Goal: Transaction & Acquisition: Purchase product/service

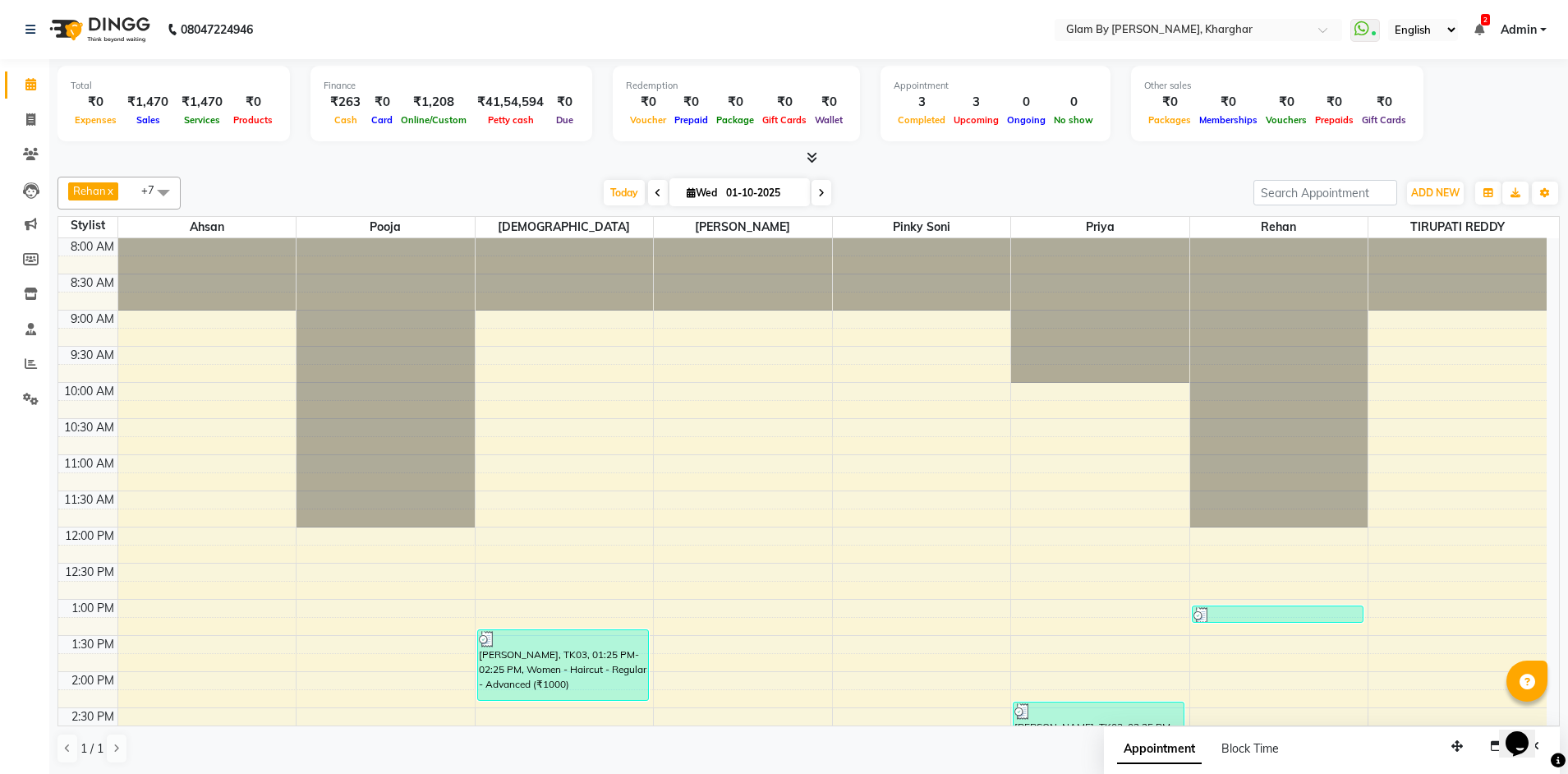
click at [1545, 715] on div "Opens Chat This icon Opens the chat window." at bounding box center [1526, 715] width 40 height 0
click at [1551, 716] on html "Opens Chat This icon Opens the chat window." at bounding box center [1526, 734] width 53 height 50
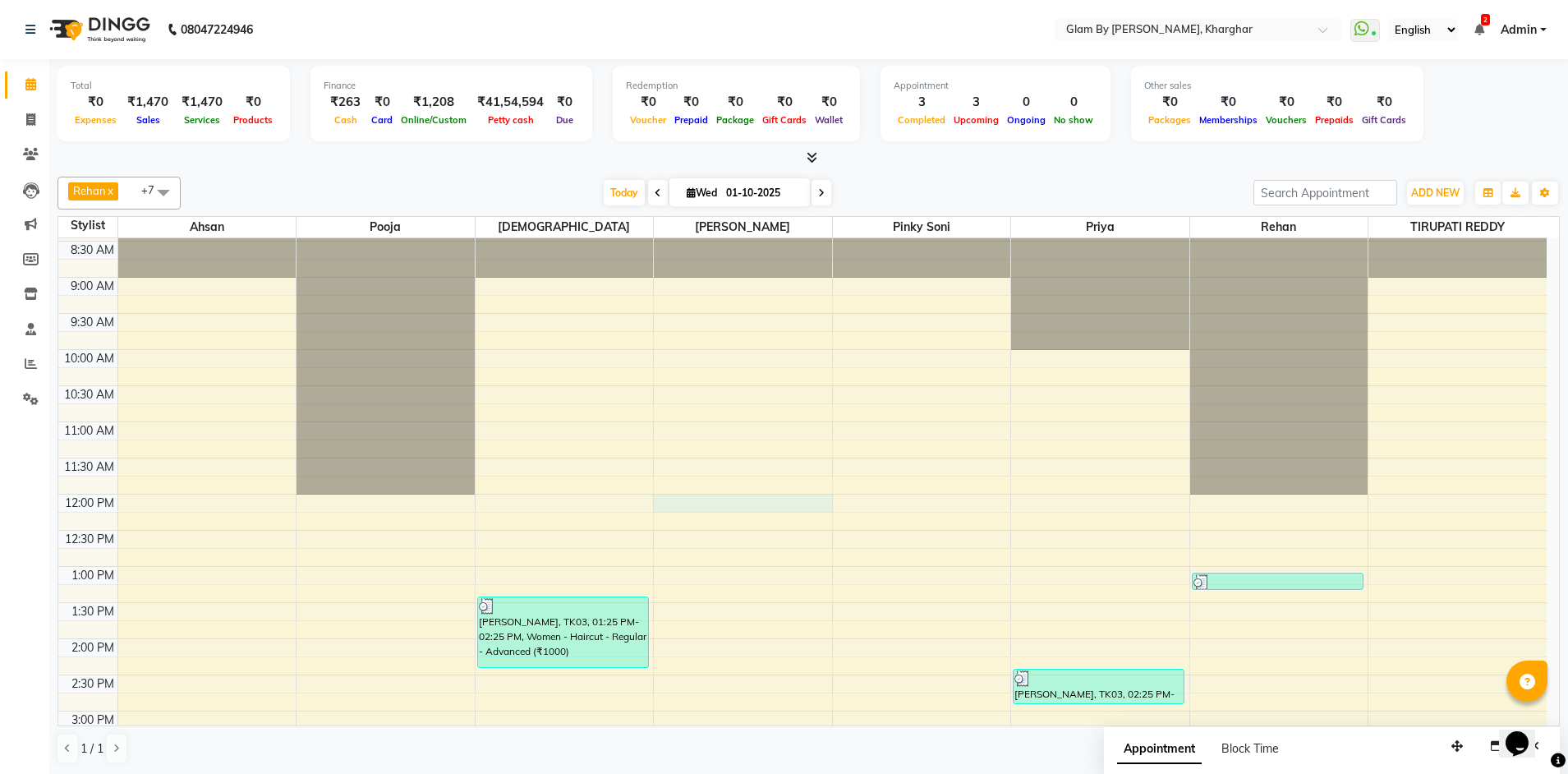
click at [706, 506] on div "8:00 AM 8:30 AM 9:00 AM 9:30 AM 10:00 AM 10:30 AM 11:00 AM 11:30 AM 12:00 PM 12…" at bounding box center [803, 748] width 1489 height 1084
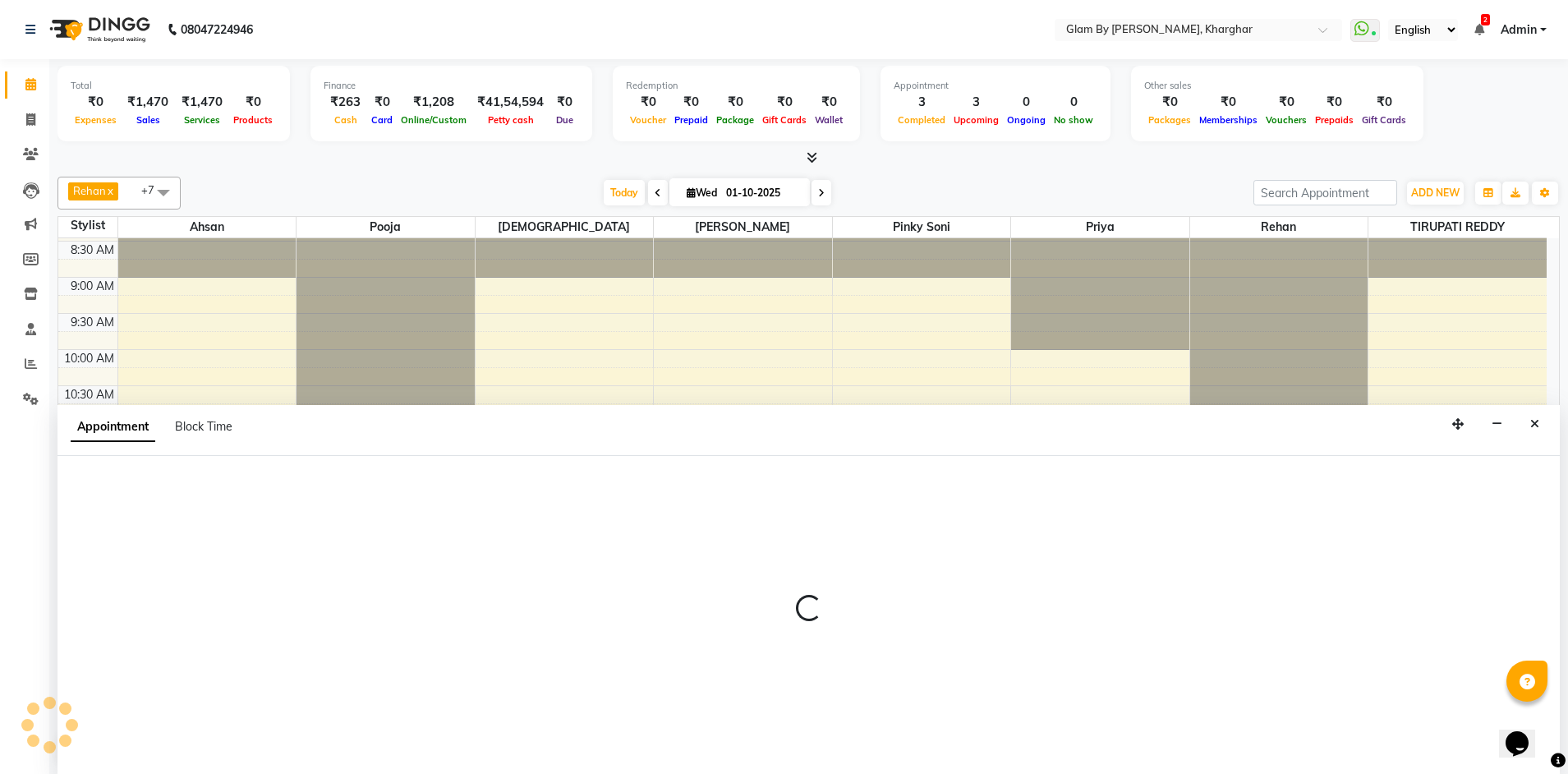
scroll to position [1, 0]
select select "58001"
select select "720"
select select "tentative"
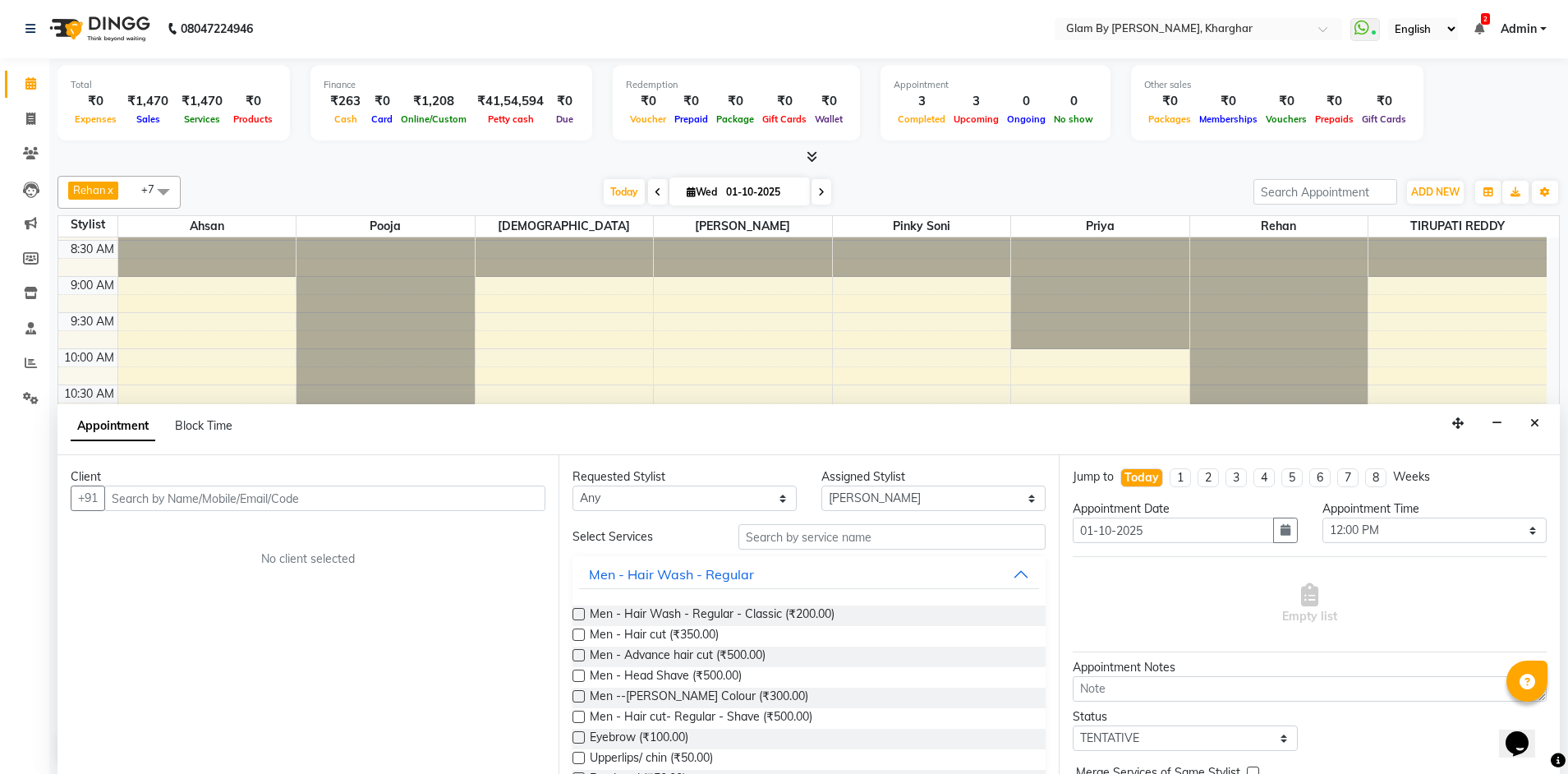
drag, startPoint x: 419, startPoint y: 146, endPoint x: 424, endPoint y: 163, distance: 17.7
click at [421, 154] on div "Total ₹0 Expenses ₹1,470 Sales ₹1,470 Services ₹0 Products Finance ₹263 Cash ₹0…" at bounding box center [809, 112] width 1503 height 107
click at [425, 166] on div "Total ₹0 Expenses ₹1,470 Sales ₹1,470 Services ₹0 Products Finance ₹263 Cash ₹0…" at bounding box center [809, 416] width 1519 height 716
click at [1537, 418] on icon "Close" at bounding box center [1535, 423] width 9 height 12
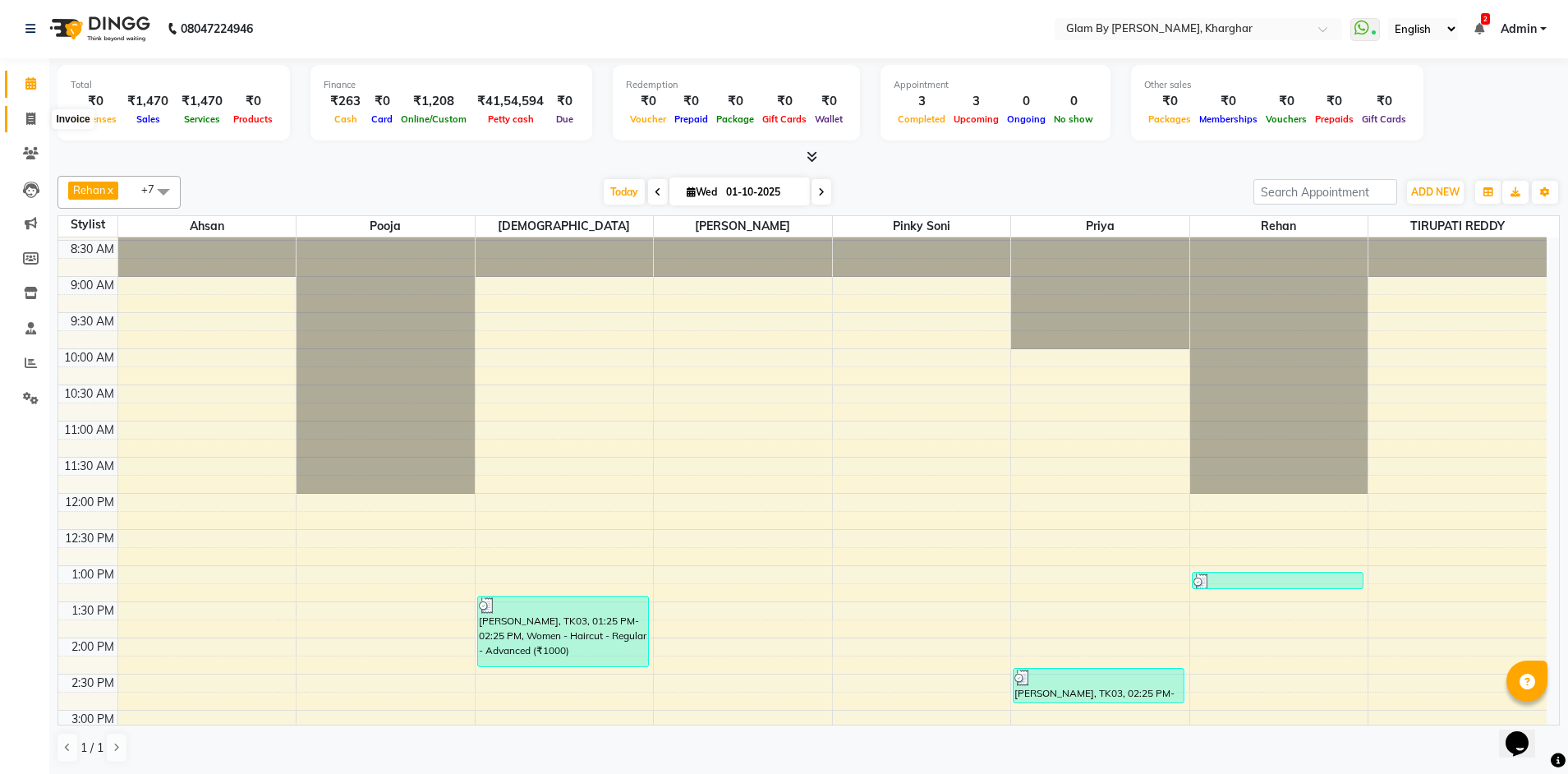
click at [42, 115] on span at bounding box center [31, 119] width 29 height 19
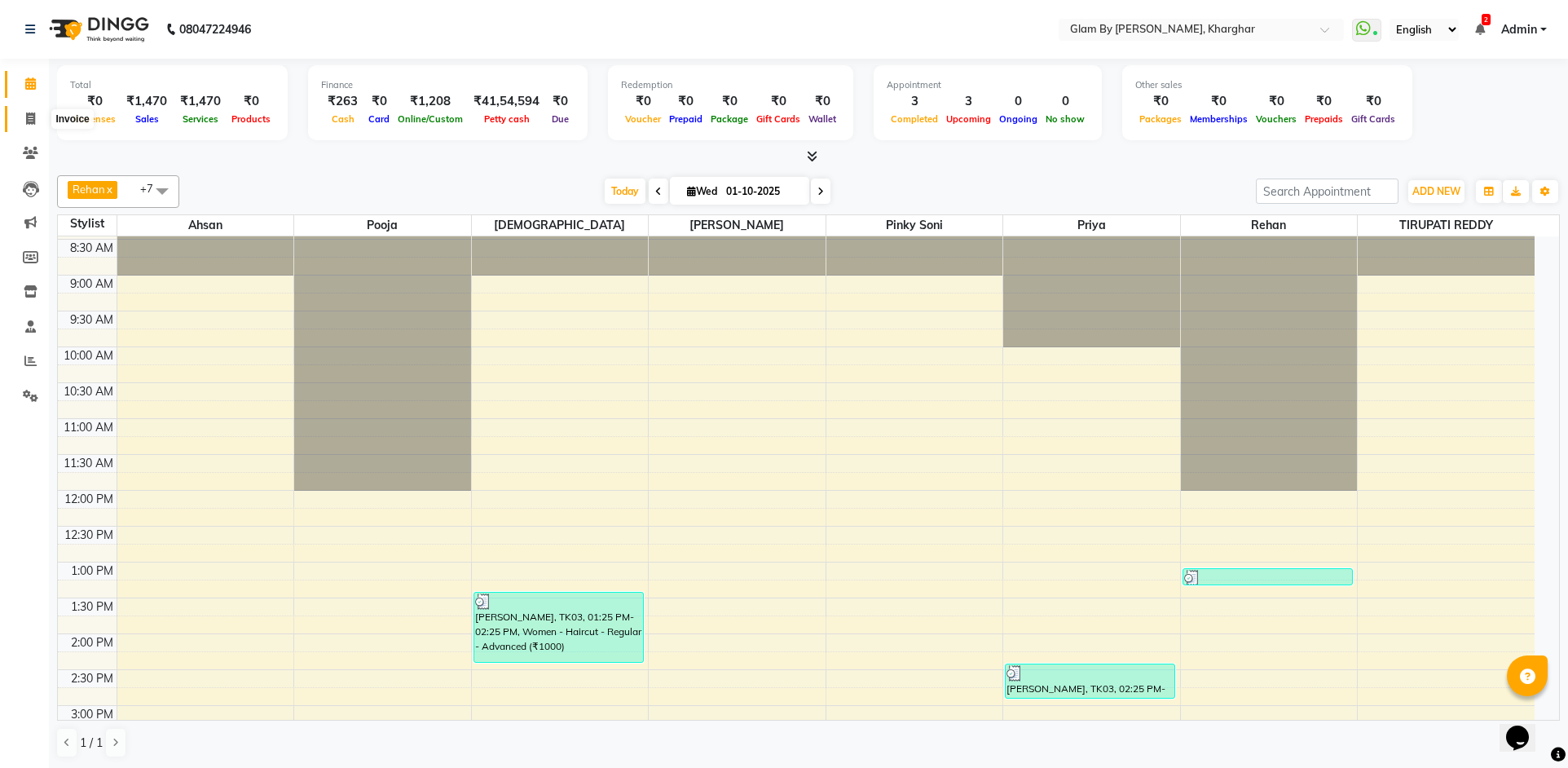
select select "3992"
select select "service"
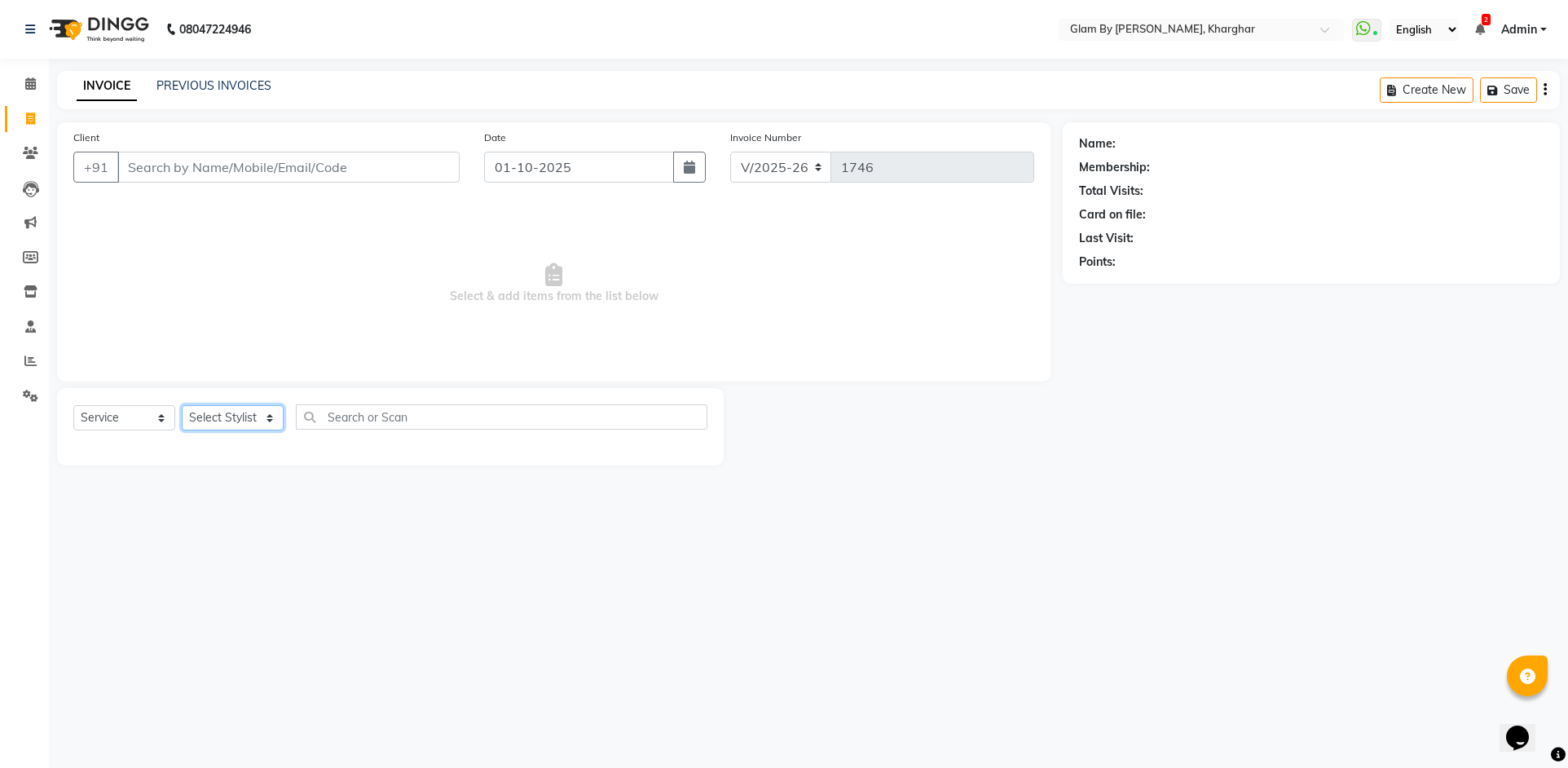
click at [239, 416] on select "Select Stylist" at bounding box center [233, 417] width 102 height 25
select select "62973"
click at [182, 405] on select "Select Stylist [PERSON_NAME] Avi [PERSON_NAME] [PERSON_NAME] (maneger) MARUL [P…" at bounding box center [238, 417] width 112 height 25
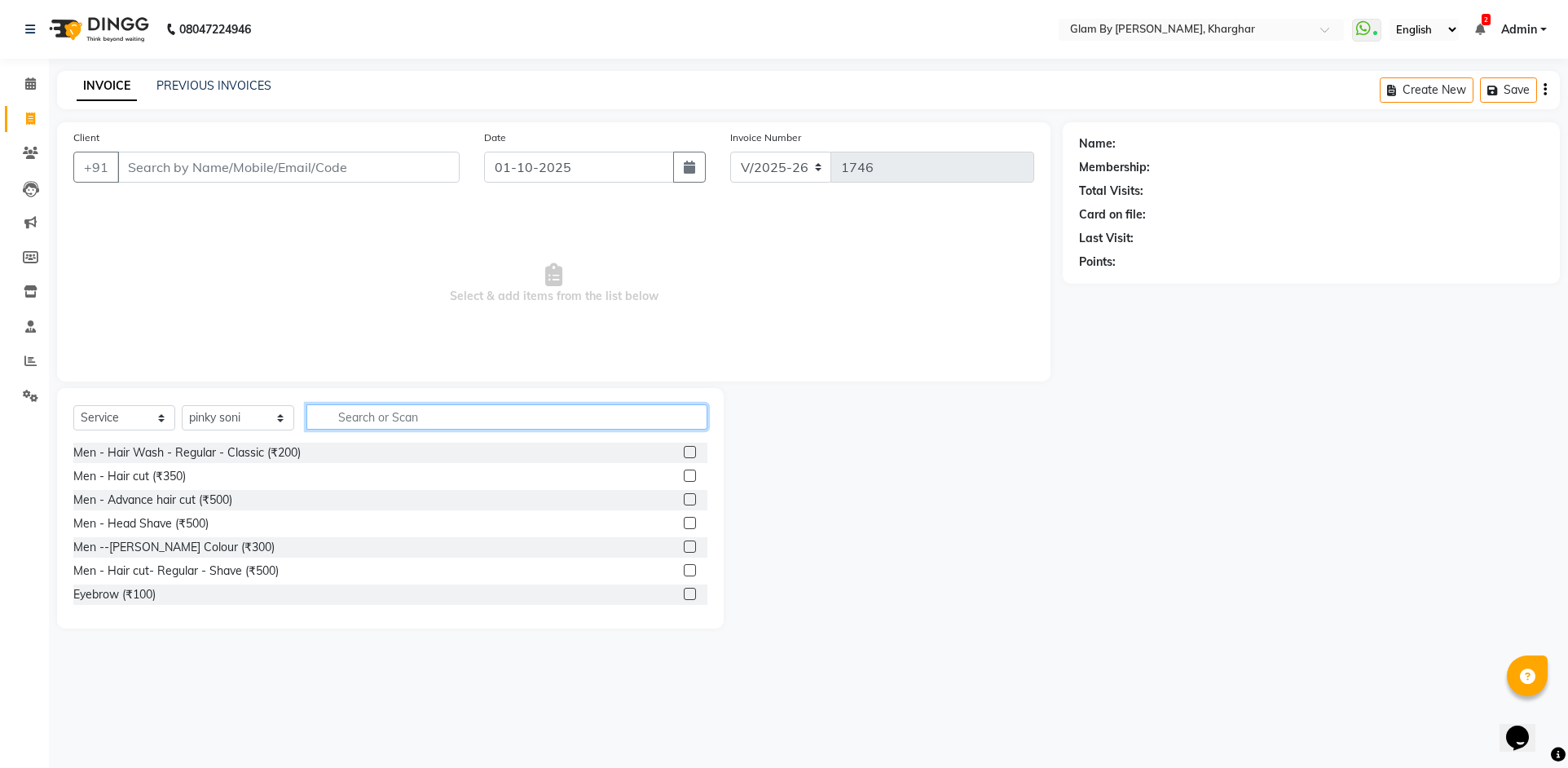
click at [339, 420] on input "text" at bounding box center [506, 416] width 401 height 25
type input "p"
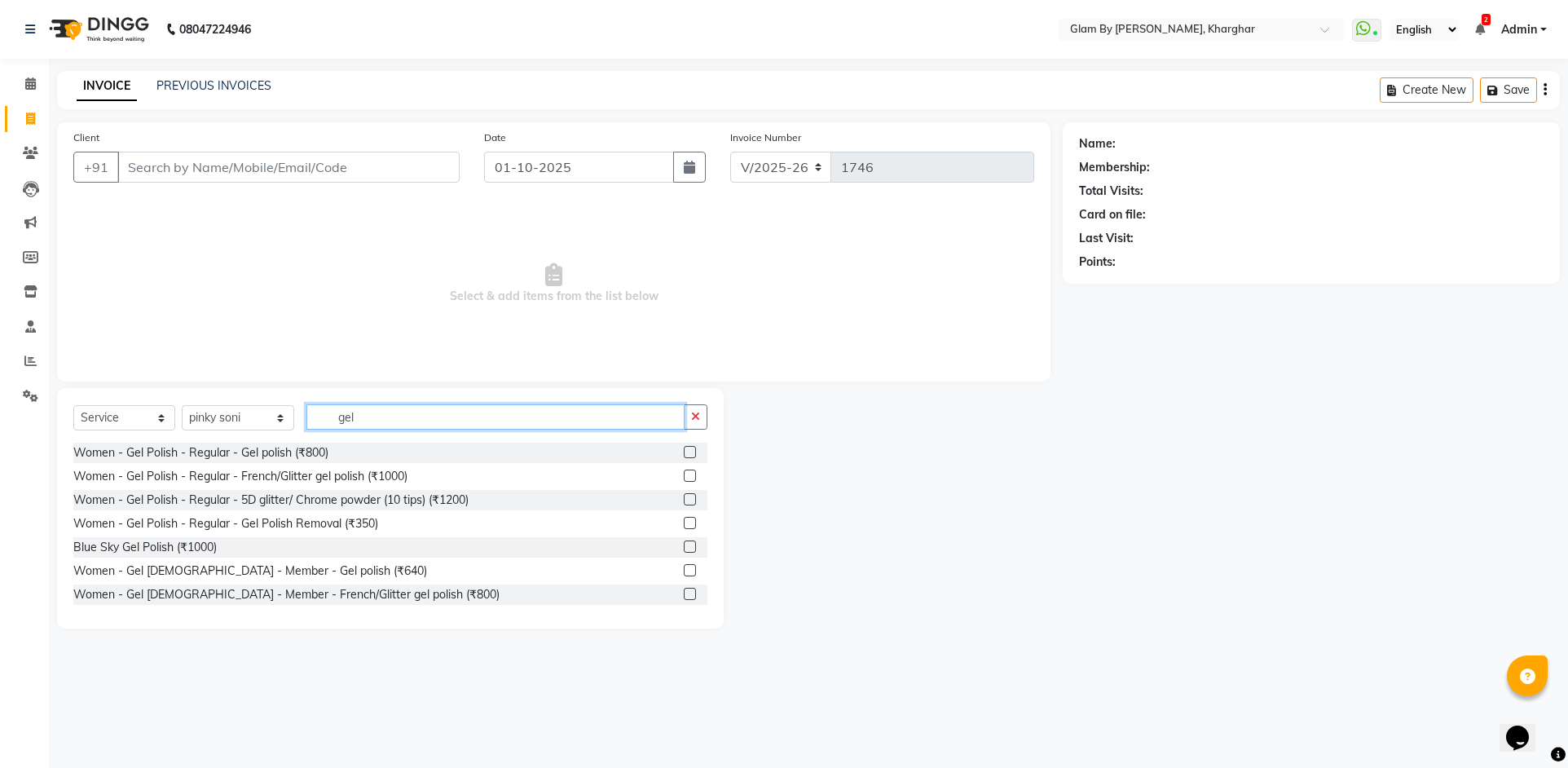
type input "gel"
click at [684, 452] on label at bounding box center [690, 452] width 12 height 12
click at [684, 452] on input "checkbox" at bounding box center [689, 452] width 11 height 11
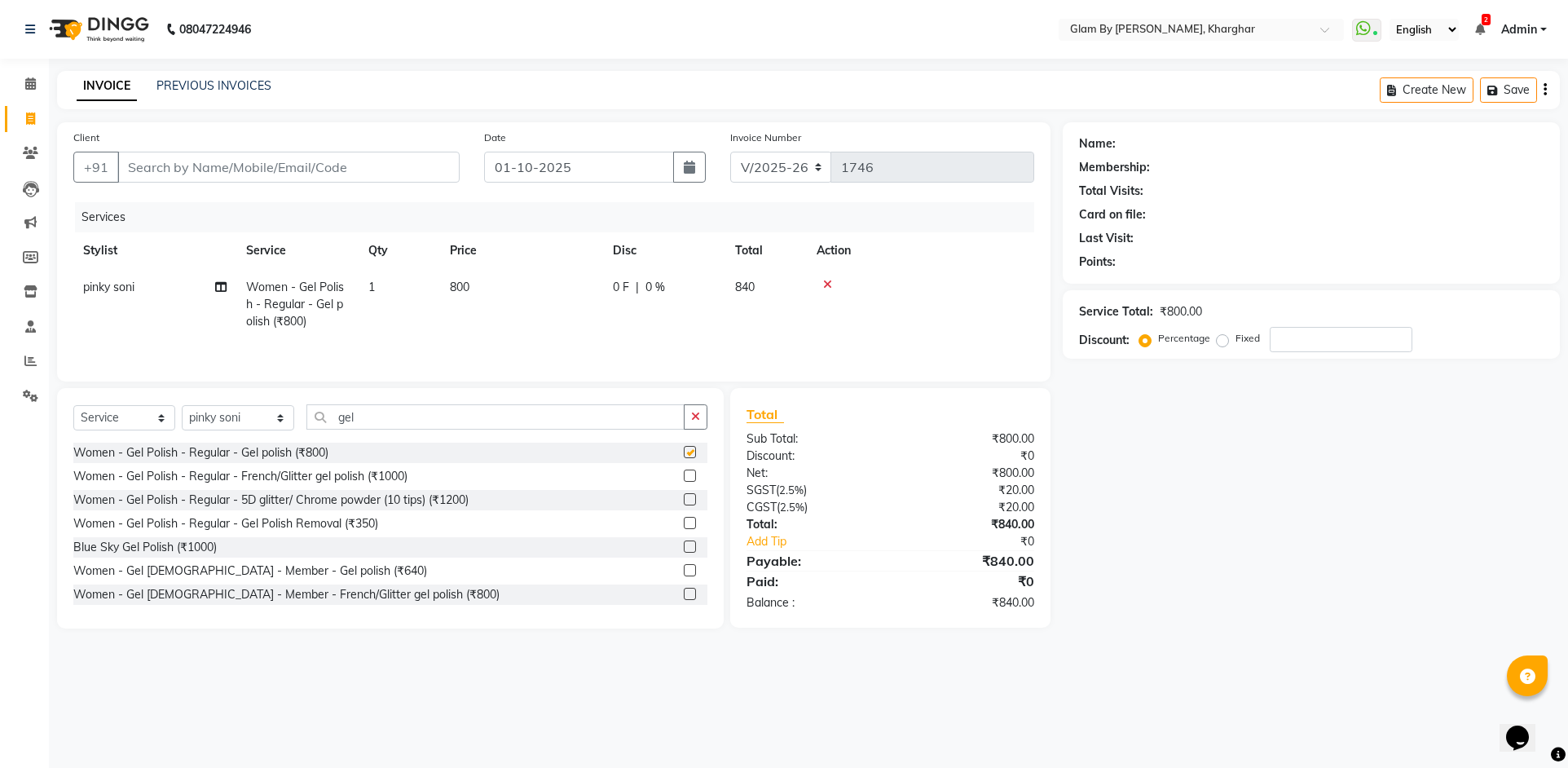
checkbox input "false"
click at [518, 299] on td "800" at bounding box center [521, 304] width 163 height 71
select select "62973"
click at [590, 284] on input "800" at bounding box center [598, 291] width 143 height 25
type input "8"
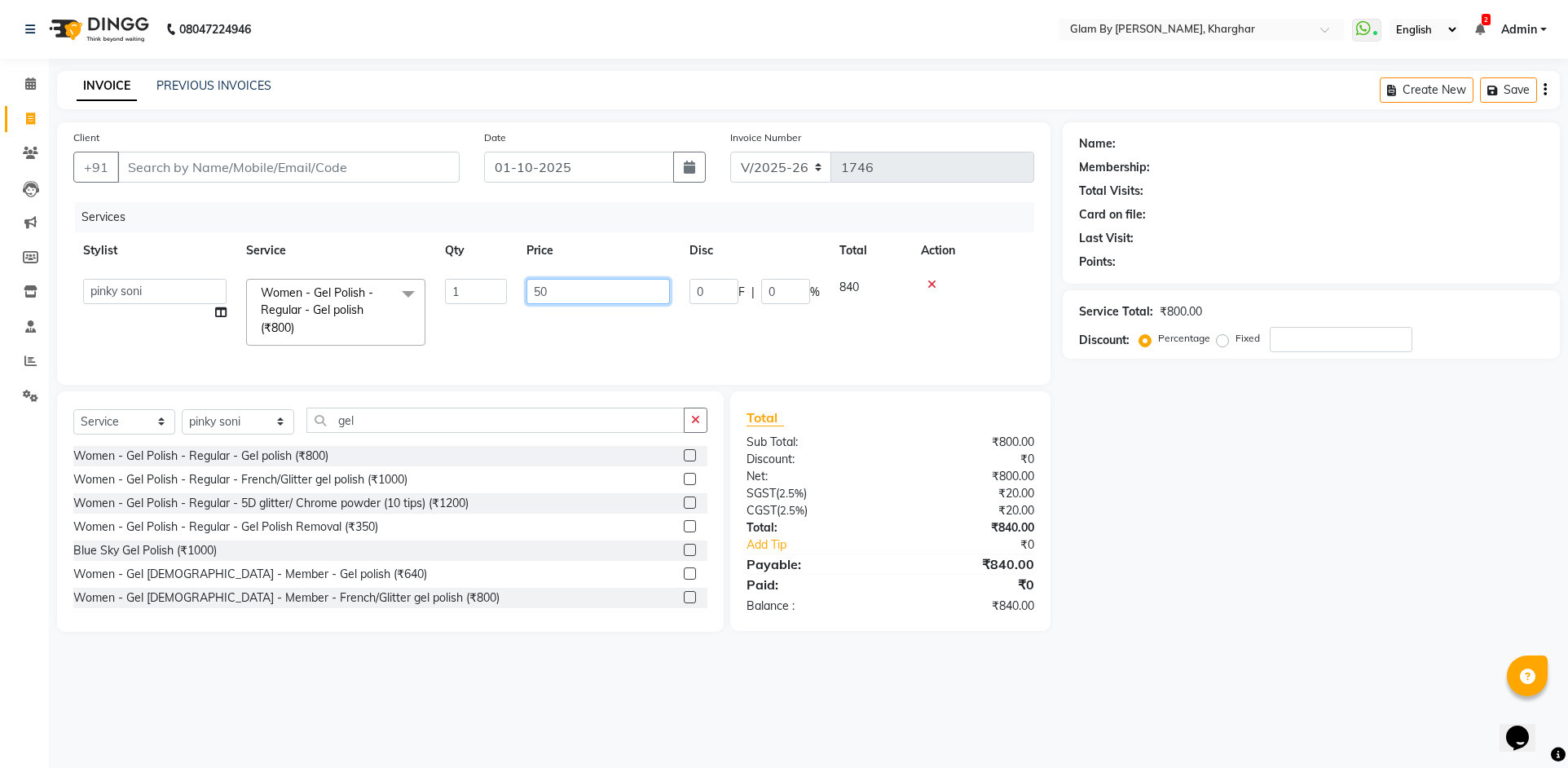
type input "500"
click at [533, 343] on div "Services Stylist Service Qty Price Disc Total Action [PERSON_NAME] Avi [PERSON_…" at bounding box center [554, 285] width 961 height 166
click at [519, 307] on td "500" at bounding box center [521, 304] width 163 height 71
select select "62973"
click at [618, 286] on input "500" at bounding box center [598, 291] width 143 height 25
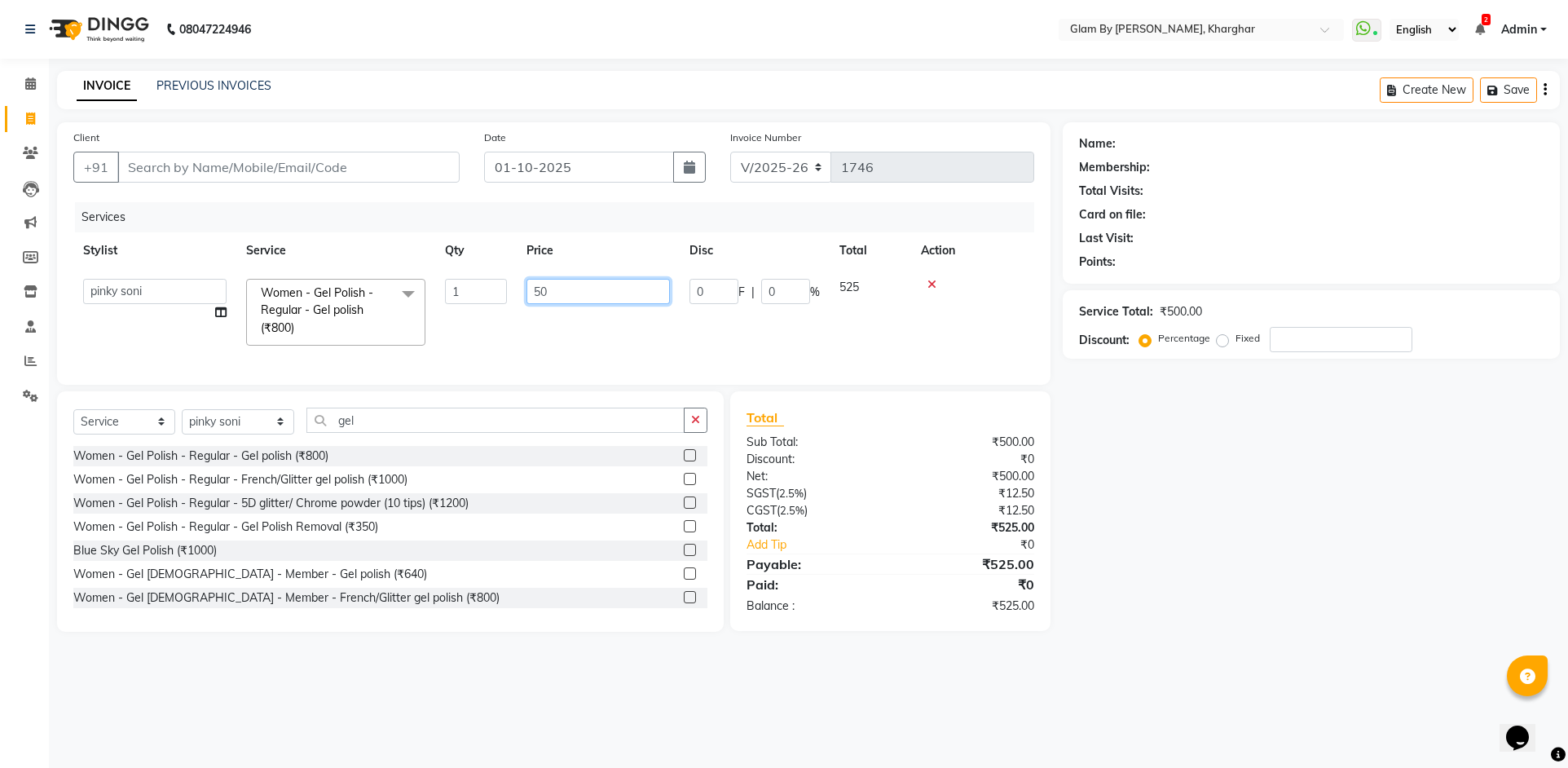
type input "5"
type input "800"
click at [610, 312] on tr "[PERSON_NAME] Avi [PERSON_NAME] [PERSON_NAME] (maneger) MARUL [PERSON_NAME] [PE…" at bounding box center [554, 311] width 961 height 86
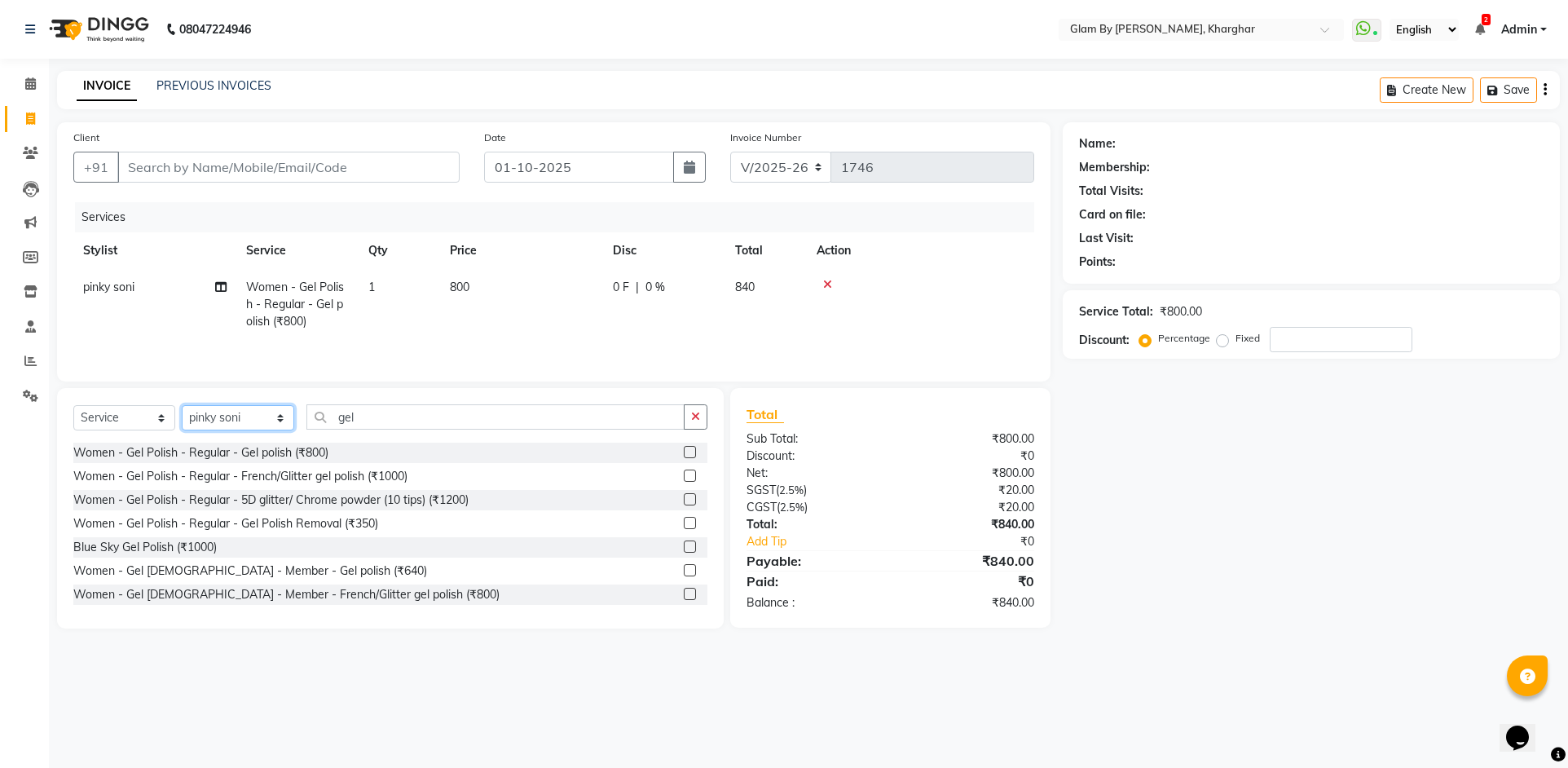
click at [217, 419] on select "Select Stylist [PERSON_NAME] Avi [PERSON_NAME] [PERSON_NAME] (maneger) MARUL [P…" at bounding box center [238, 417] width 112 height 25
select select "52399"
click at [182, 405] on select "Select Stylist [PERSON_NAME] Avi [PERSON_NAME] [PERSON_NAME] (maneger) MARUL [P…" at bounding box center [238, 417] width 112 height 25
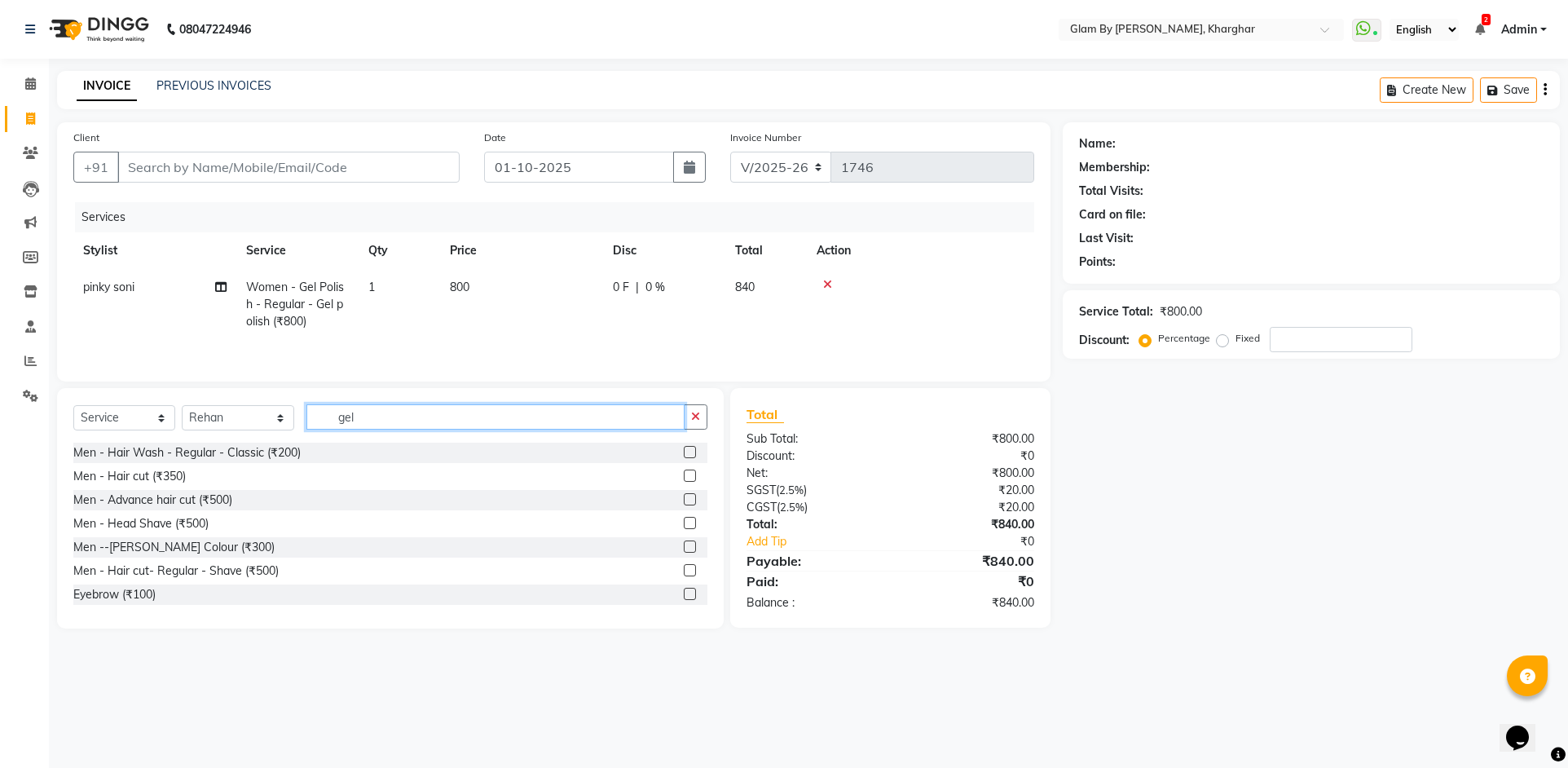
click at [371, 420] on input "gel" at bounding box center [496, 416] width 378 height 25
type input "g"
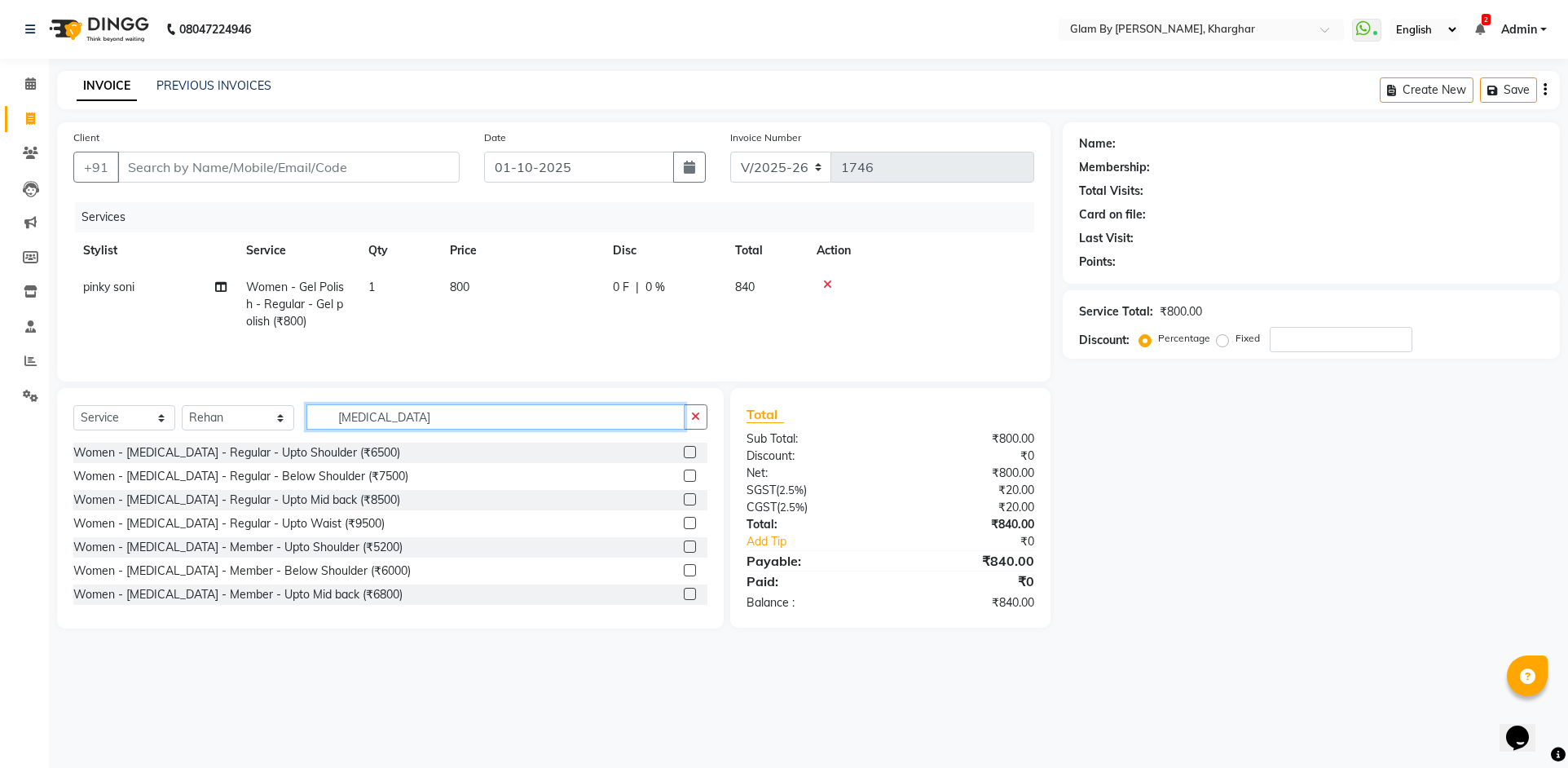
type input "[MEDICAL_DATA]"
click at [684, 523] on label at bounding box center [690, 523] width 12 height 12
click at [684, 523] on input "checkbox" at bounding box center [689, 524] width 11 height 11
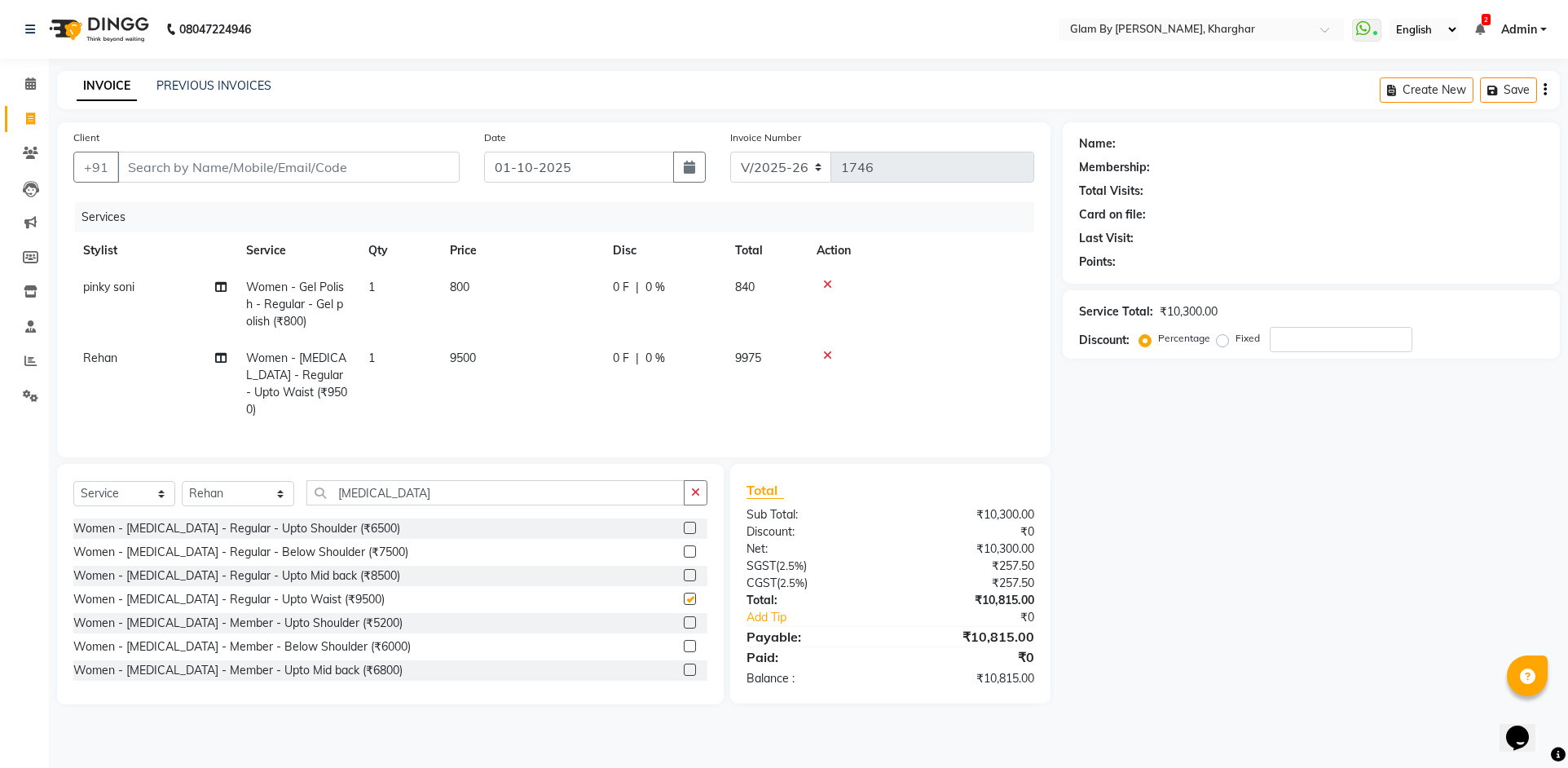
checkbox input "false"
click at [557, 370] on td "9500" at bounding box center [521, 384] width 163 height 88
select select "52399"
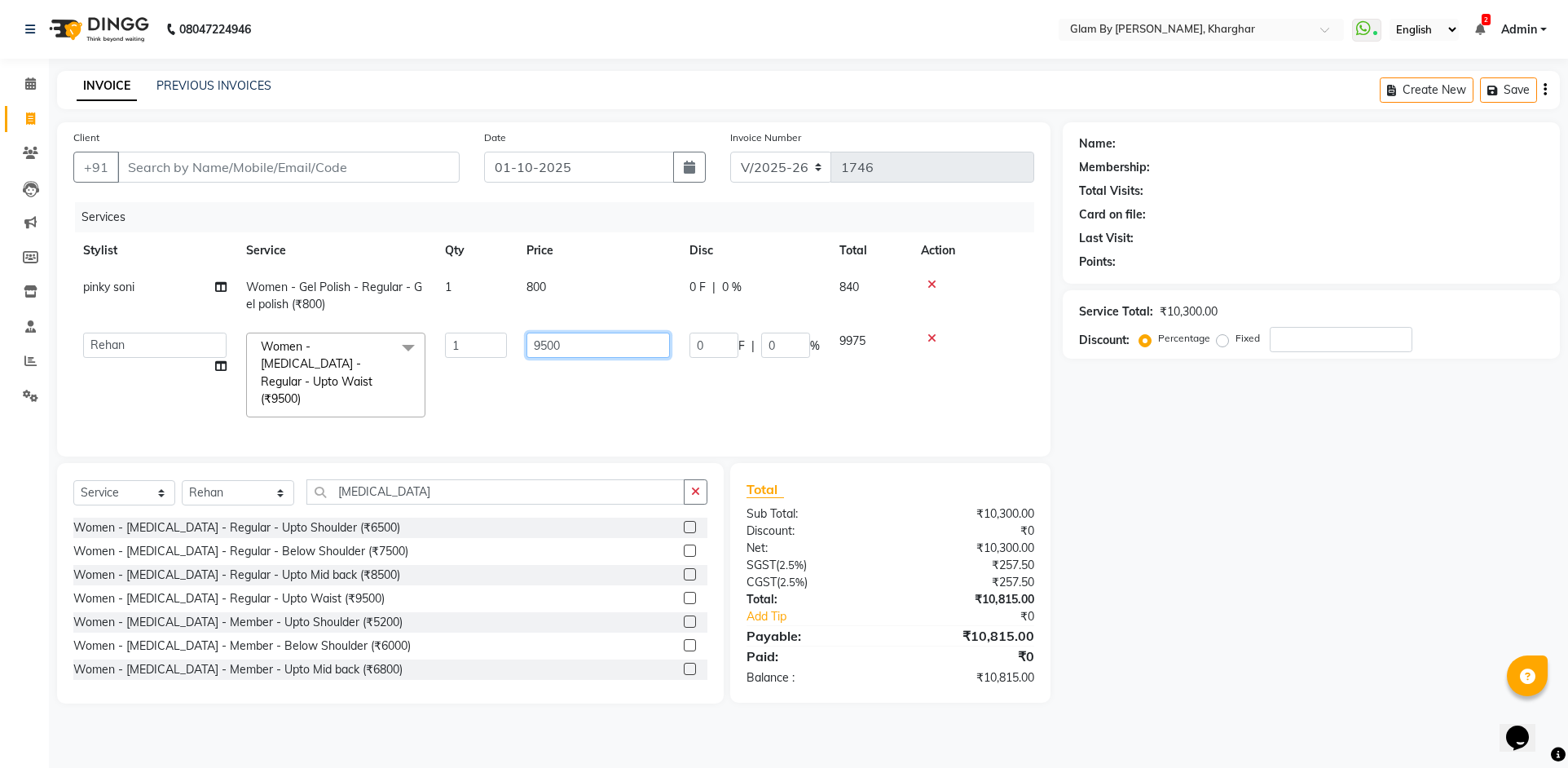
click at [596, 354] on input "9500" at bounding box center [598, 345] width 143 height 25
type input "9000"
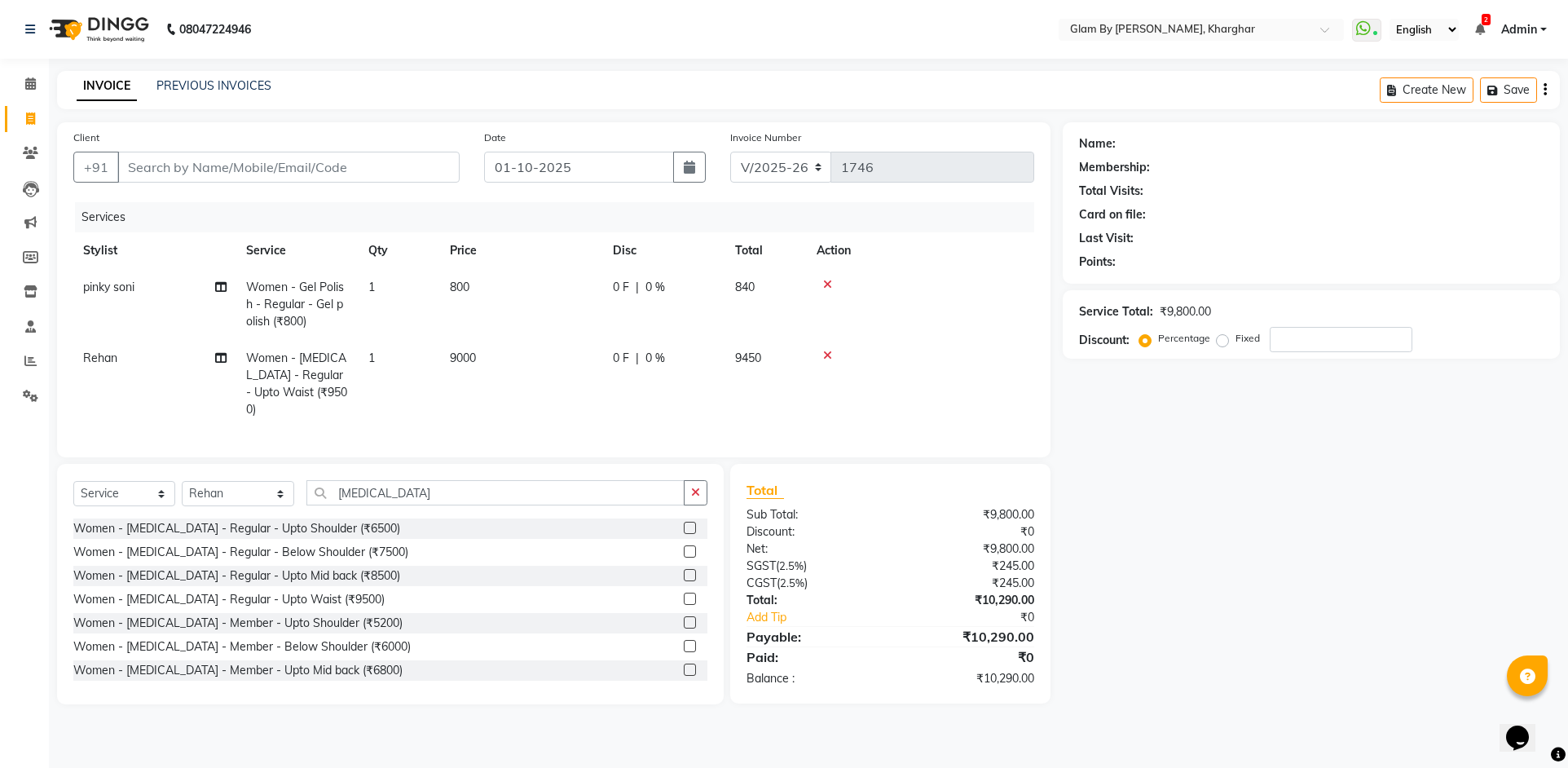
drag, startPoint x: 646, startPoint y: 392, endPoint x: 789, endPoint y: 358, distance: 147.0
click at [649, 392] on tr "Rehan Women - [MEDICAL_DATA] - Regular - Upto Waist (₹9500) 1 9000 0 F | 0 % 94…" at bounding box center [554, 384] width 961 height 88
drag, startPoint x: 663, startPoint y: 359, endPoint x: 688, endPoint y: 359, distance: 25.0
click at [668, 359] on div "0 F | 0 %" at bounding box center [664, 358] width 102 height 17
select select "52399"
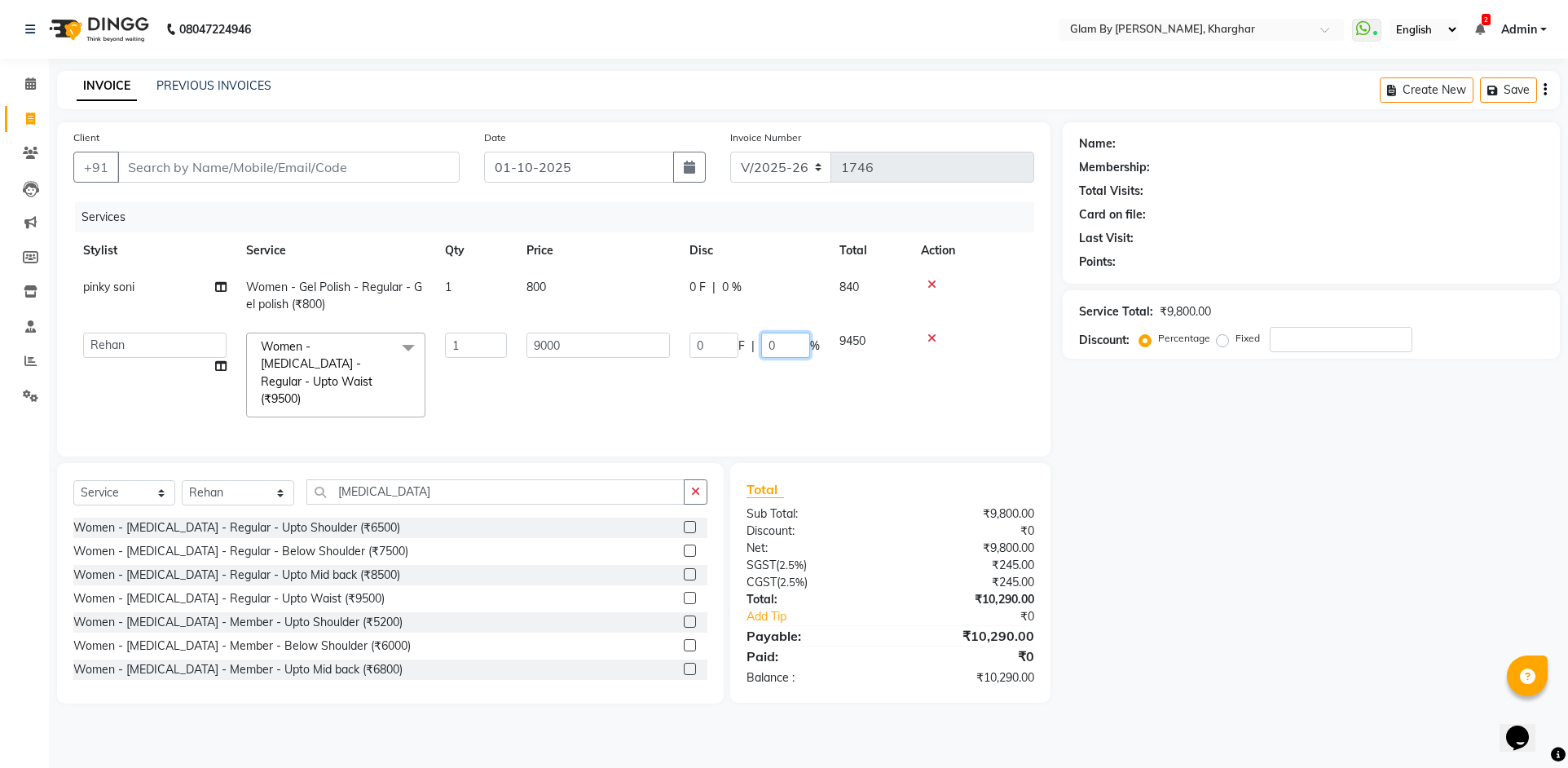
click at [783, 347] on input "0" at bounding box center [786, 345] width 49 height 25
type input "25"
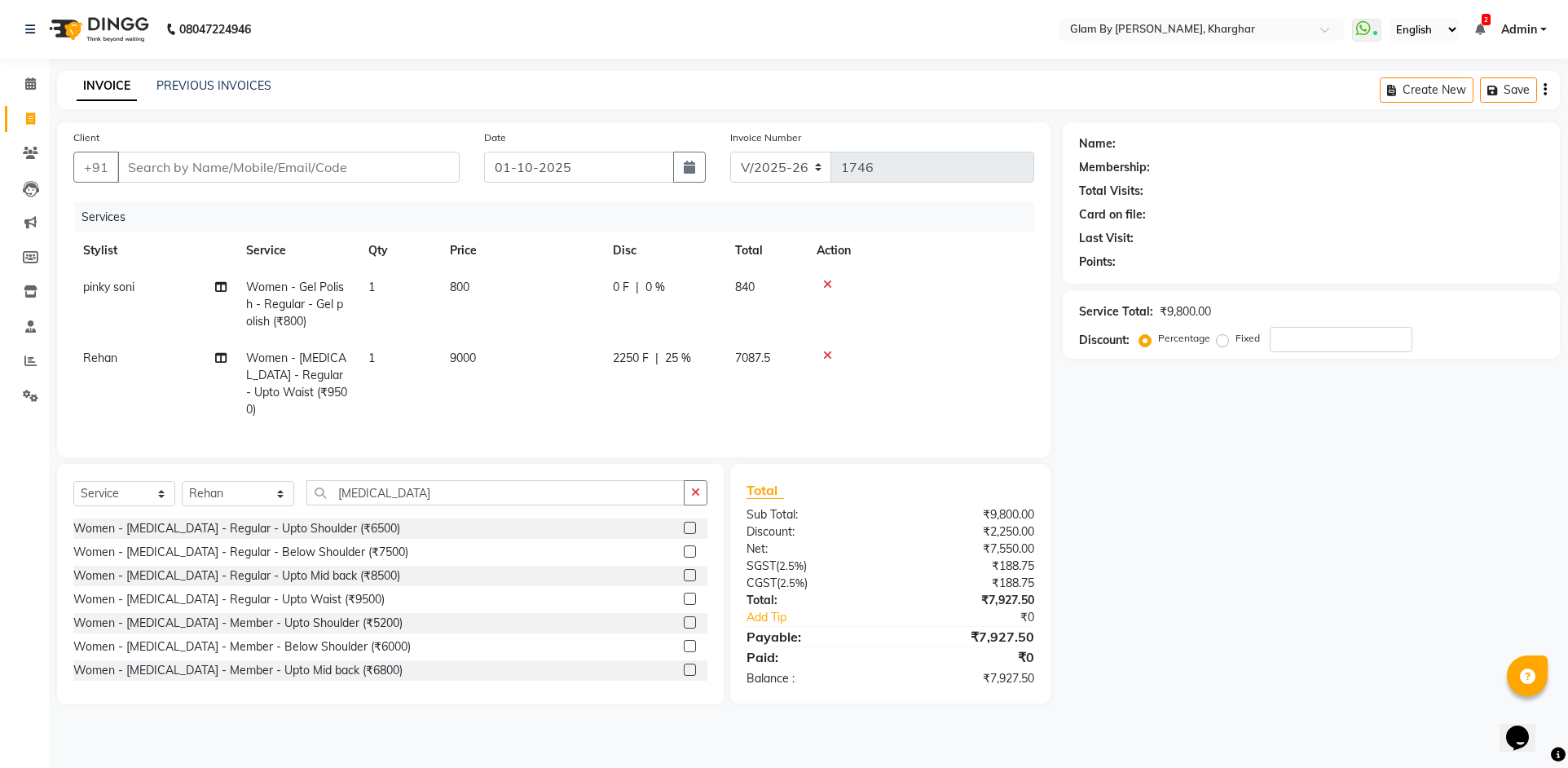
click at [747, 369] on tr "Rehan Women - [MEDICAL_DATA] - Regular - Upto Waist (₹9500) 1 9000 2250 F | 25 …" at bounding box center [554, 384] width 961 height 88
click at [424, 484] on input "[MEDICAL_DATA]" at bounding box center [496, 493] width 378 height 25
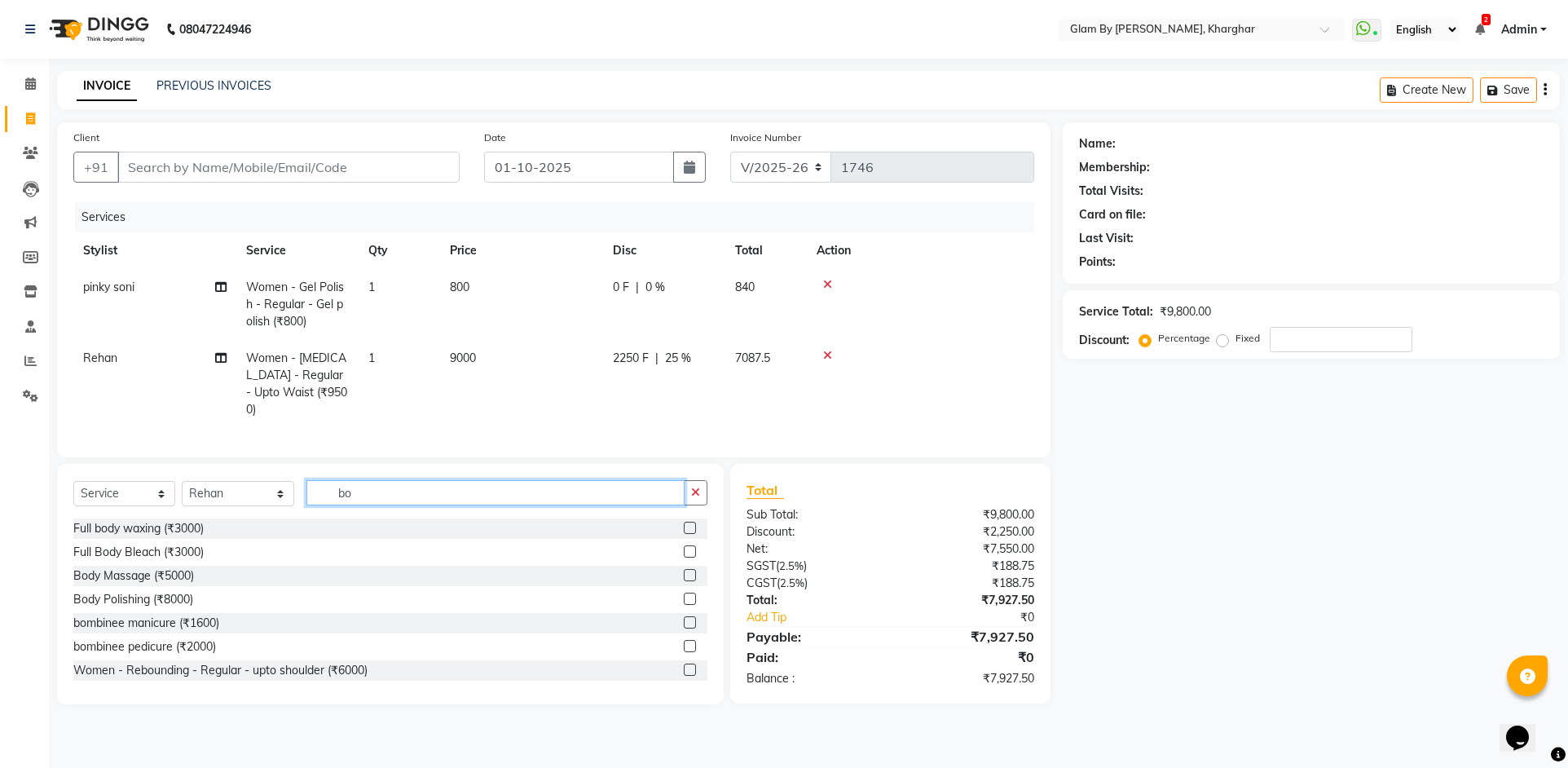
type input "b"
type input "hair cut"
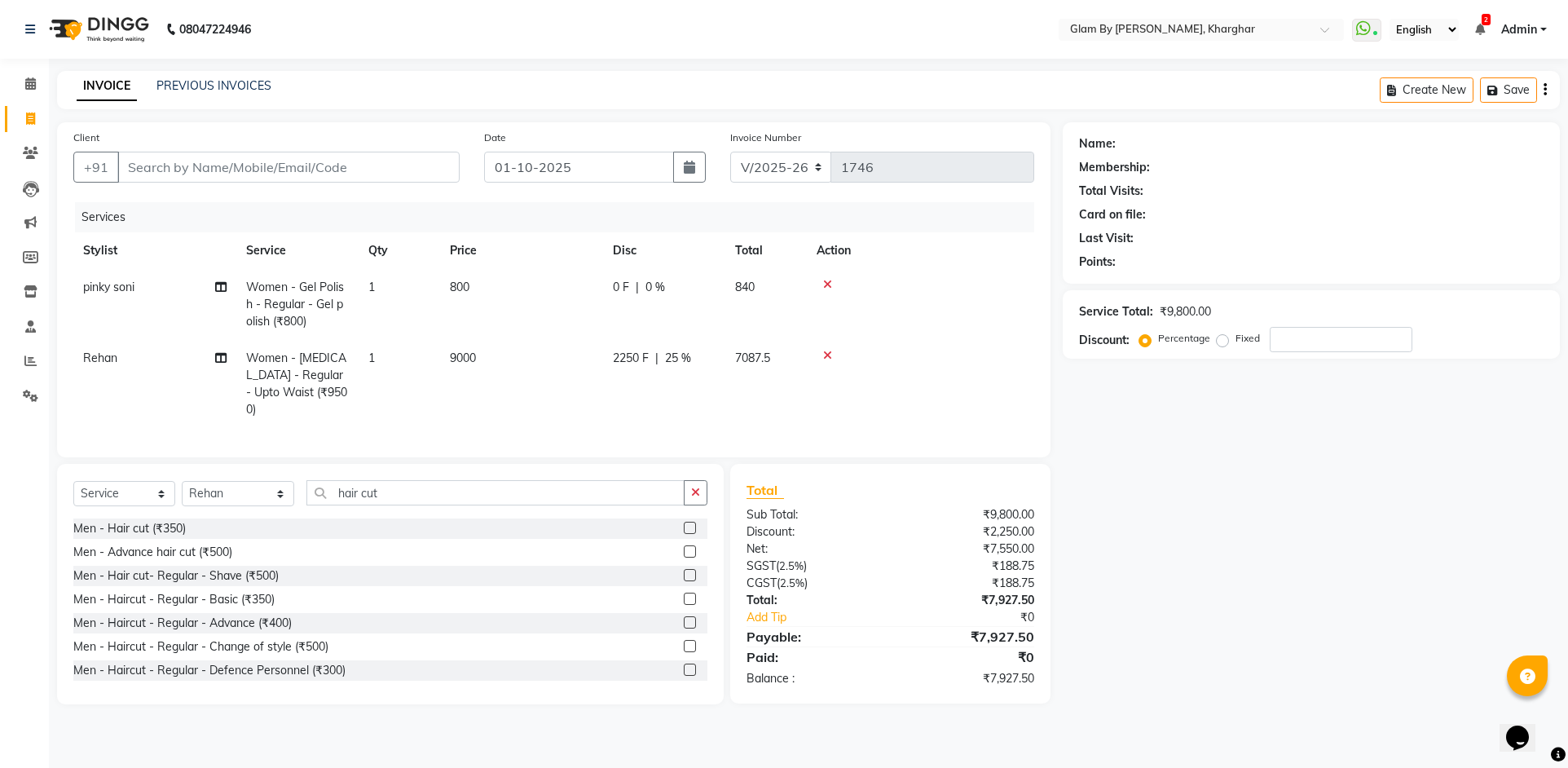
click at [684, 548] on label at bounding box center [690, 552] width 12 height 12
click at [684, 548] on input "checkbox" at bounding box center [689, 552] width 11 height 11
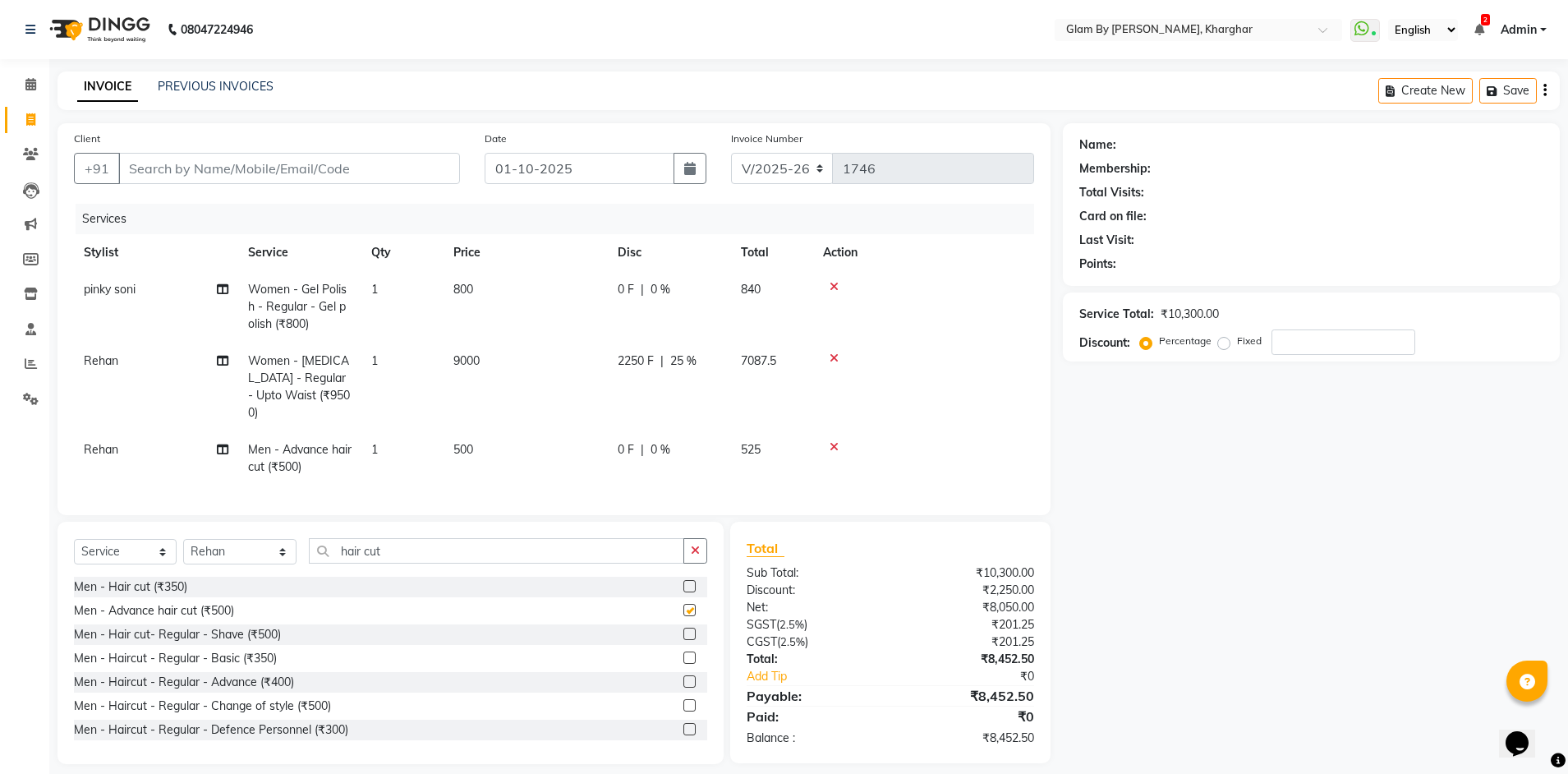
checkbox input "false"
click at [147, 552] on select "Select Service Product Membership Package Voucher Prepaid Gift Card" at bounding box center [126, 552] width 102 height 26
select select "product"
click at [74, 539] on select "Select Service Product Membership Package Voucher Prepaid Gift Card" at bounding box center [126, 552] width 102 height 26
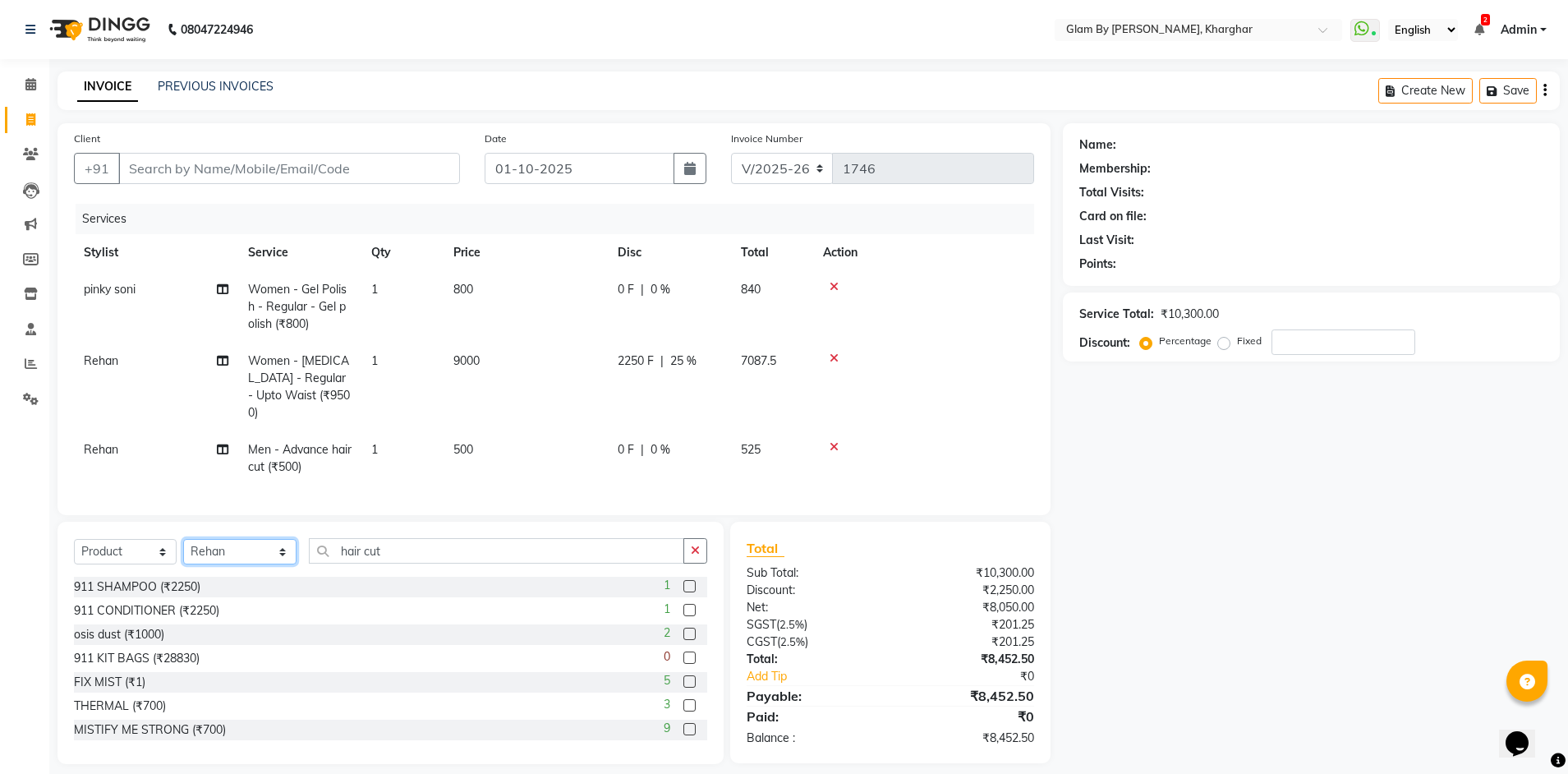
click at [247, 548] on select "Select Stylist [PERSON_NAME] Avi [PERSON_NAME] [PERSON_NAME] (maneger) MARUL [P…" at bounding box center [239, 552] width 113 height 26
select select "58001"
click at [183, 539] on select "Select Stylist [PERSON_NAME] Avi [PERSON_NAME] [PERSON_NAME] (maneger) MARUL [P…" at bounding box center [239, 552] width 113 height 26
click at [405, 557] on input "hair cut" at bounding box center [497, 551] width 377 height 26
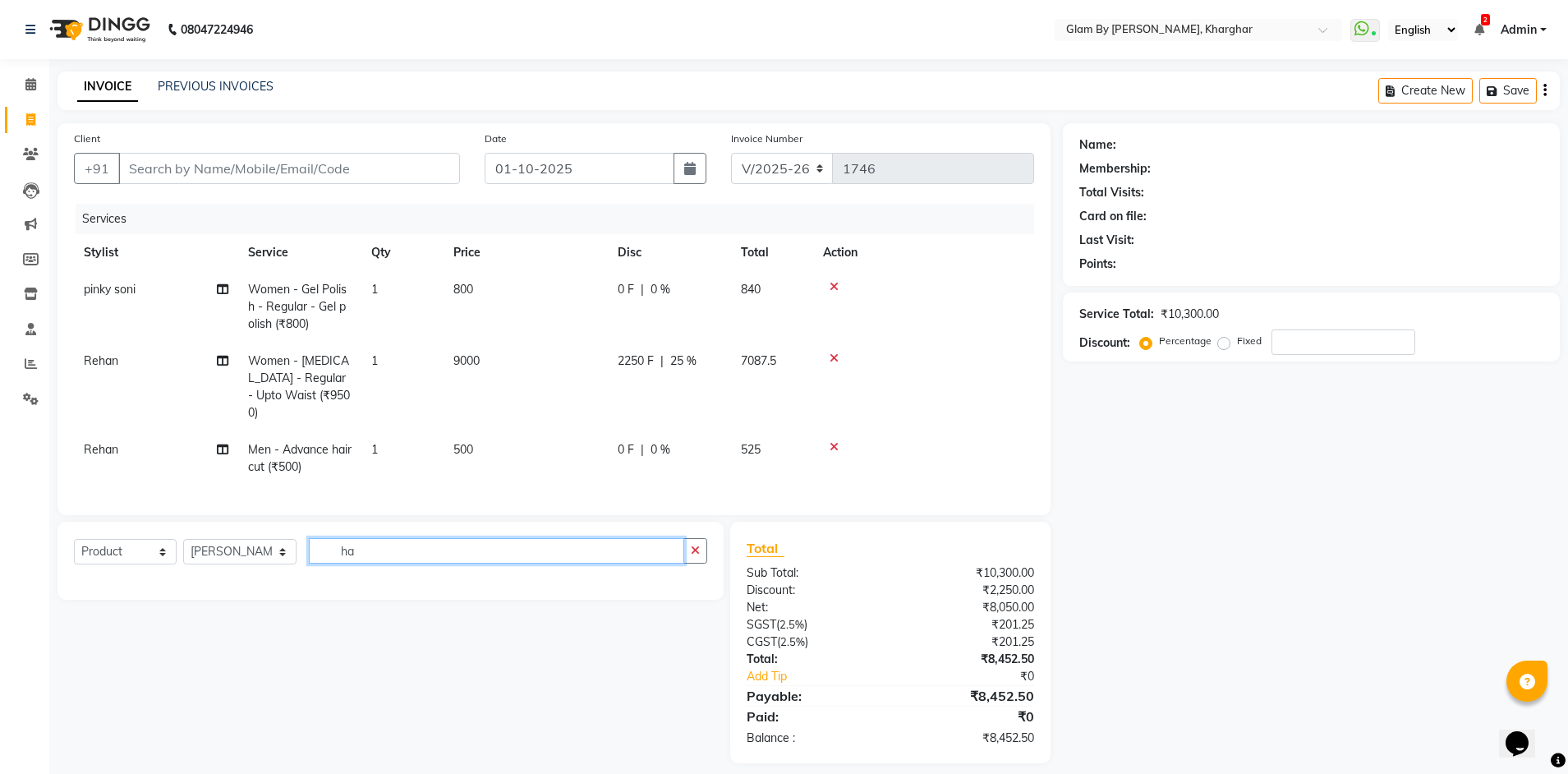
type input "h"
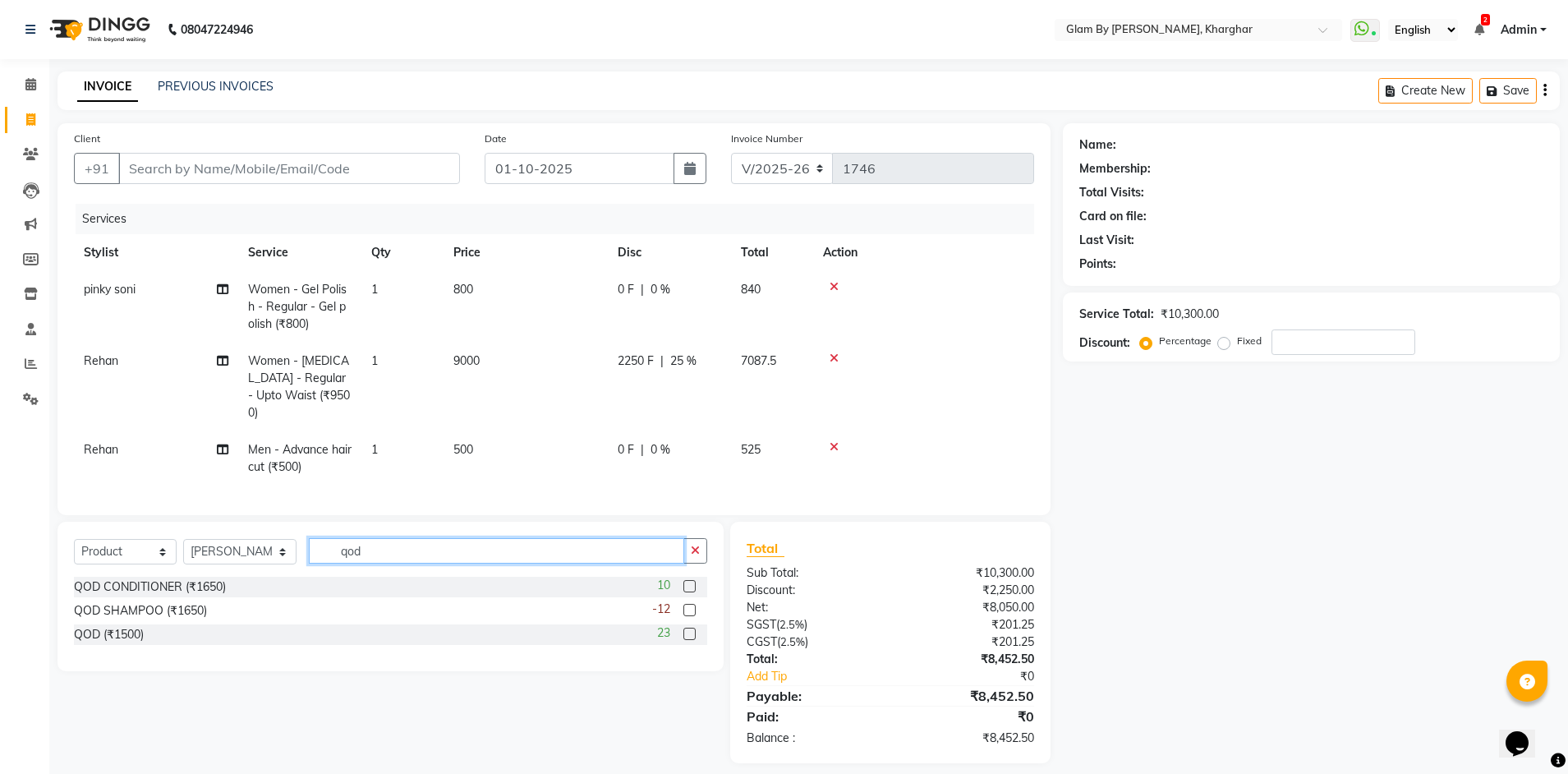
type input "qod"
click at [689, 582] on label at bounding box center [689, 586] width 12 height 12
click at [689, 582] on input "checkbox" at bounding box center [689, 586] width 11 height 11
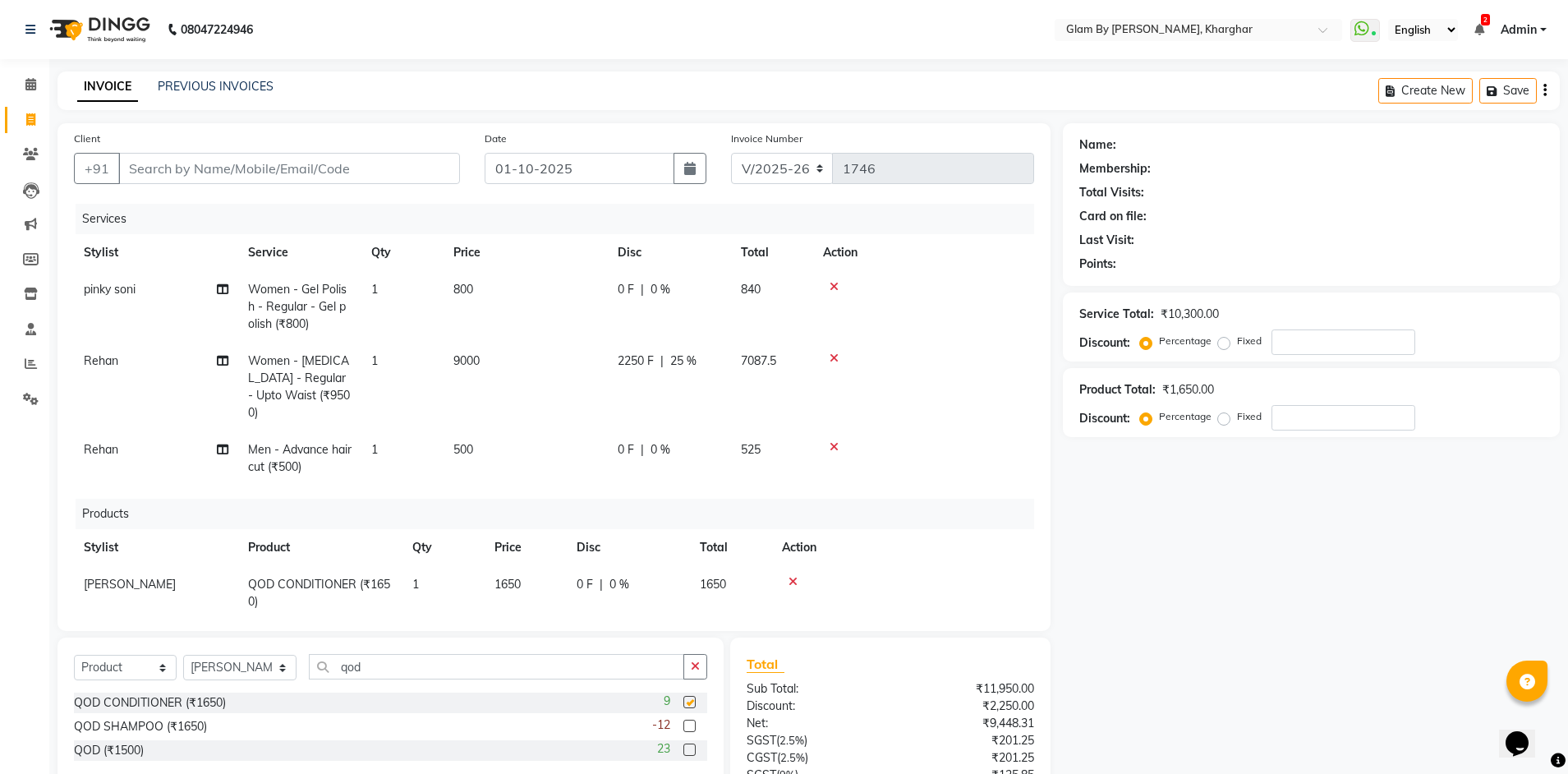
checkbox input "false"
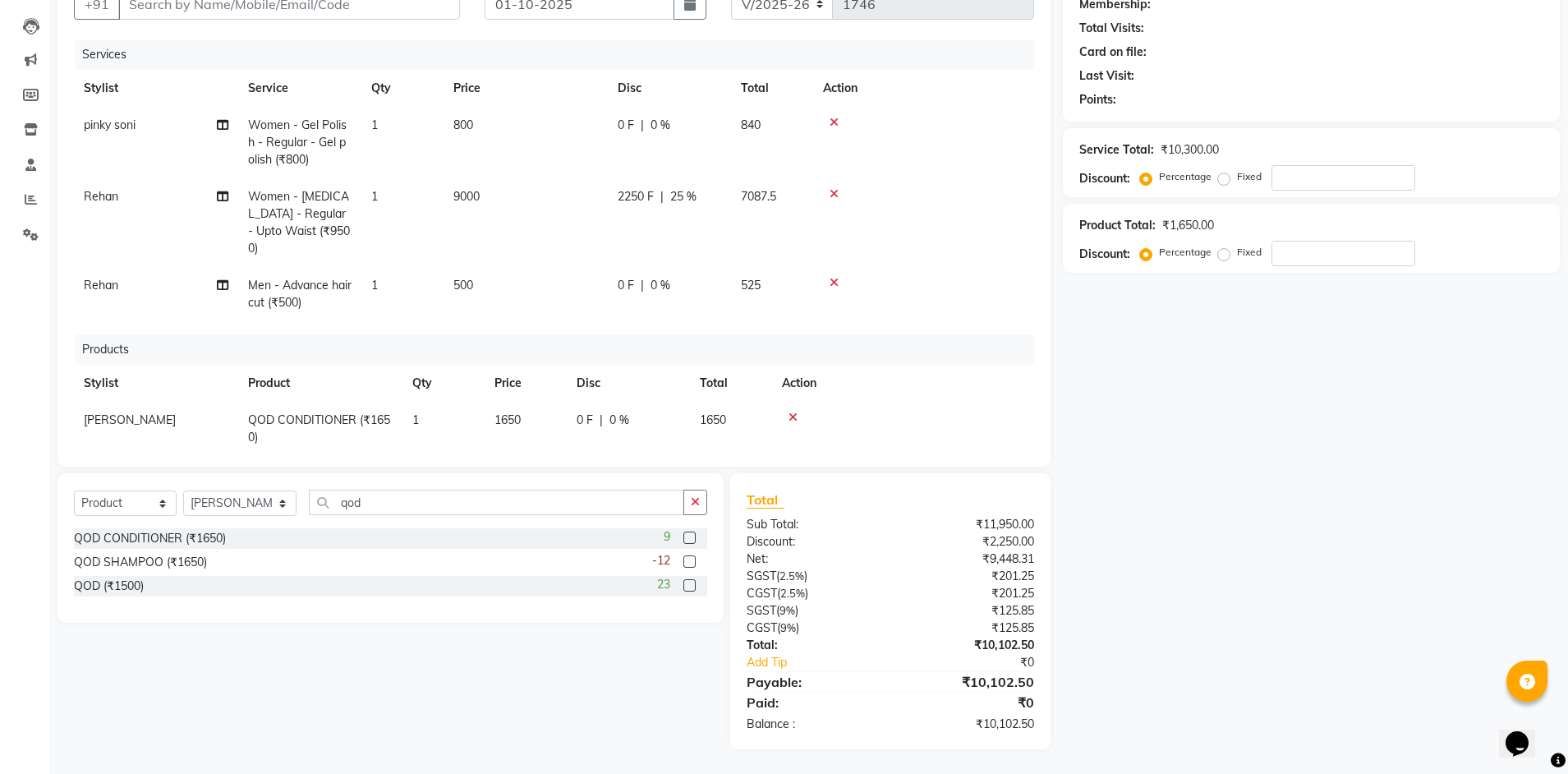
click at [689, 561] on label at bounding box center [689, 562] width 12 height 12
click at [689, 561] on input "checkbox" at bounding box center [689, 563] width 11 height 11
checkbox input "false"
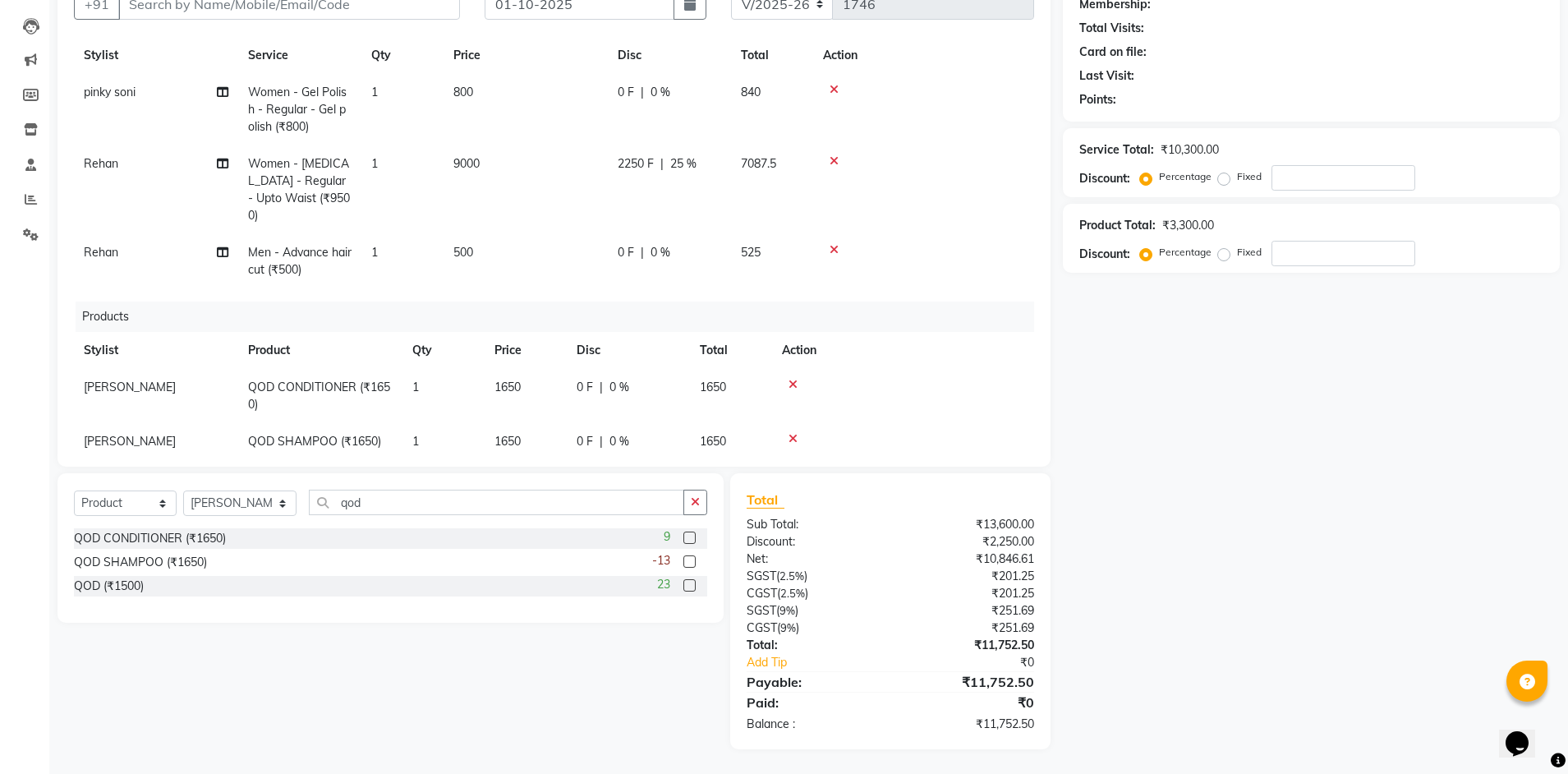
scroll to position [51, 0]
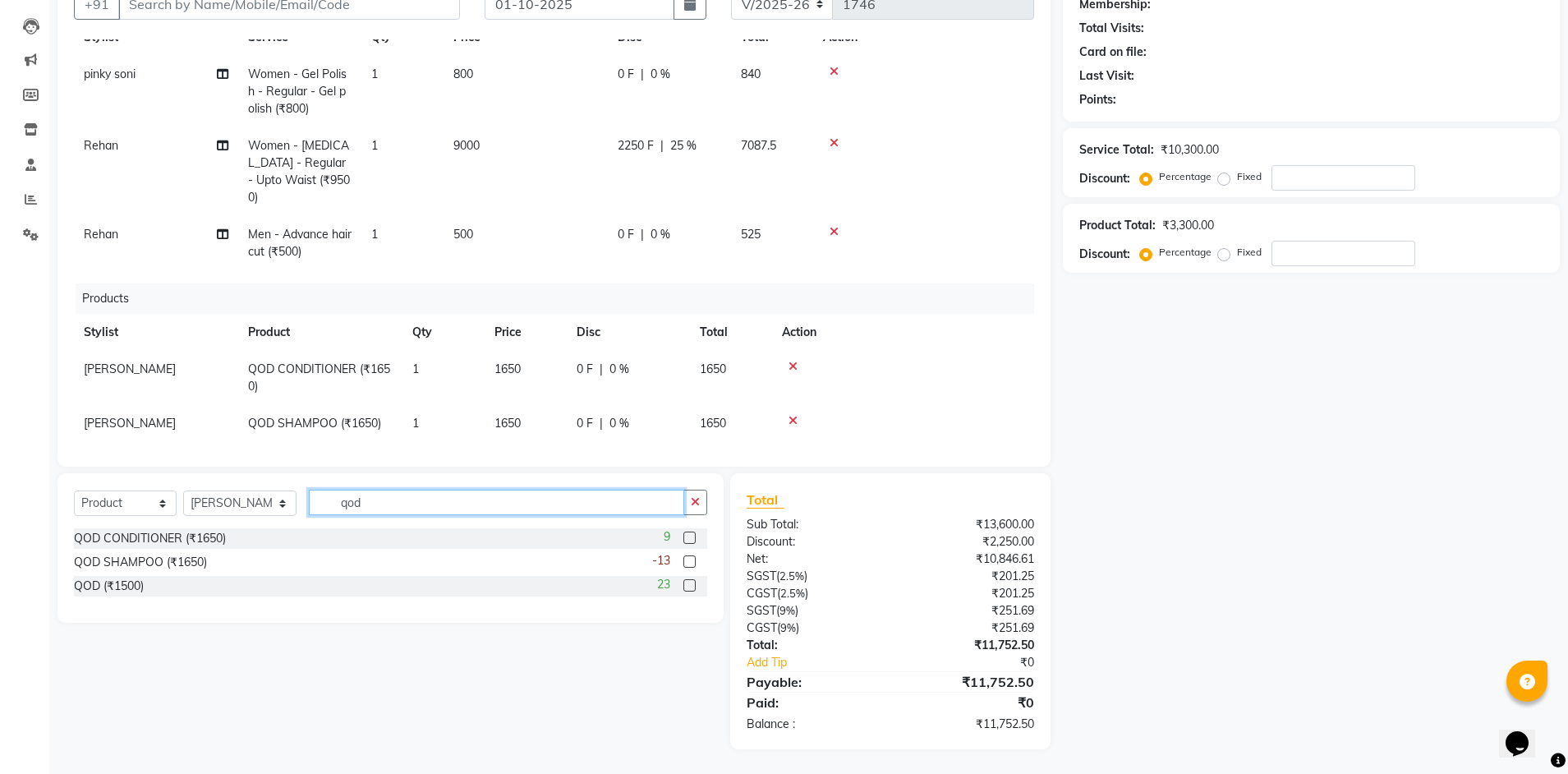
click at [371, 504] on input "qod" at bounding box center [497, 502] width 377 height 26
type input "q"
type input "res"
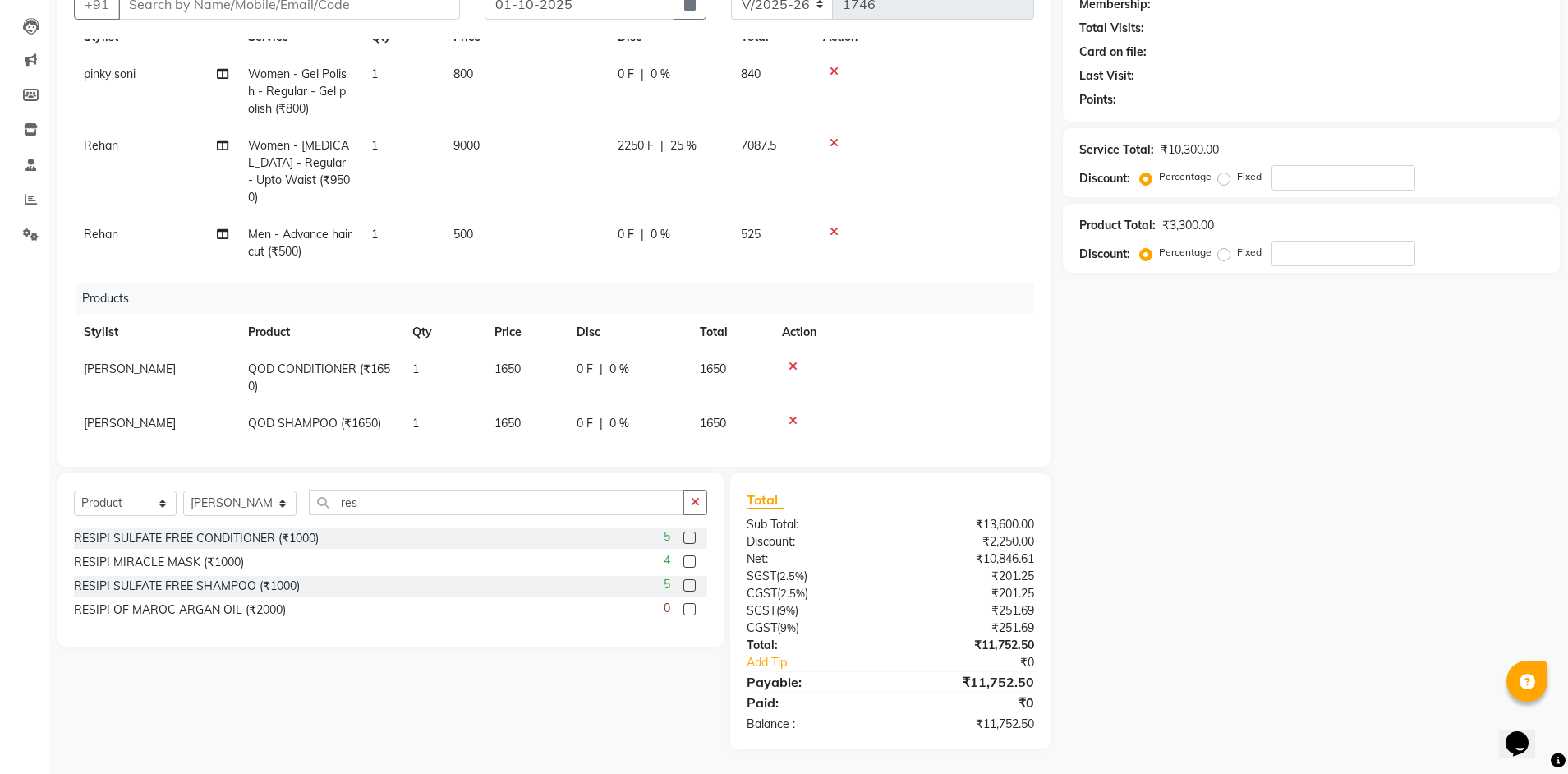
click at [691, 541] on label at bounding box center [689, 538] width 12 height 12
click at [691, 541] on input "checkbox" at bounding box center [689, 539] width 11 height 11
click at [691, 539] on label at bounding box center [689, 538] width 12 height 12
click at [691, 539] on input "checkbox" at bounding box center [689, 539] width 11 height 11
checkbox input "false"
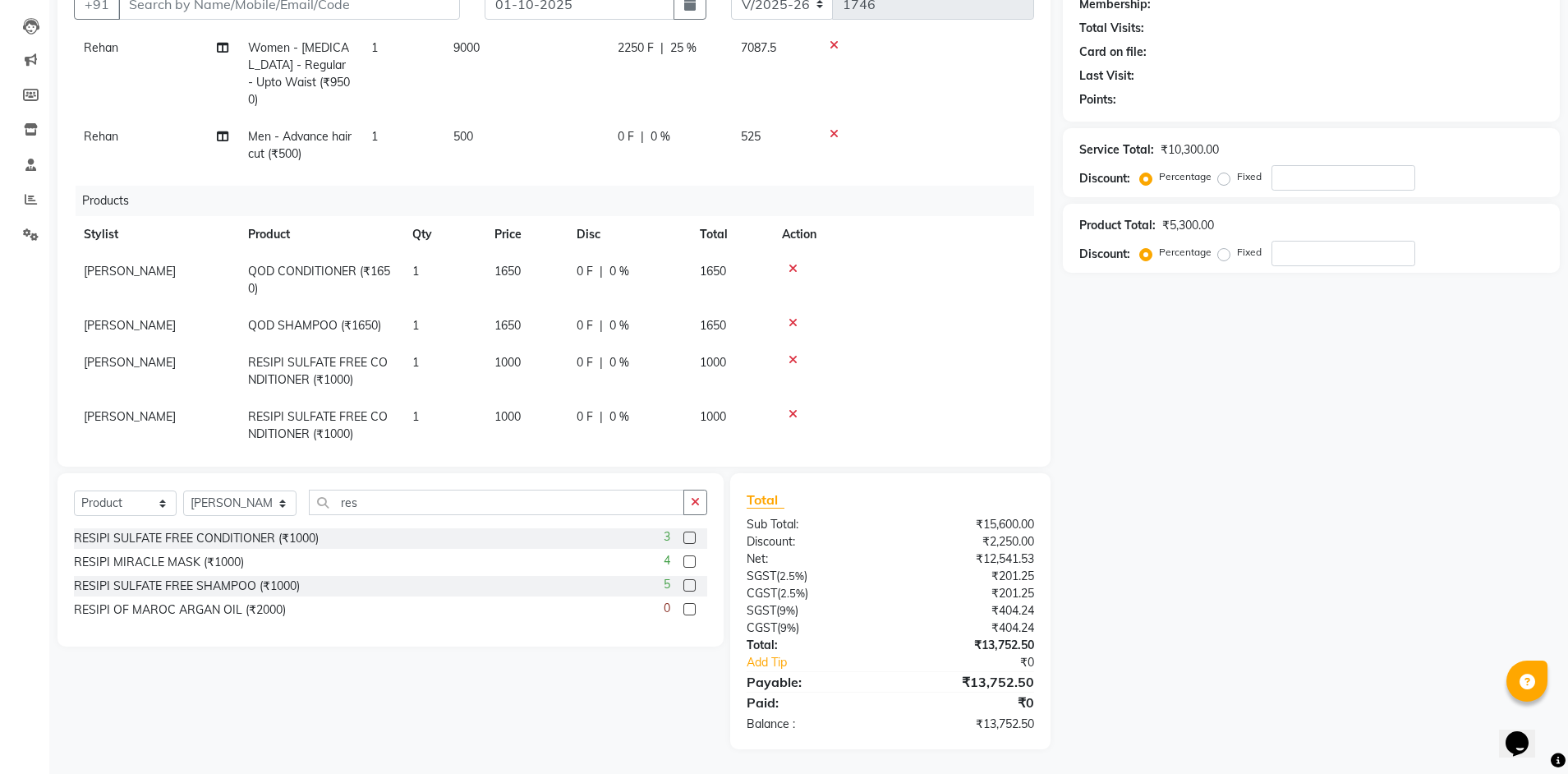
scroll to position [150, 0]
click at [792, 354] on icon at bounding box center [793, 359] width 9 height 12
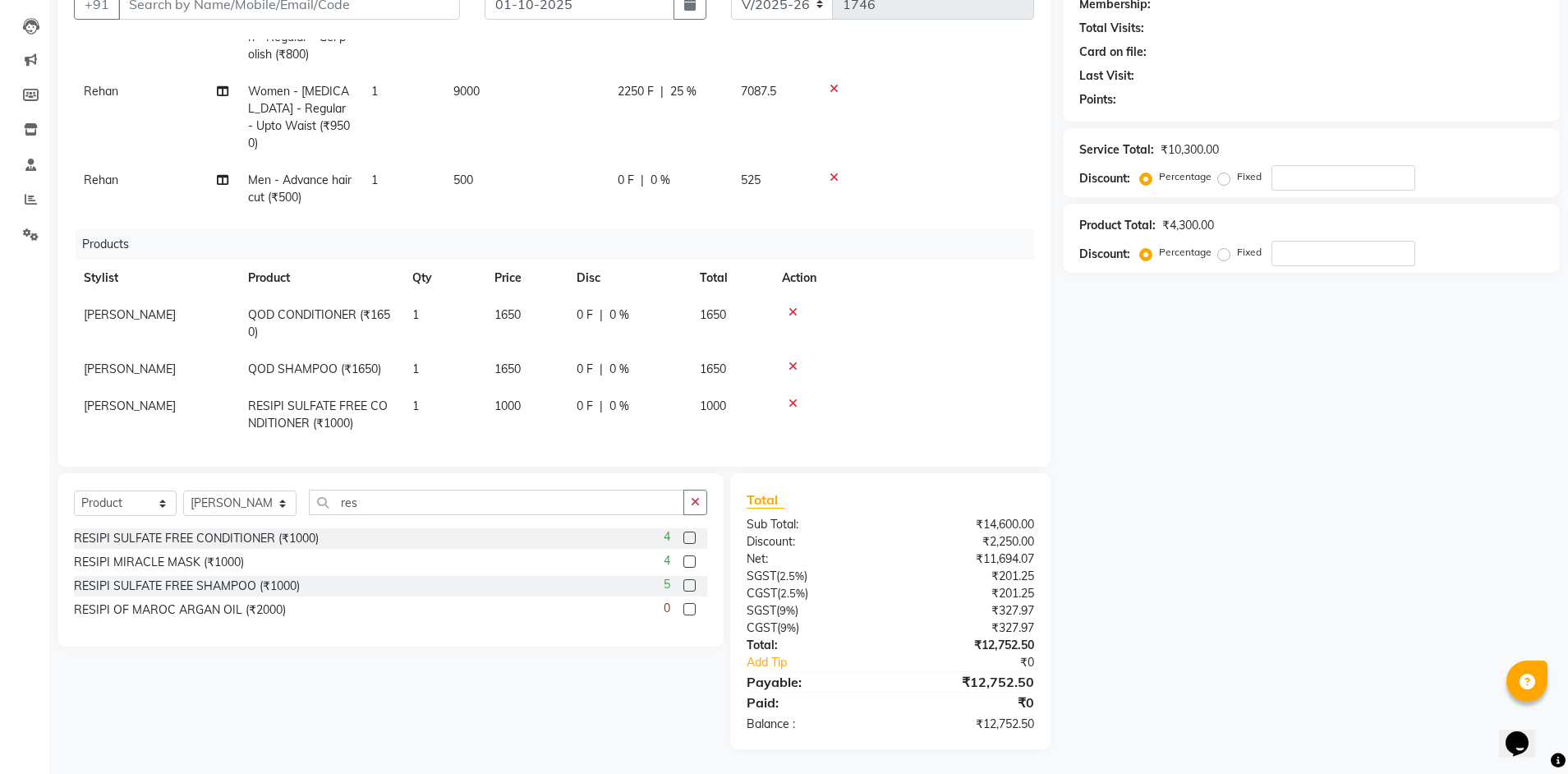
click at [794, 398] on icon at bounding box center [793, 404] width 9 height 12
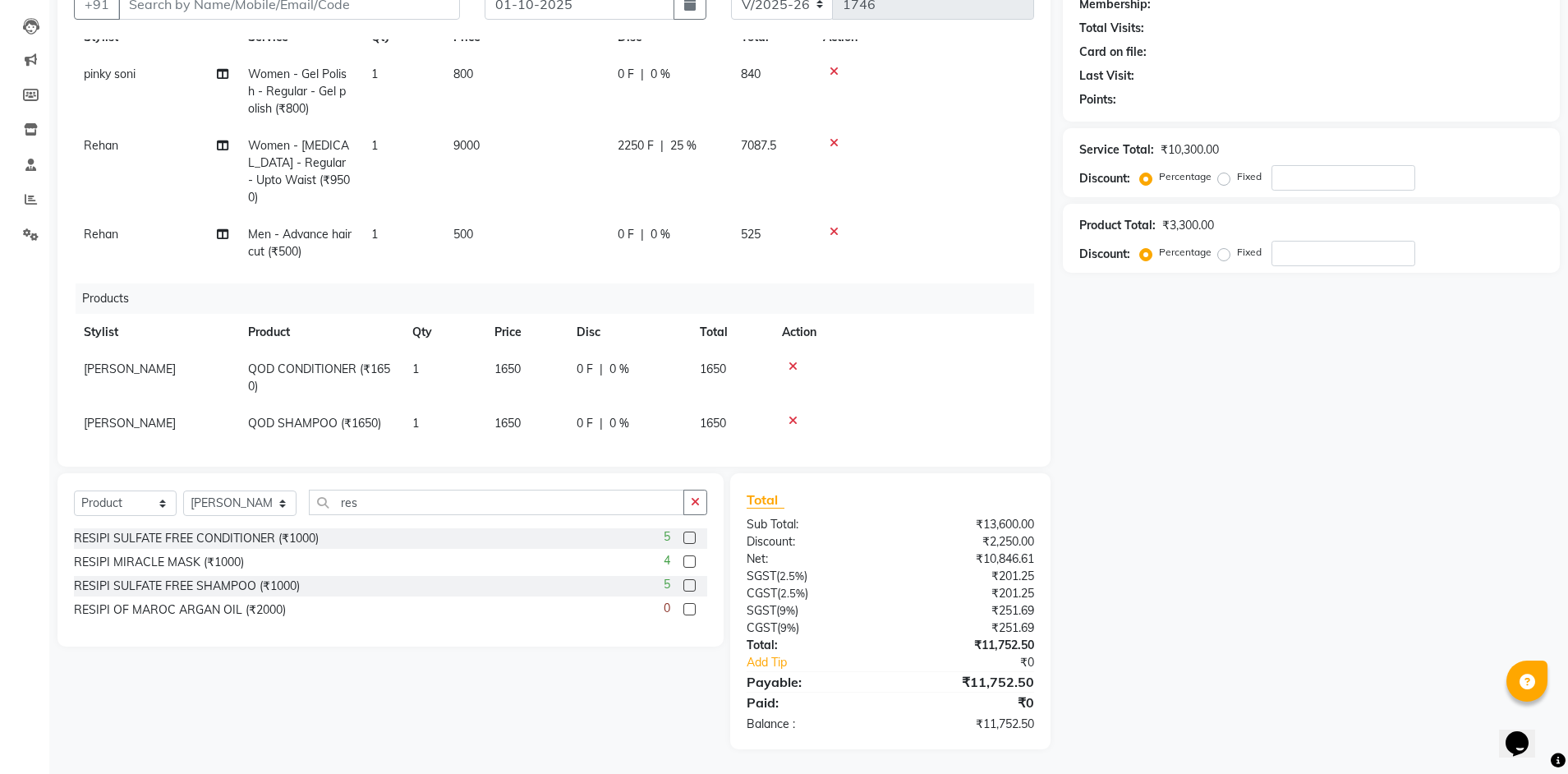
click at [690, 562] on label at bounding box center [689, 562] width 12 height 12
click at [690, 562] on input "checkbox" at bounding box center [689, 563] width 11 height 11
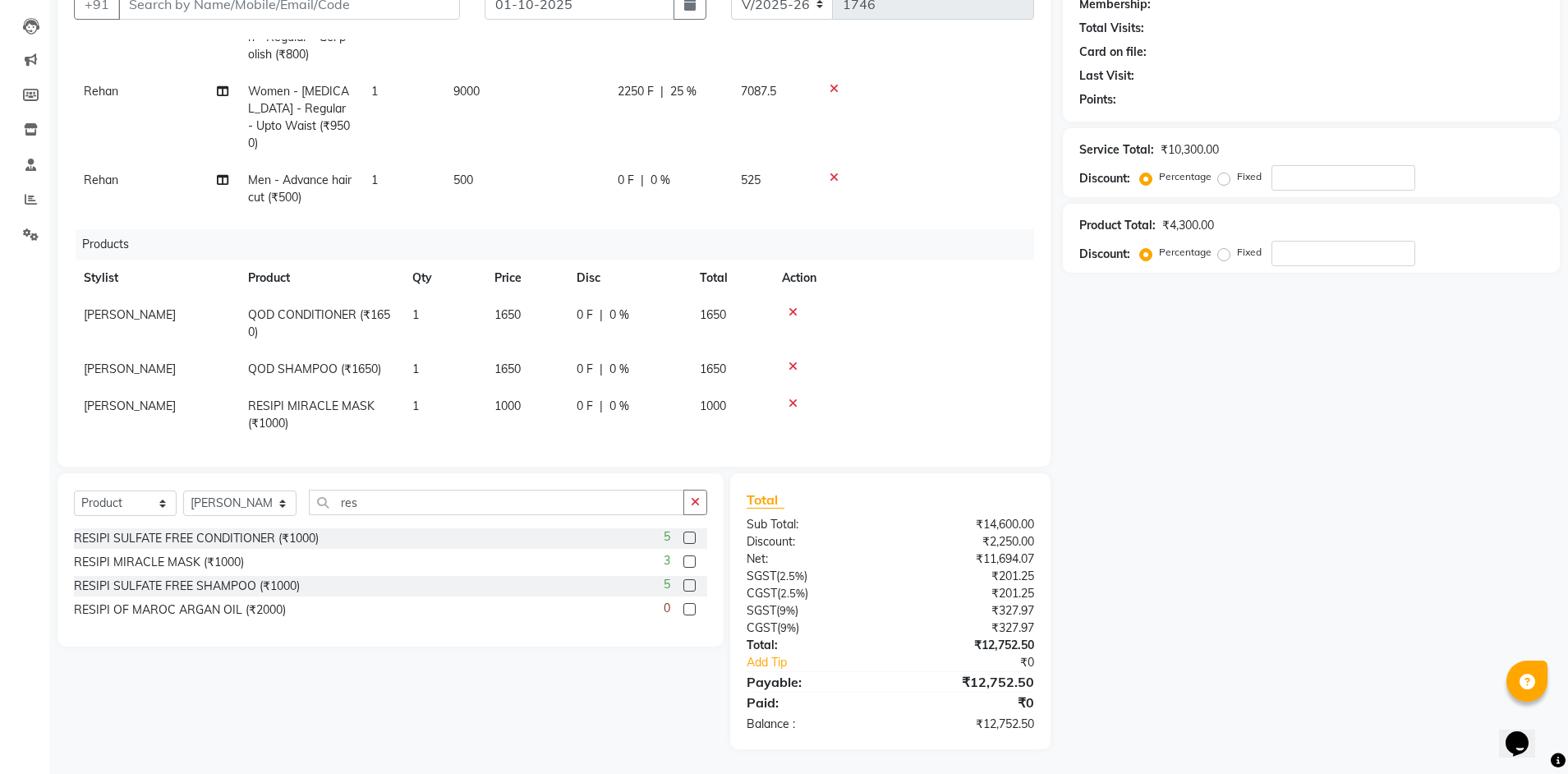
checkbox input "false"
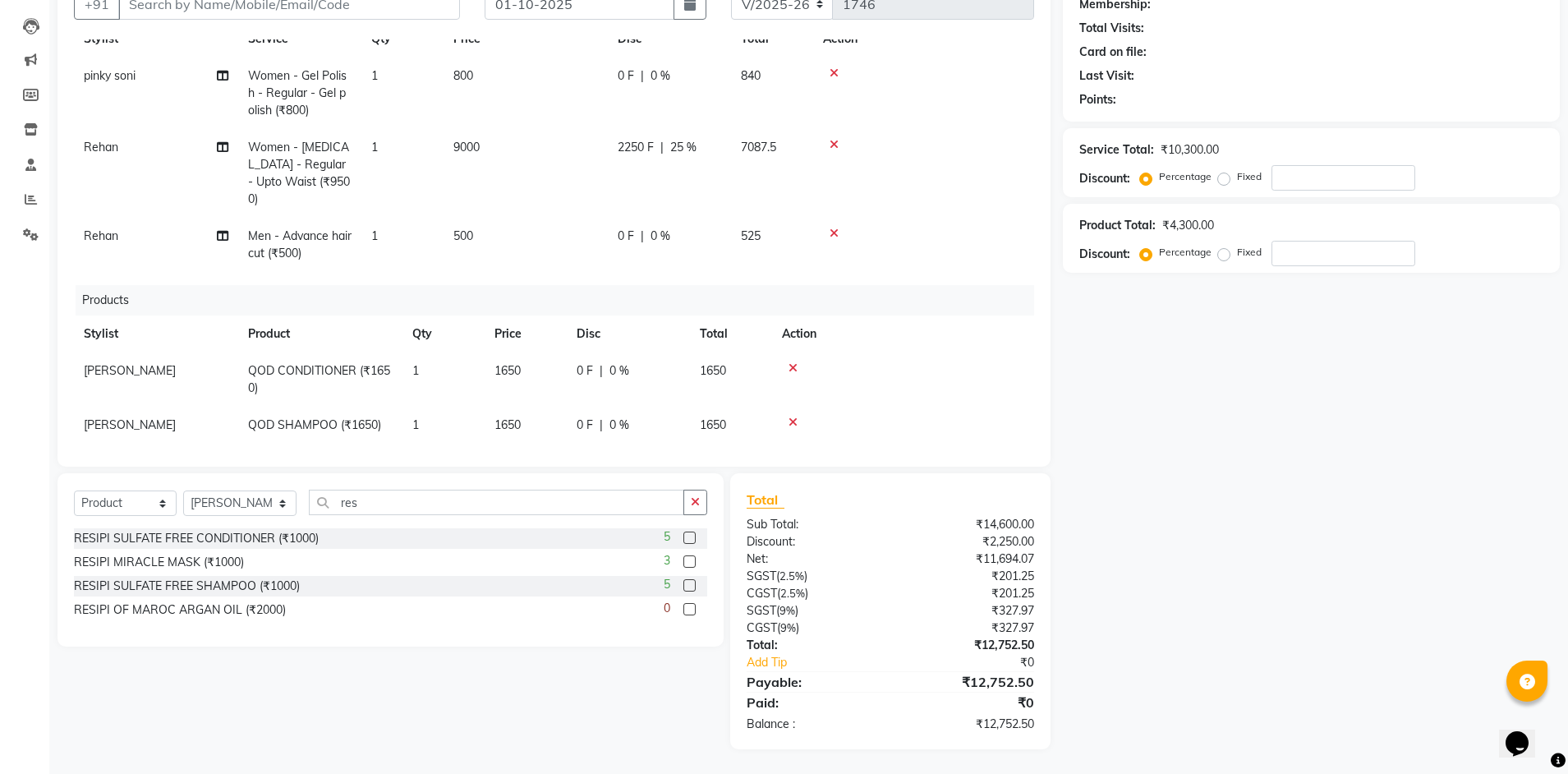
scroll to position [0, 0]
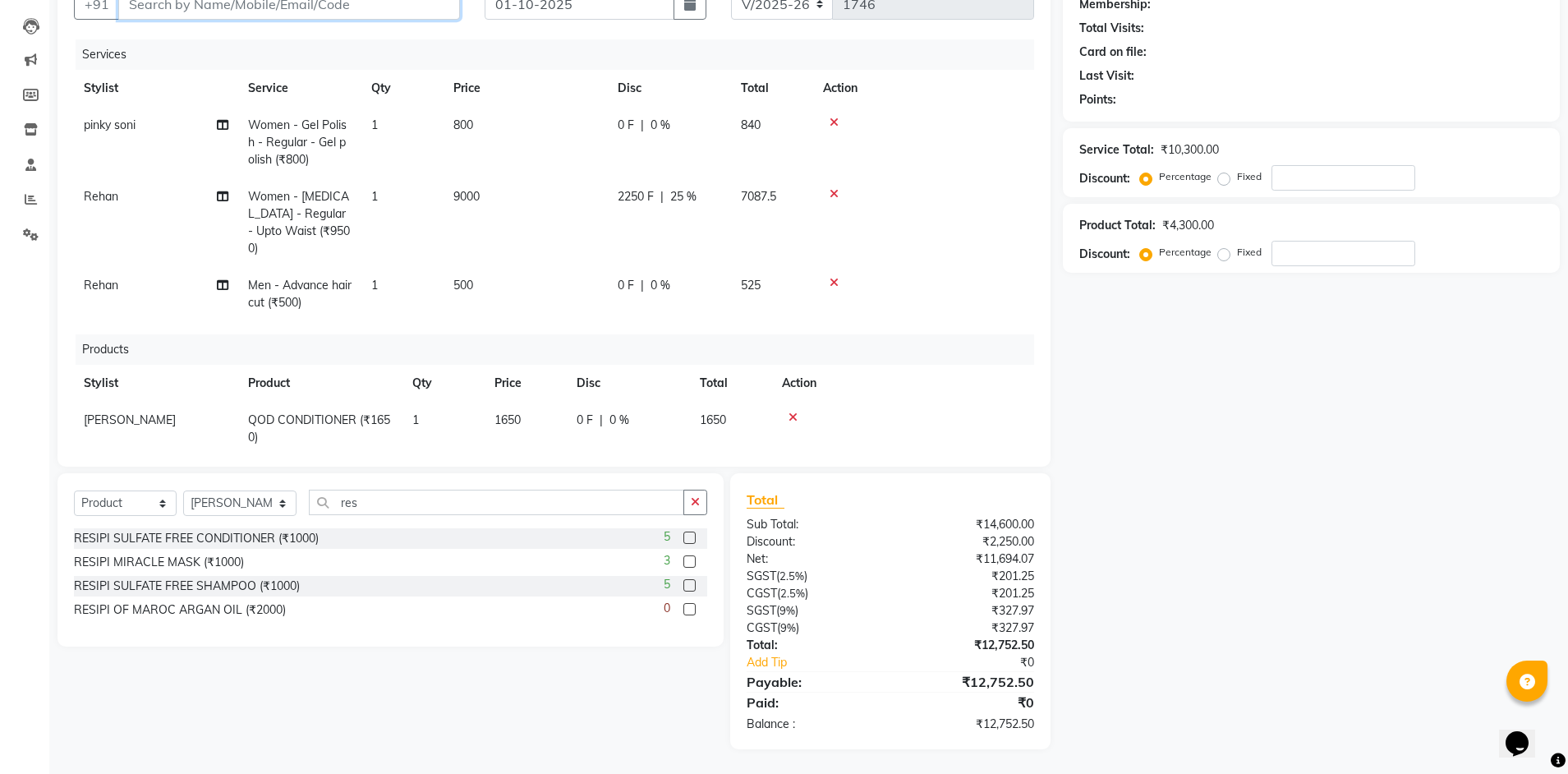
click at [192, 10] on input "Client" at bounding box center [289, 4] width 342 height 31
type input "8"
type input "0"
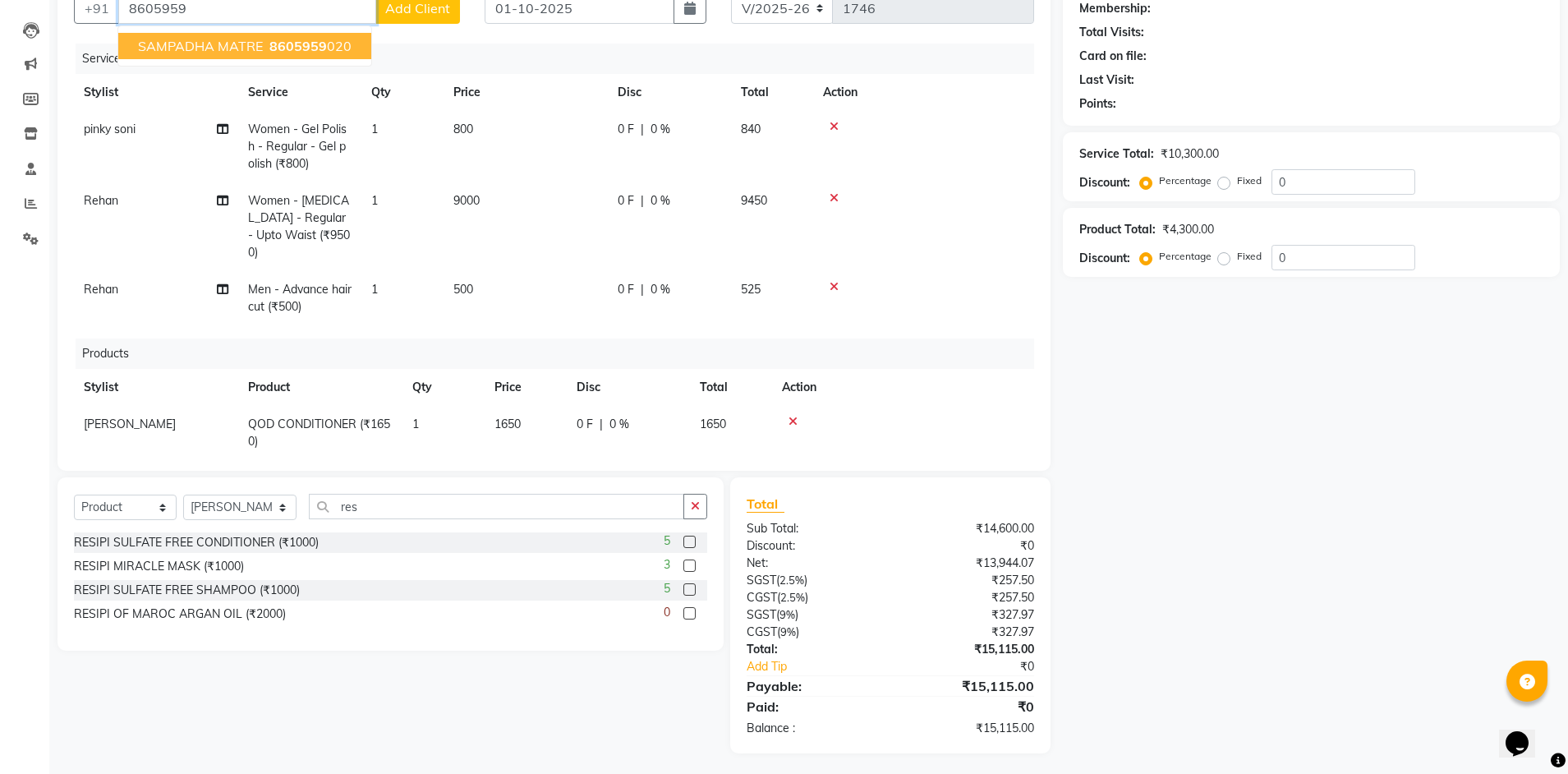
click at [255, 50] on span "SAMPADHA MATRE" at bounding box center [200, 46] width 125 height 17
type input "8605959020"
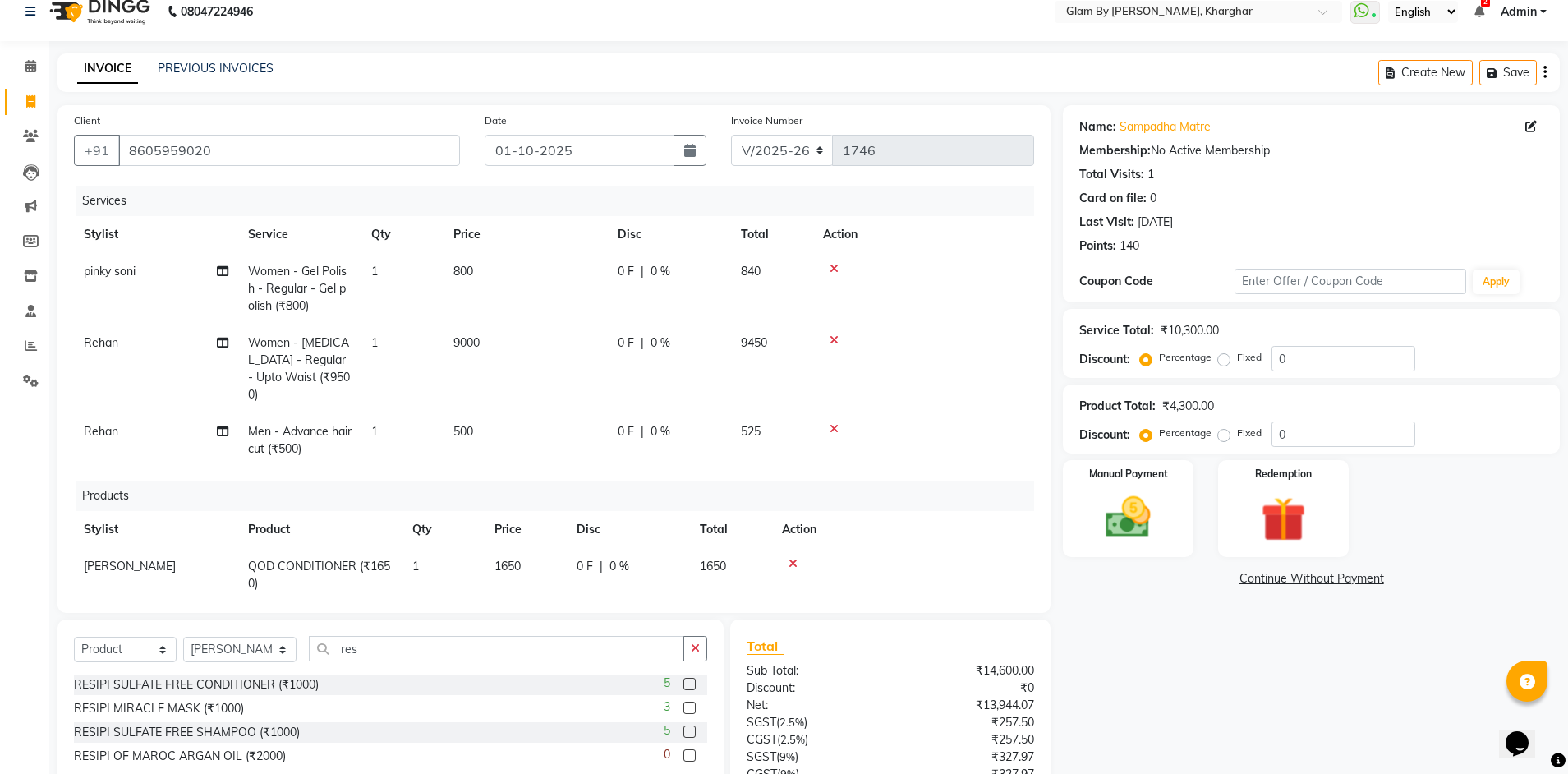
scroll to position [0, 0]
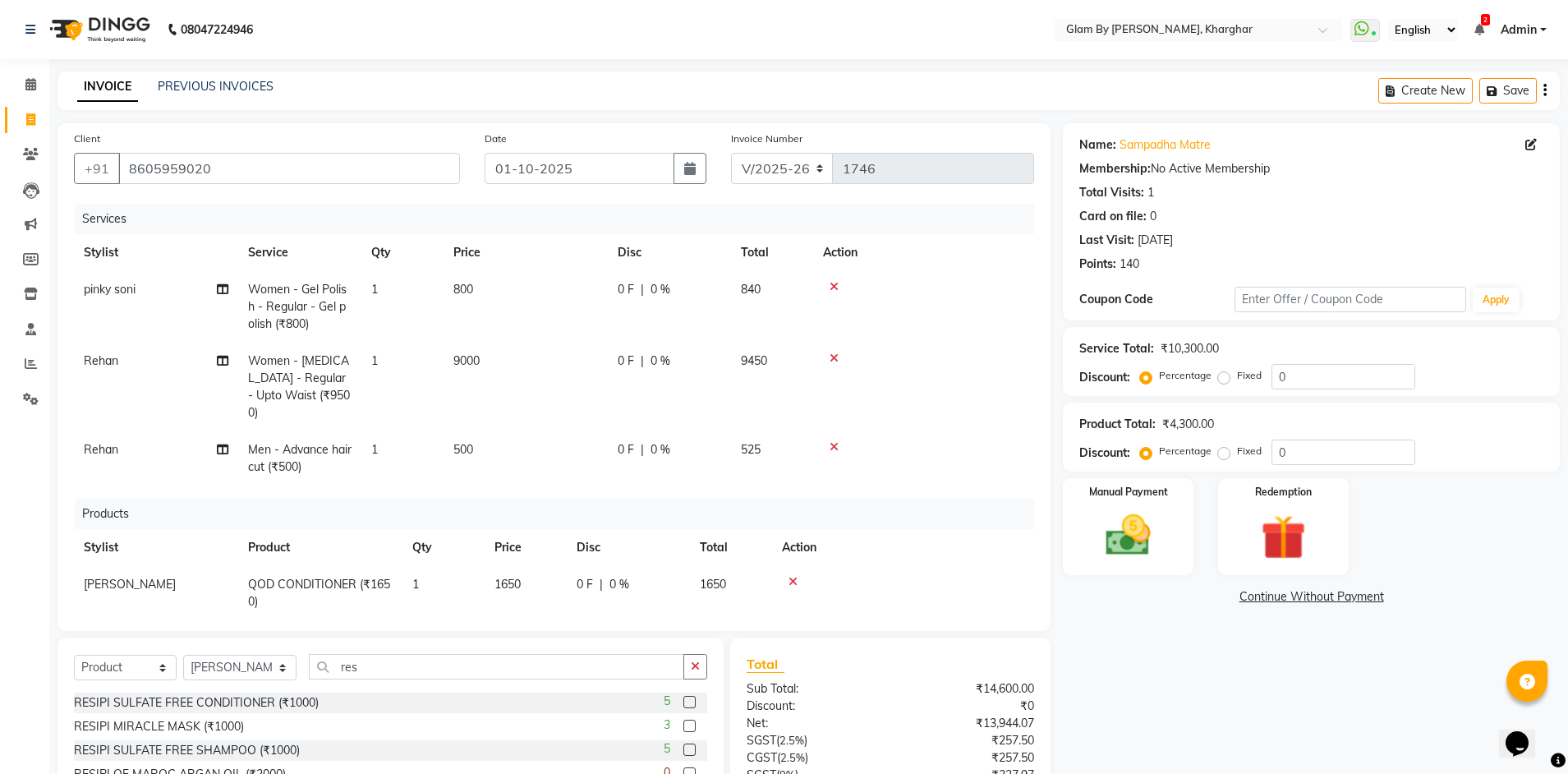
click at [694, 355] on div "0 F | 0 %" at bounding box center [669, 361] width 103 height 17
select select "52399"
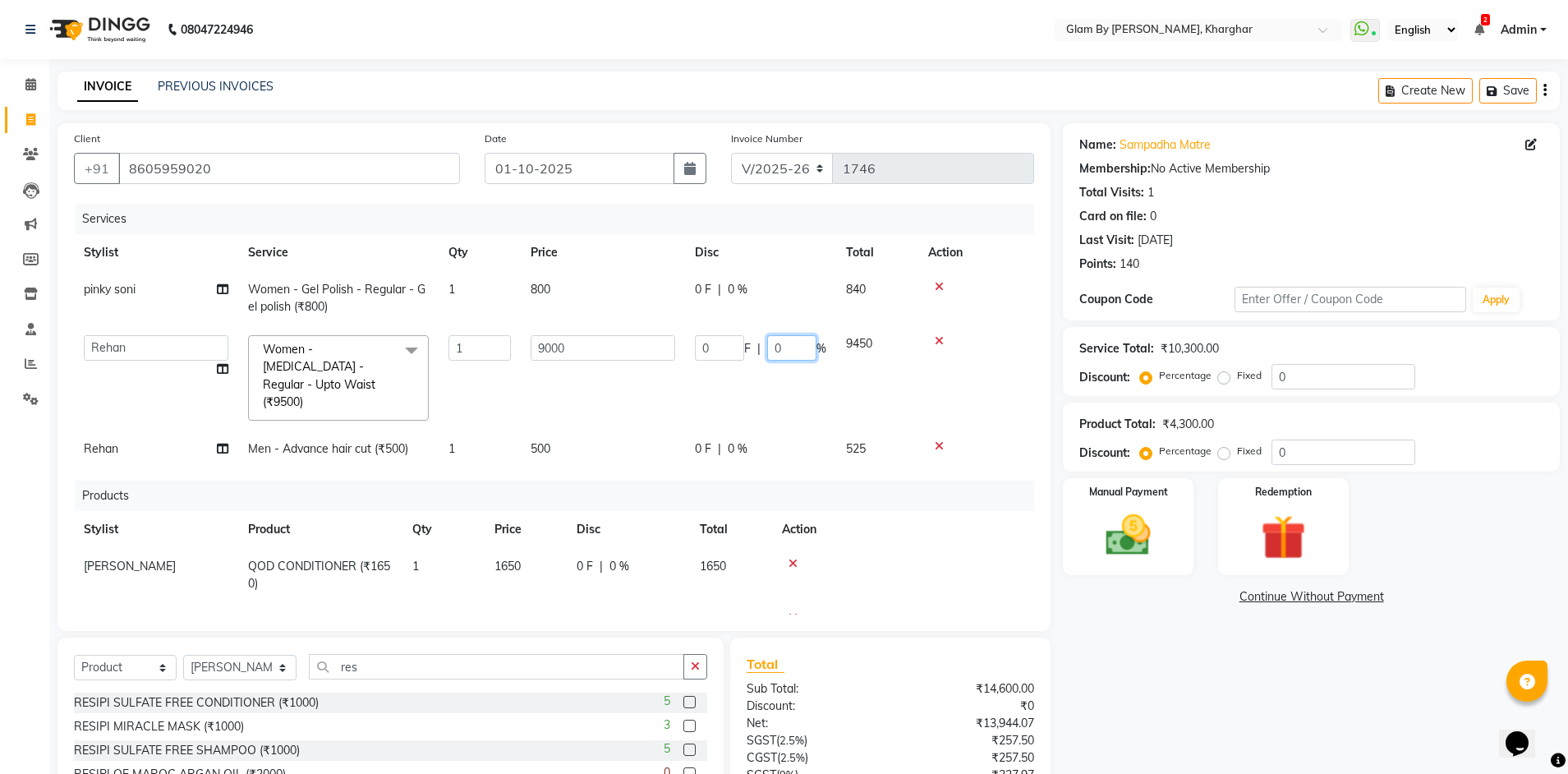
drag, startPoint x: 799, startPoint y: 348, endPoint x: 789, endPoint y: 348, distance: 10.0
click at [791, 348] on input "0" at bounding box center [792, 348] width 50 height 26
click at [790, 354] on input "0" at bounding box center [792, 348] width 50 height 26
type input "25"
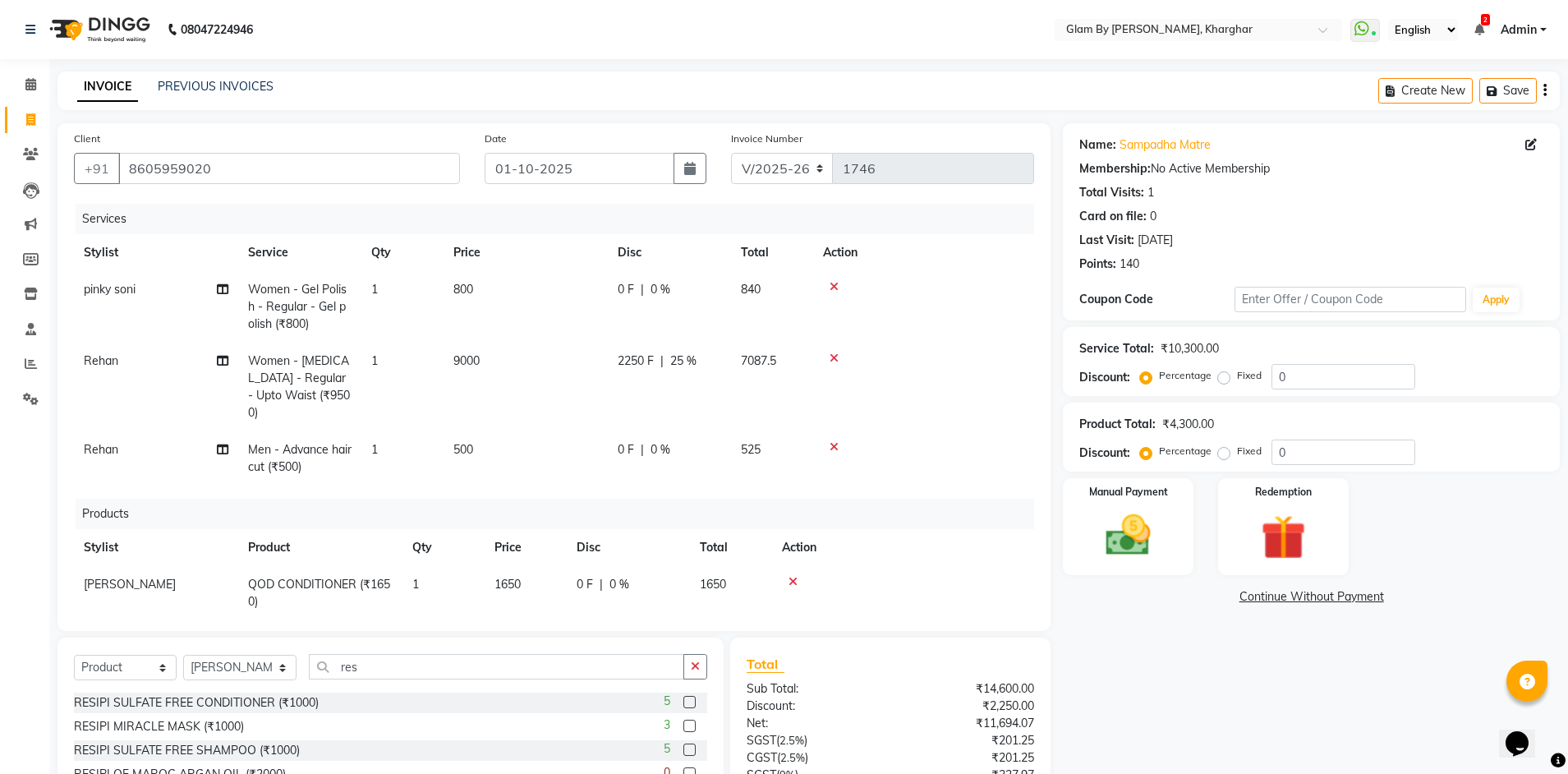
click at [803, 311] on tr "pinky soni Women - Gel Polish - Regular - Gel polish (₹800) 1 800 0 F | 0 % 840" at bounding box center [554, 306] width 960 height 72
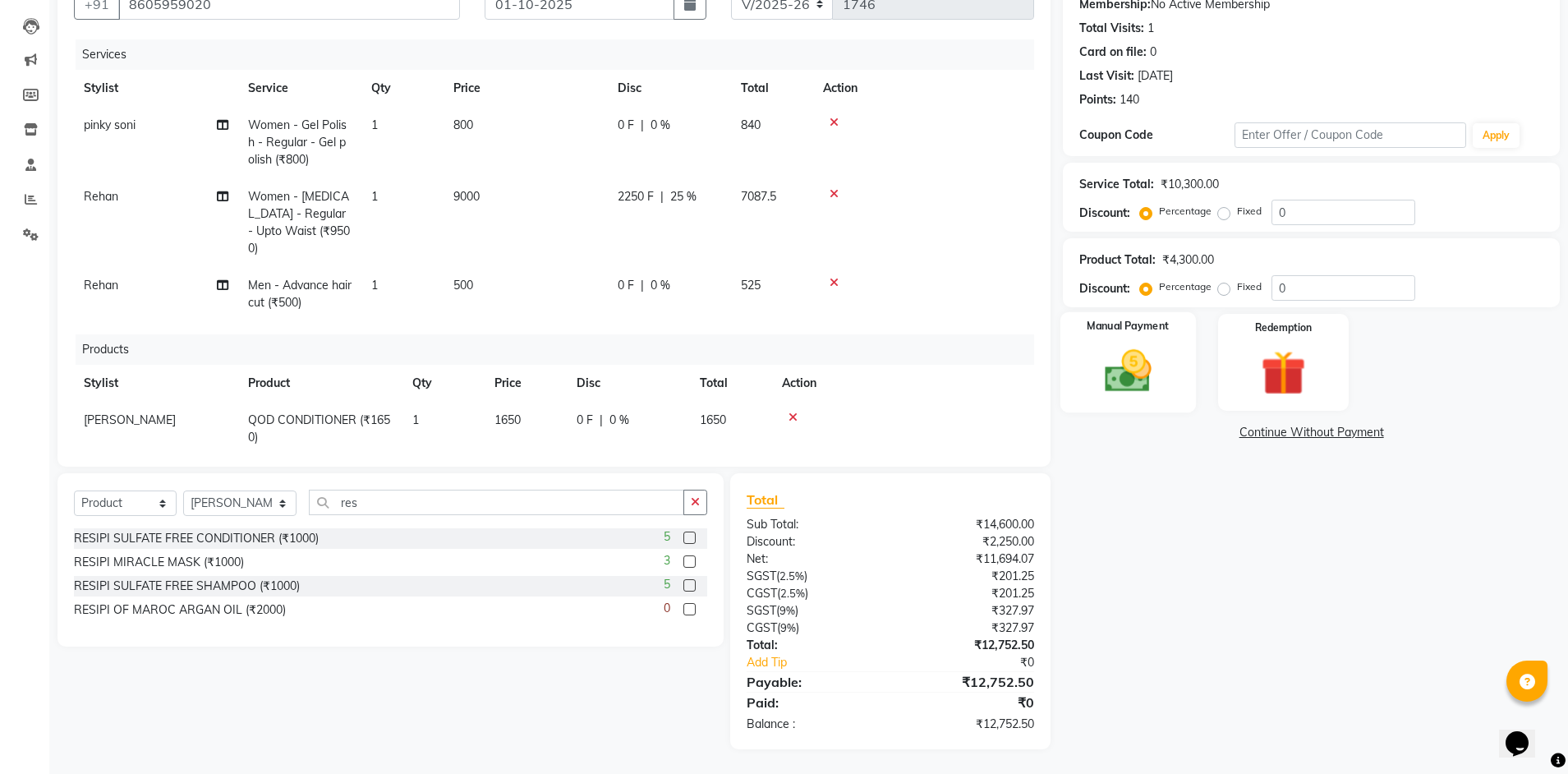
click at [1128, 384] on img at bounding box center [1128, 372] width 77 height 55
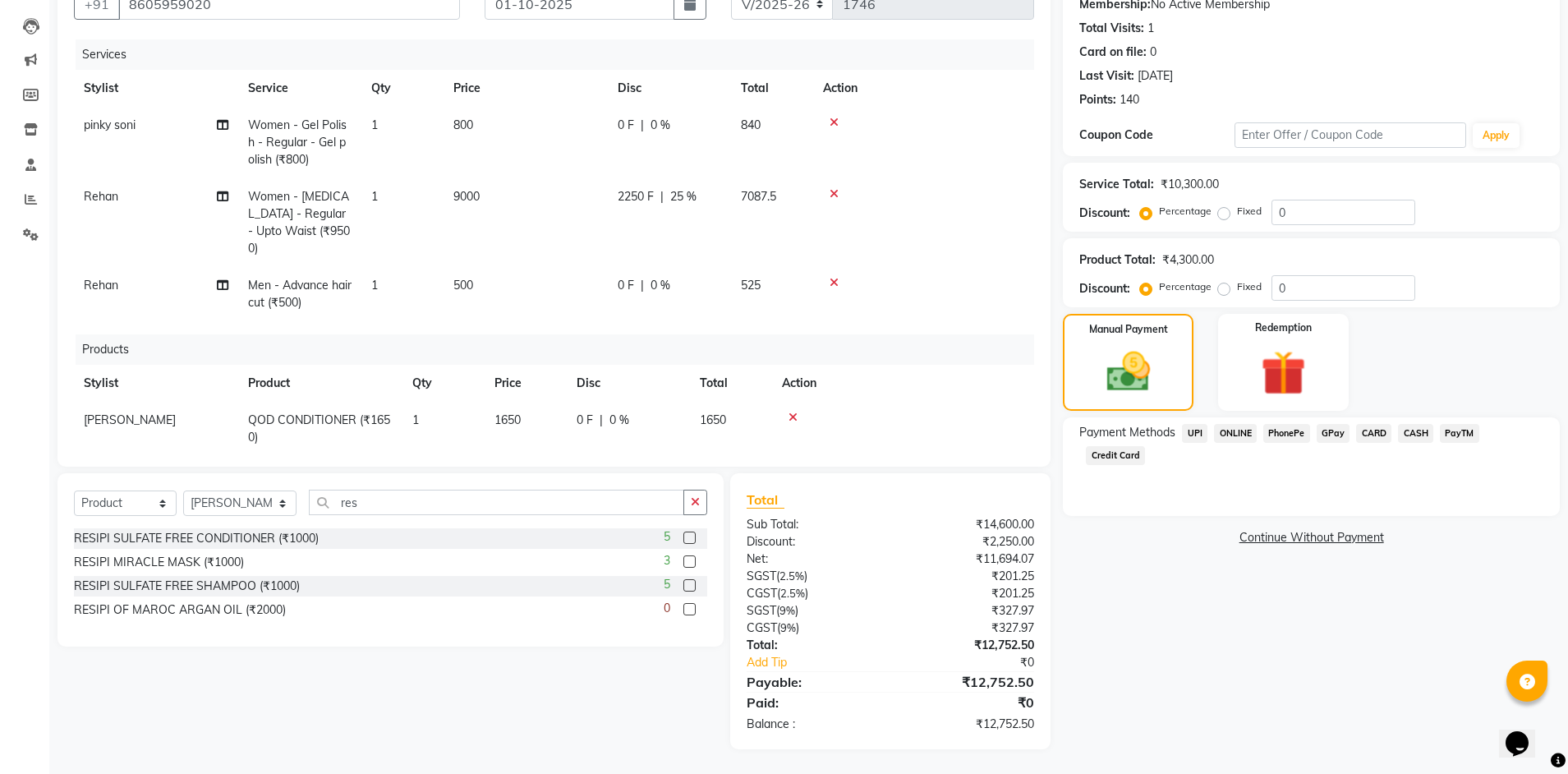
click at [1196, 436] on span "UPI" at bounding box center [1195, 433] width 26 height 19
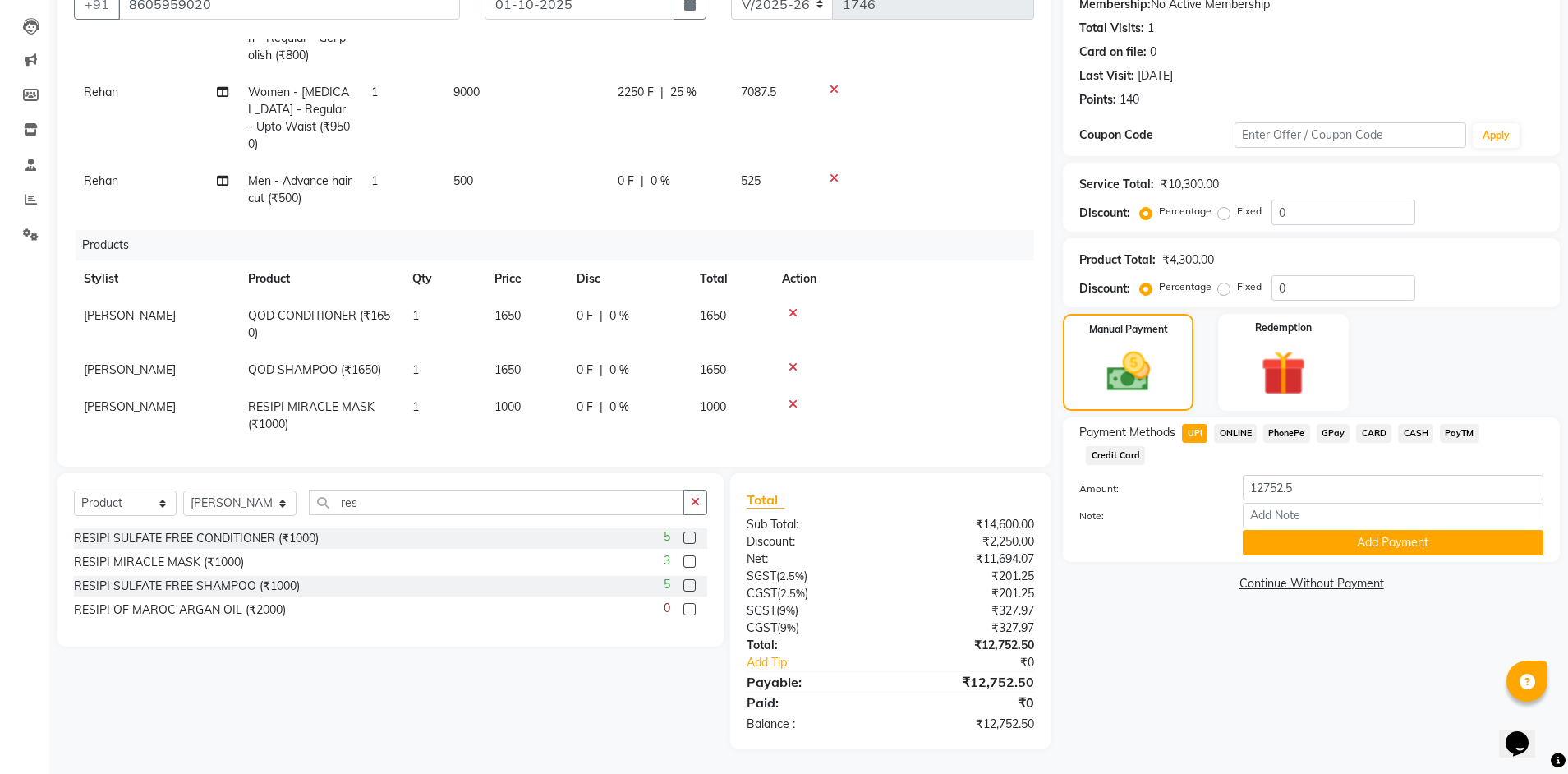
scroll to position [105, 0]
click at [1320, 530] on button "Add Payment" at bounding box center [1393, 543] width 301 height 26
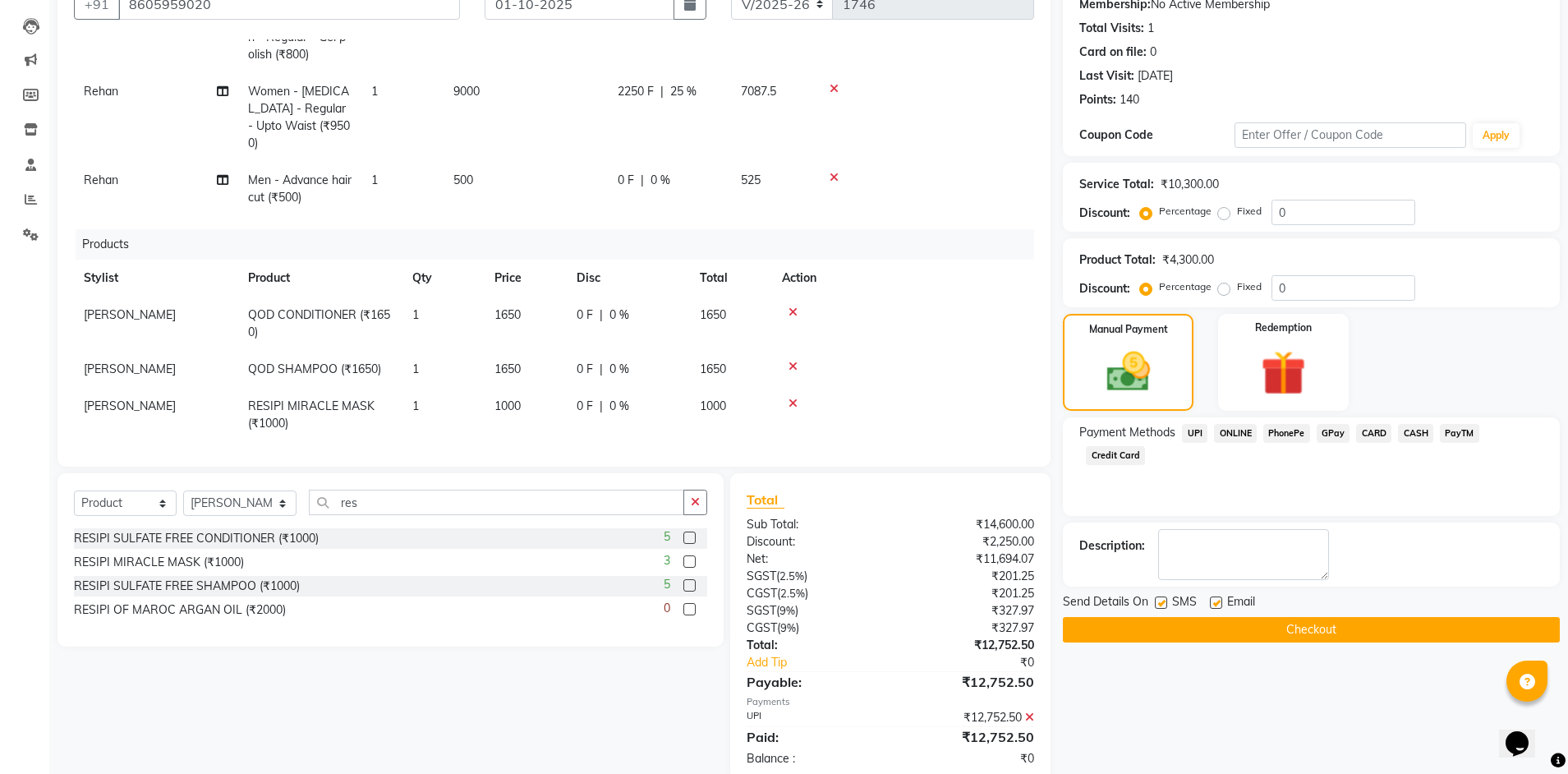
click at [1205, 634] on button "Checkout" at bounding box center [1311, 629] width 497 height 26
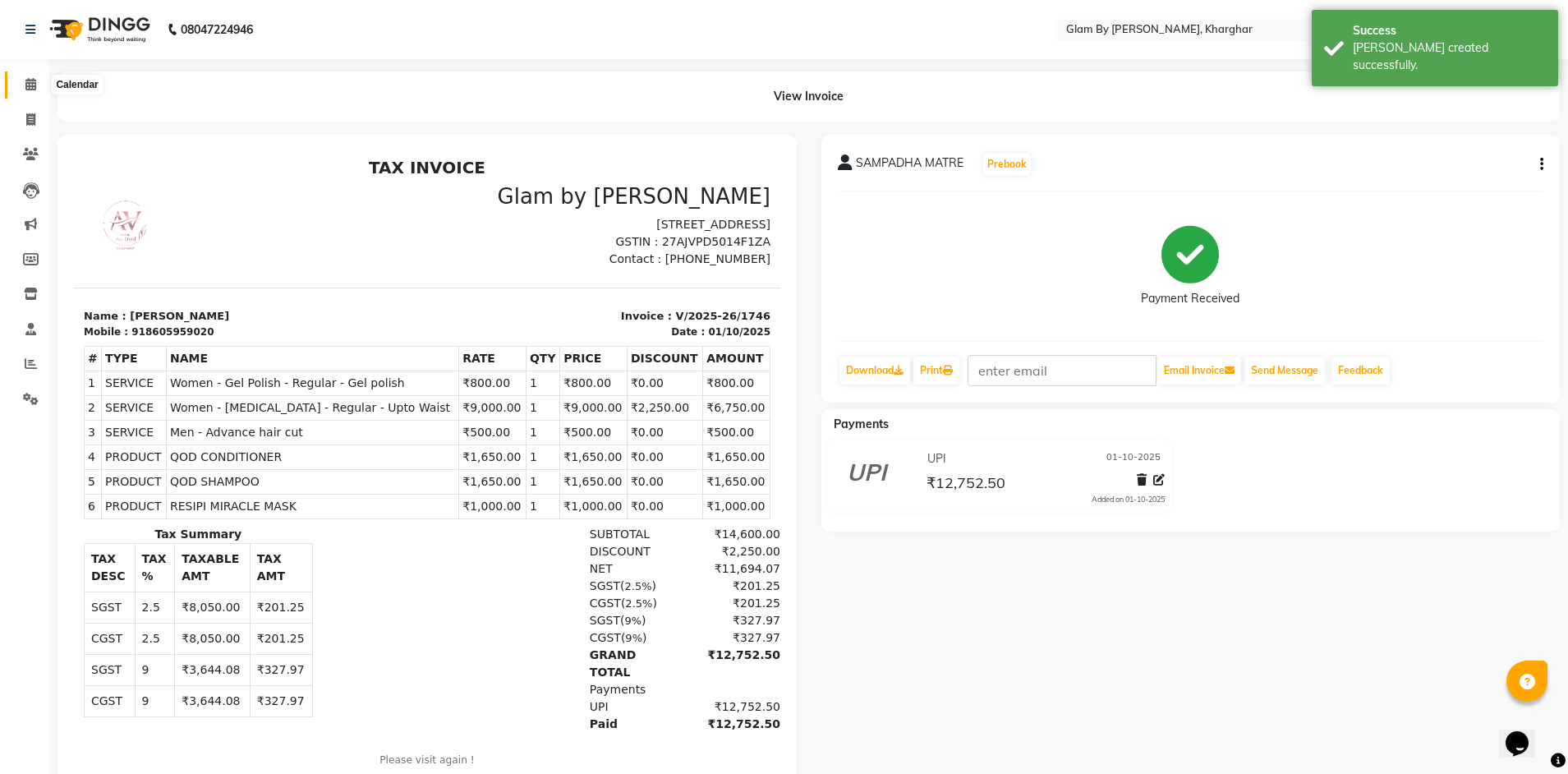
click at [36, 85] on icon at bounding box center [31, 84] width 11 height 12
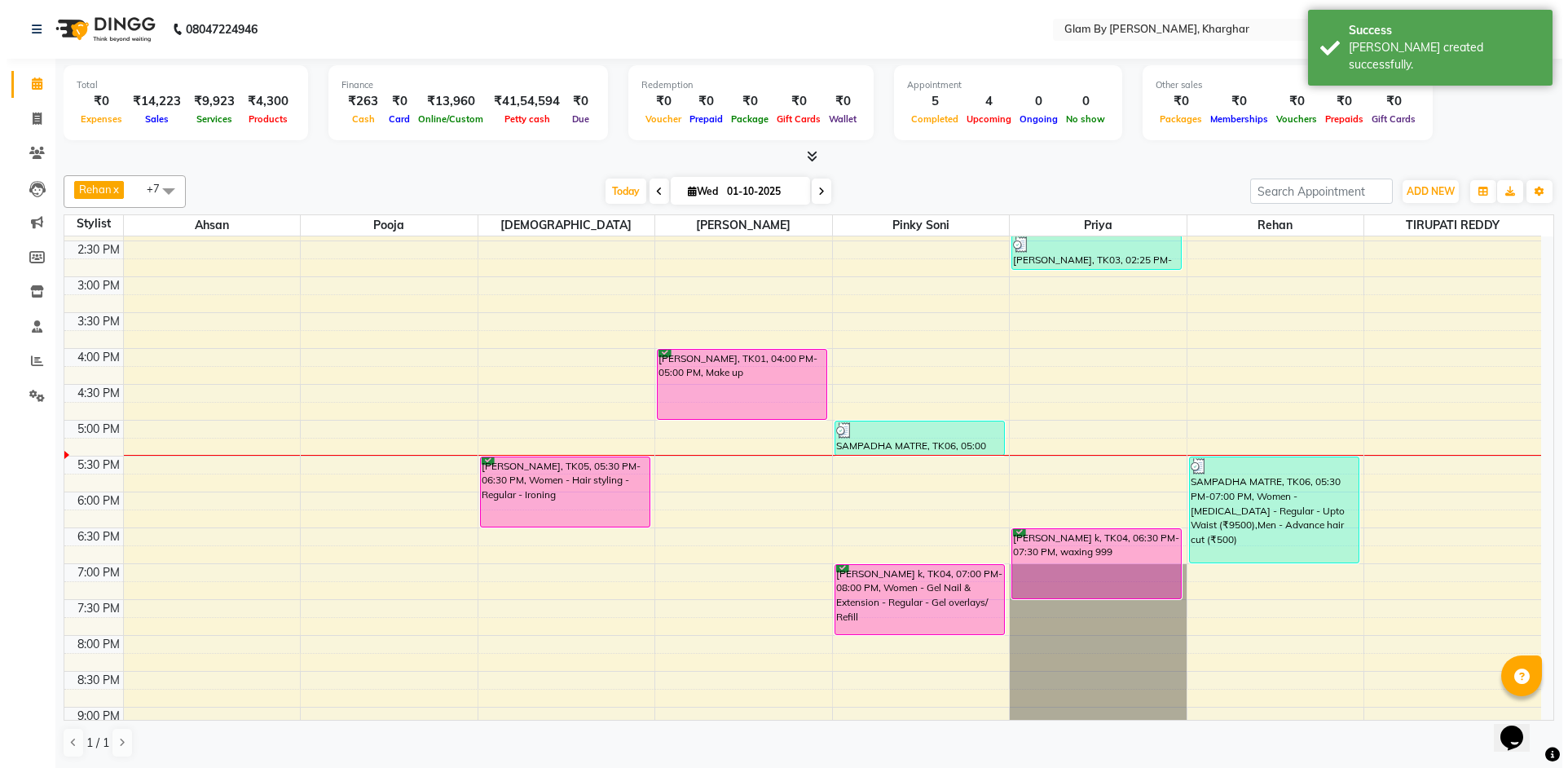
scroll to position [489, 0]
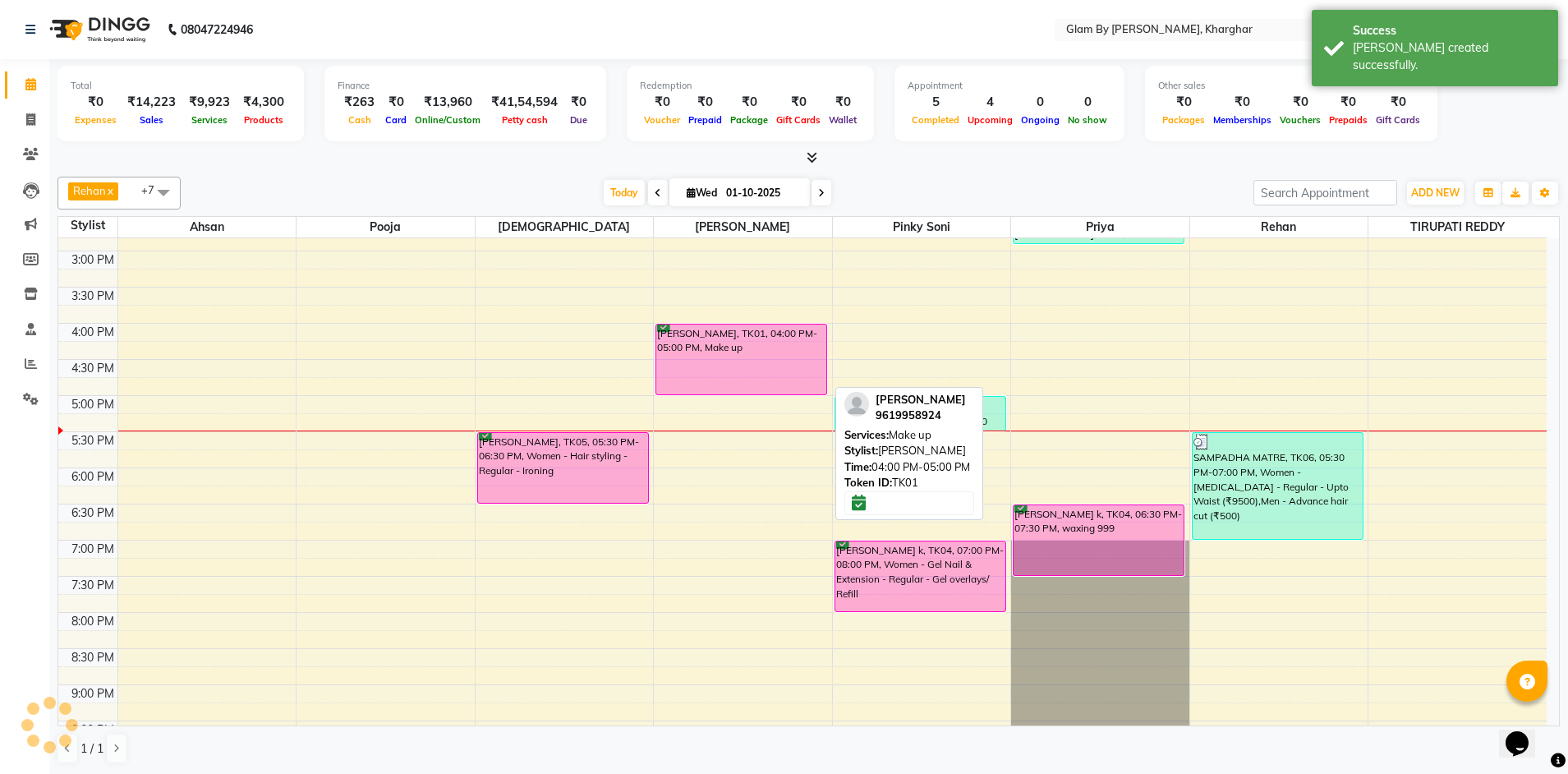
click at [745, 359] on div "[PERSON_NAME], TK01, 04:00 PM-05:00 PM, Make up" at bounding box center [741, 359] width 170 height 70
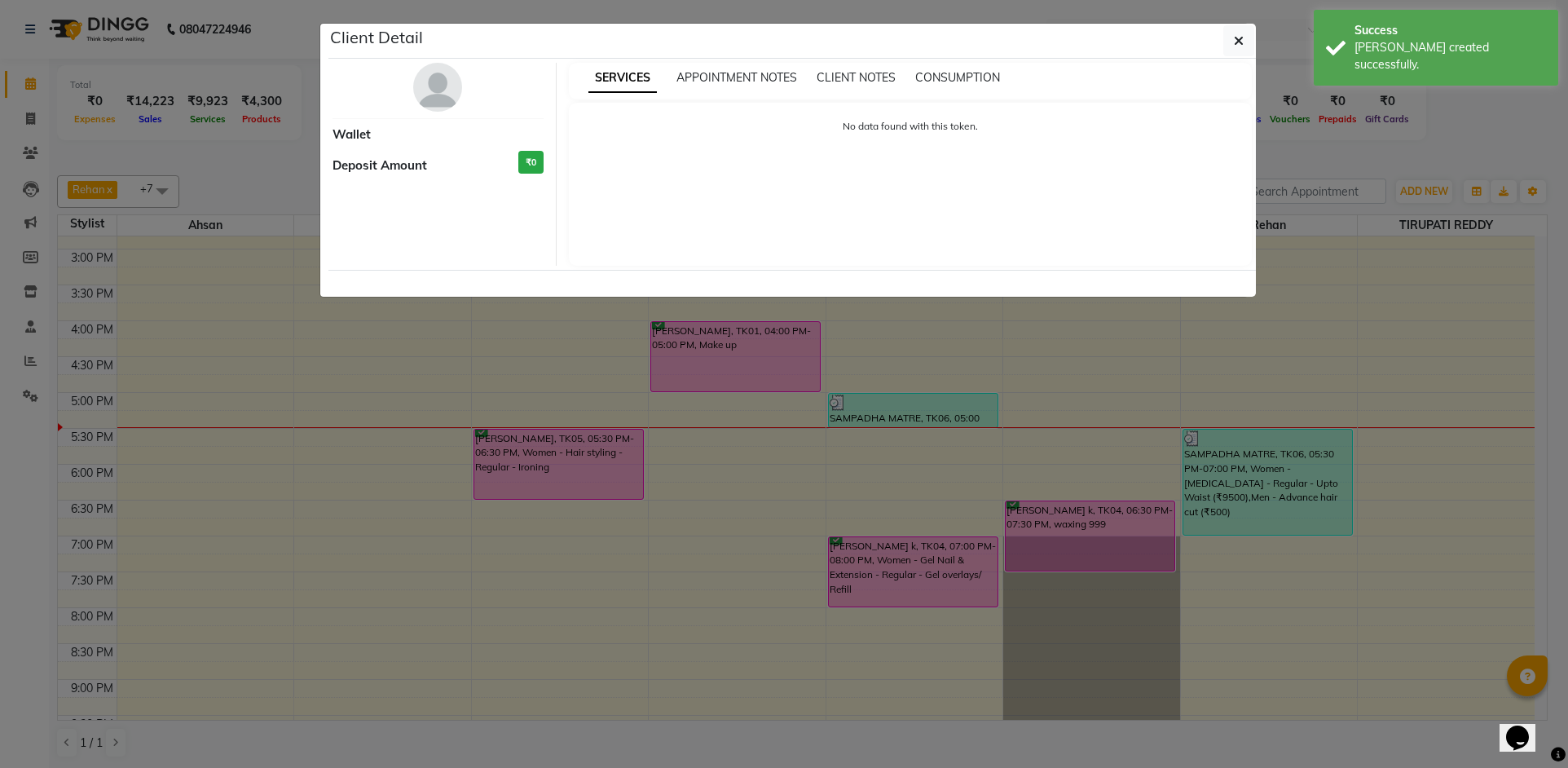
select select "6"
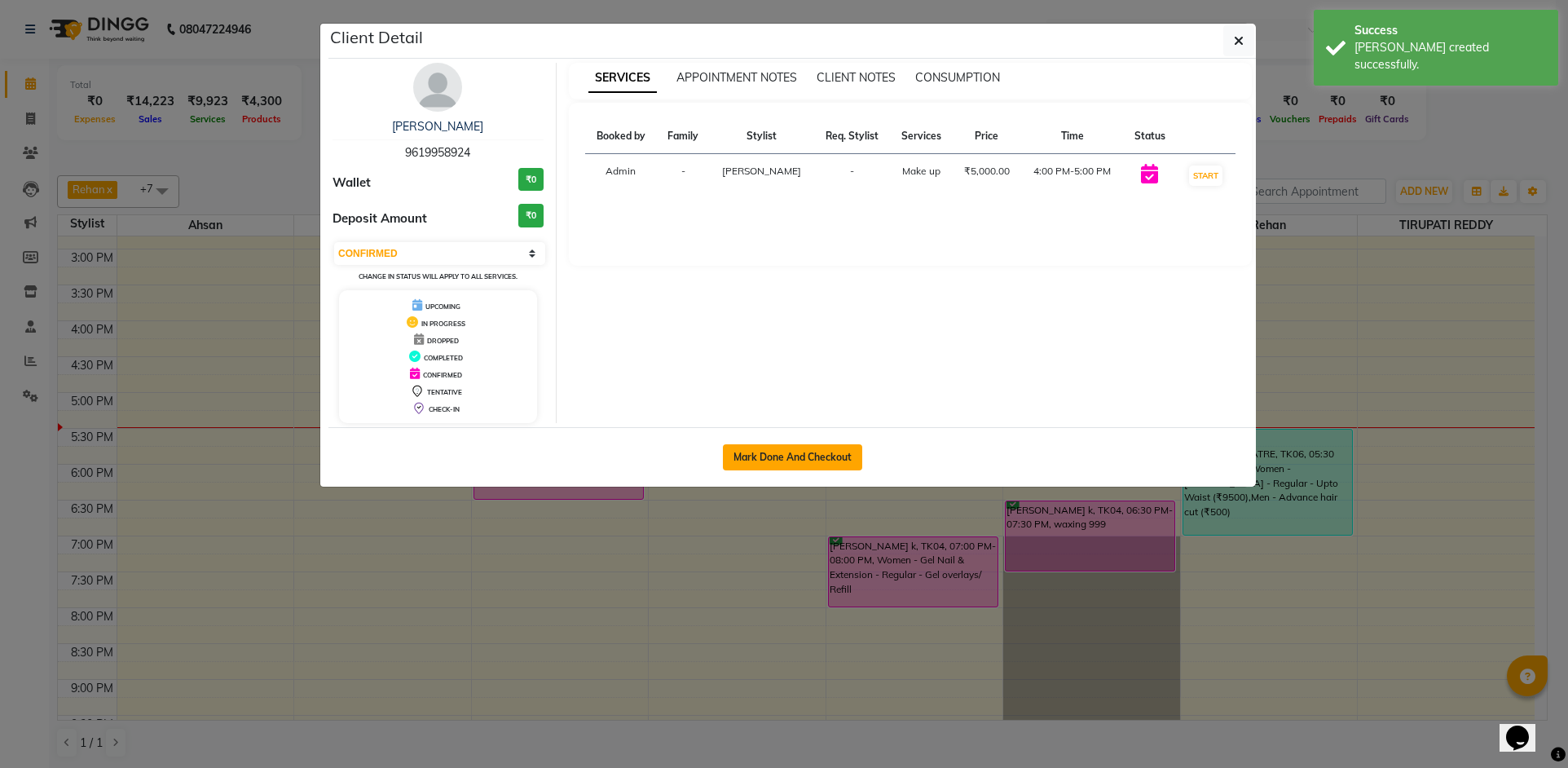
click at [795, 455] on button "Mark Done And Checkout" at bounding box center [792, 457] width 139 height 26
select select "service"
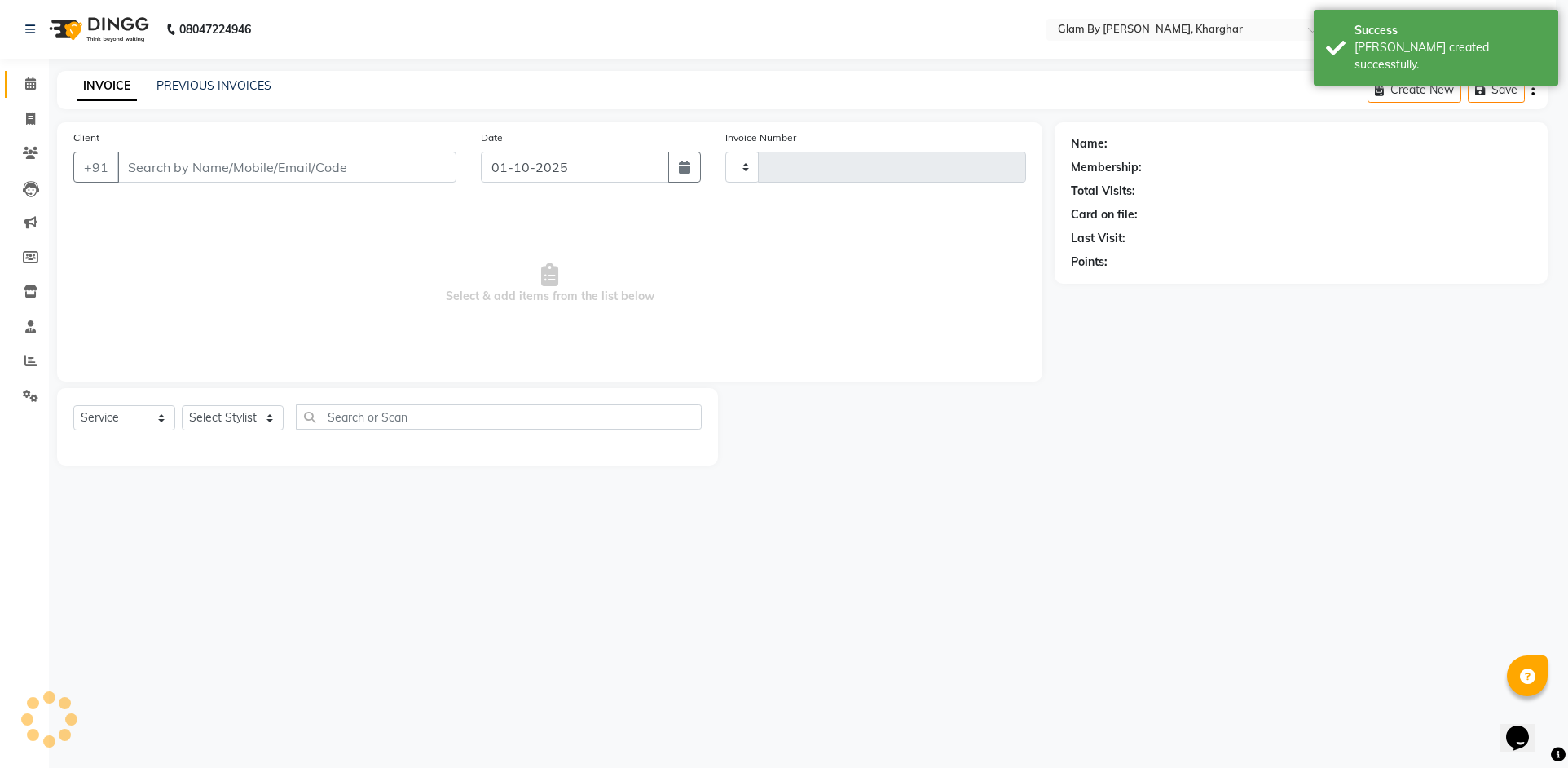
type input "1747"
select select "3992"
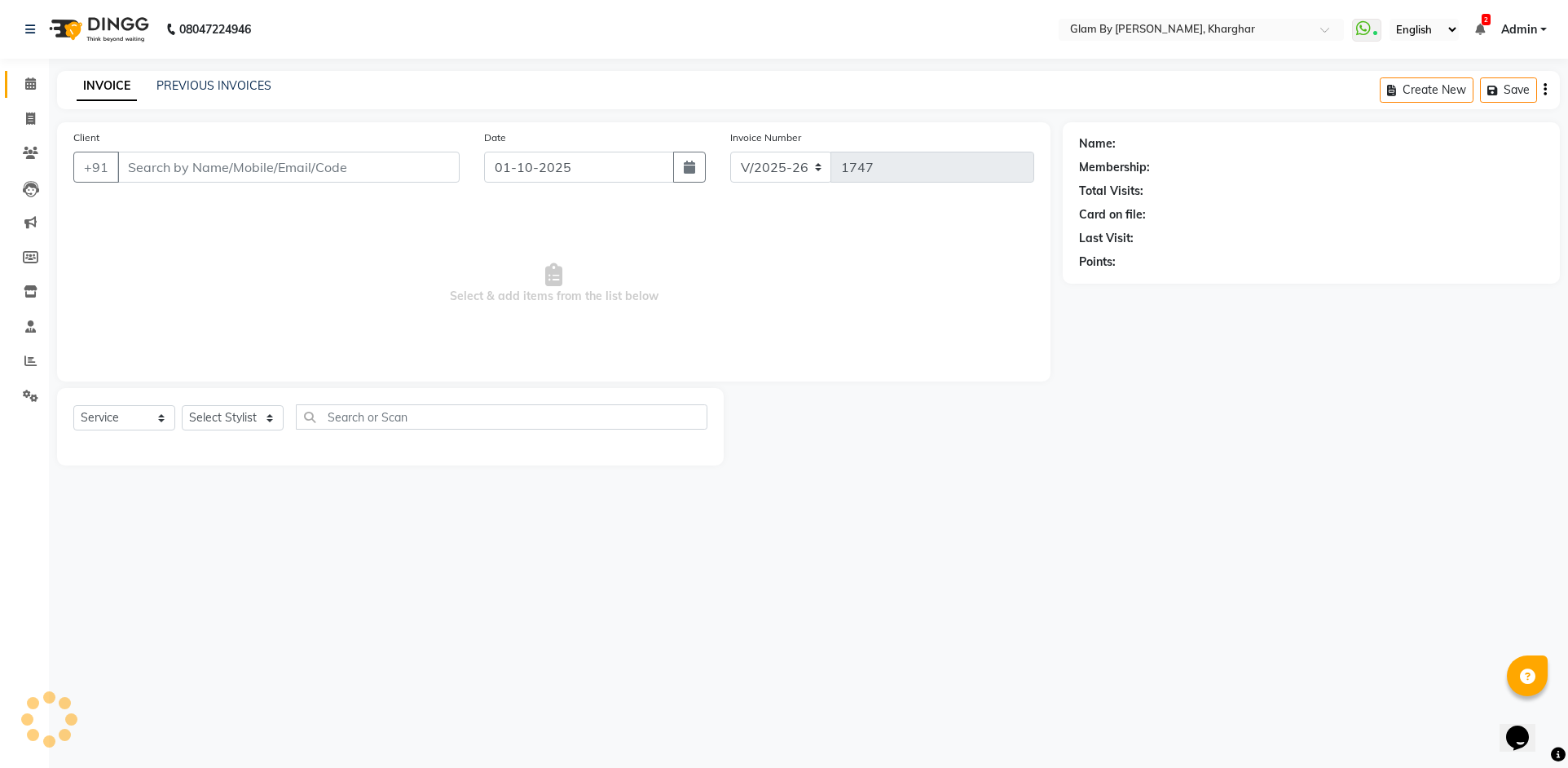
type input "9619958924"
select select "58001"
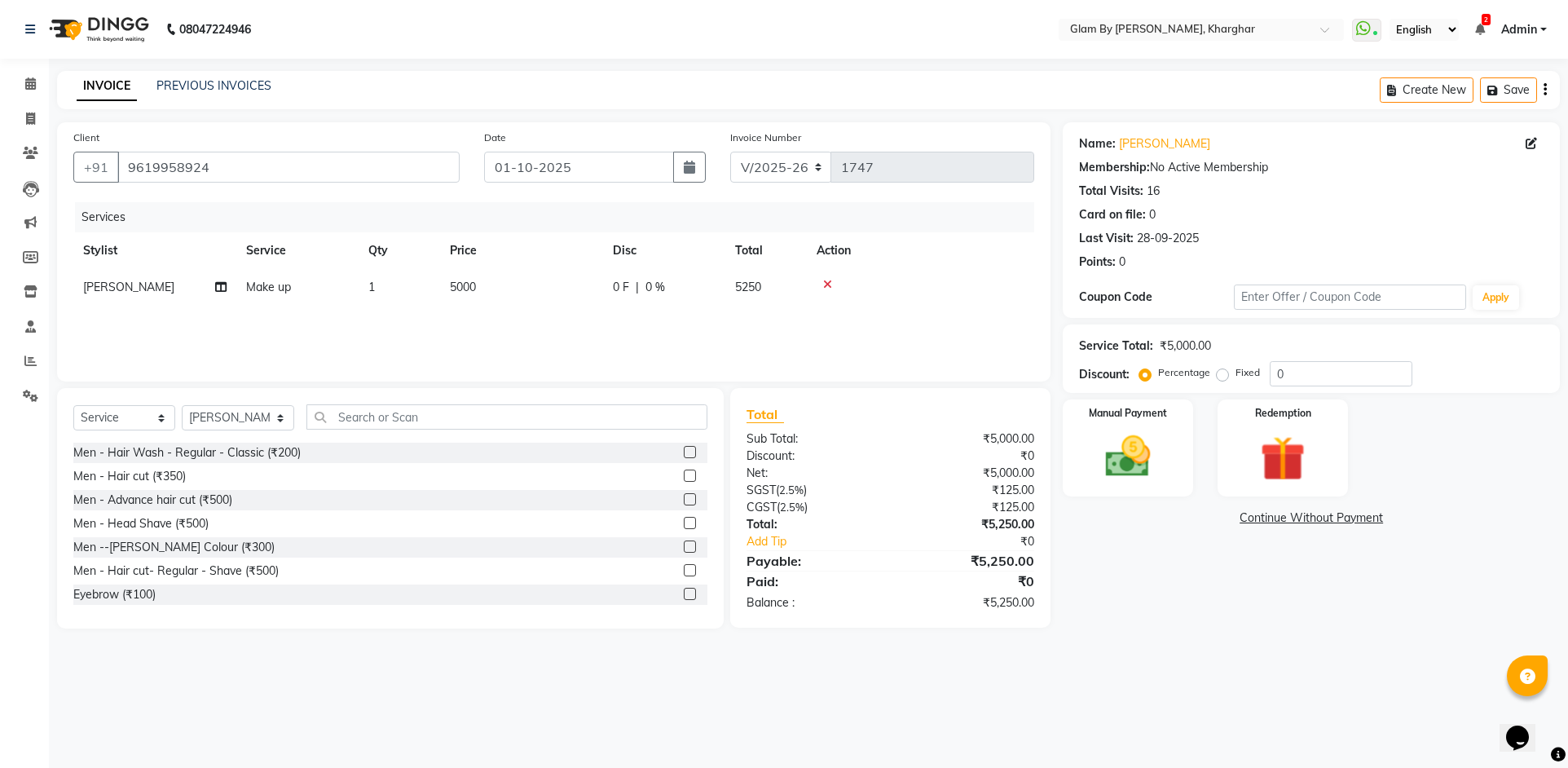
click at [587, 291] on td "5000" at bounding box center [521, 287] width 163 height 37
select select "58001"
click at [594, 298] on input "5000" at bounding box center [598, 291] width 143 height 25
type input "5"
type input "4761.904"
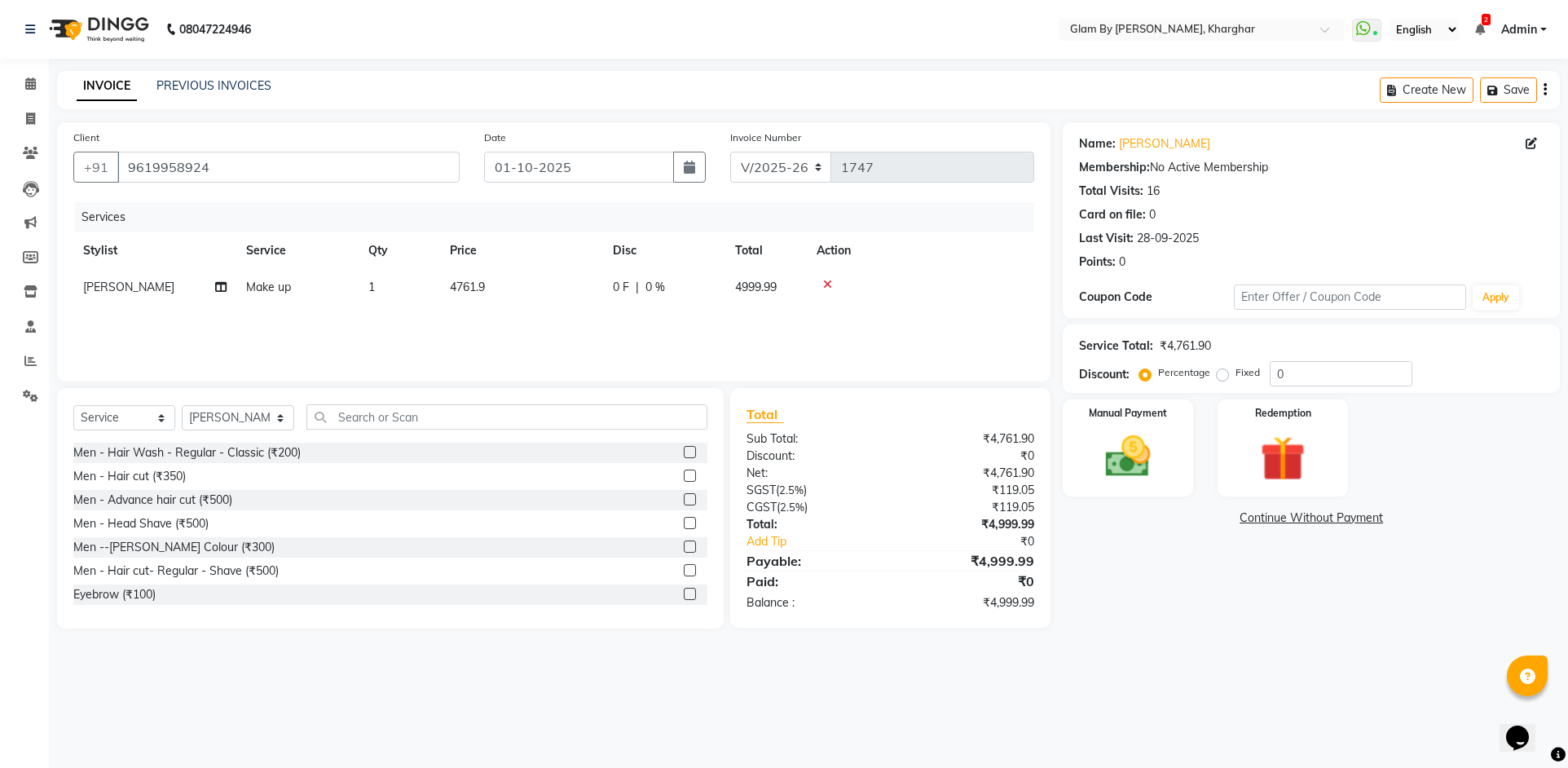
click at [588, 315] on div "Services Stylist Service Qty Price Disc Total Action Avi [PERSON_NAME] Make up …" at bounding box center [554, 284] width 961 height 163
click at [529, 278] on td "4761.9" at bounding box center [521, 287] width 163 height 37
select select "58001"
click at [599, 290] on input "4761.9" at bounding box center [598, 291] width 143 height 25
type input "4761.947"
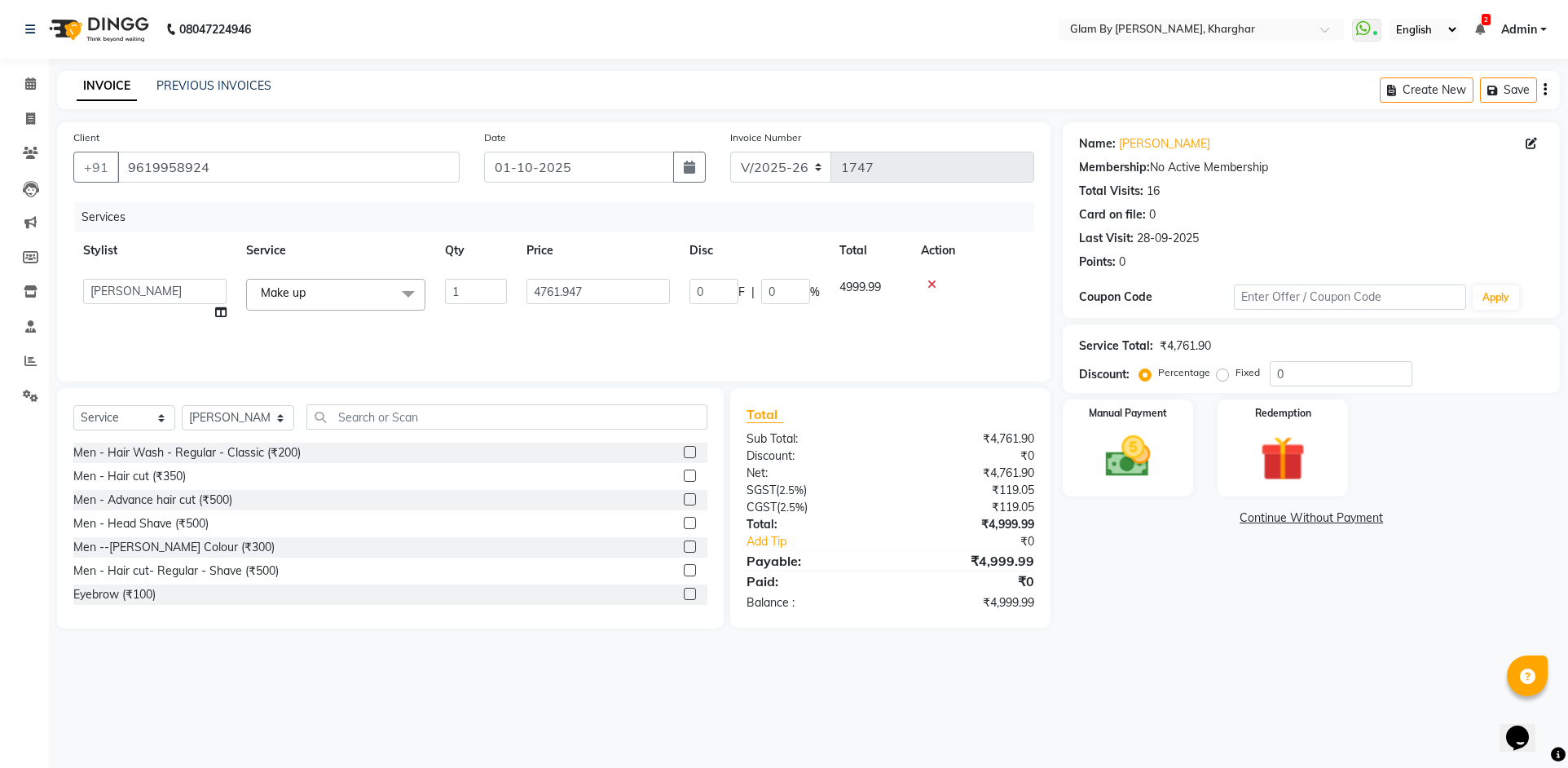
click at [608, 326] on div "Services Stylist Service Qty Price Disc Total Action [PERSON_NAME] Avi [PERSON_…" at bounding box center [554, 284] width 961 height 163
click at [553, 288] on td "4761.95" at bounding box center [521, 287] width 163 height 37
select select "58001"
click at [599, 290] on input "4761.95" at bounding box center [598, 291] width 143 height 25
type input "4761.94"
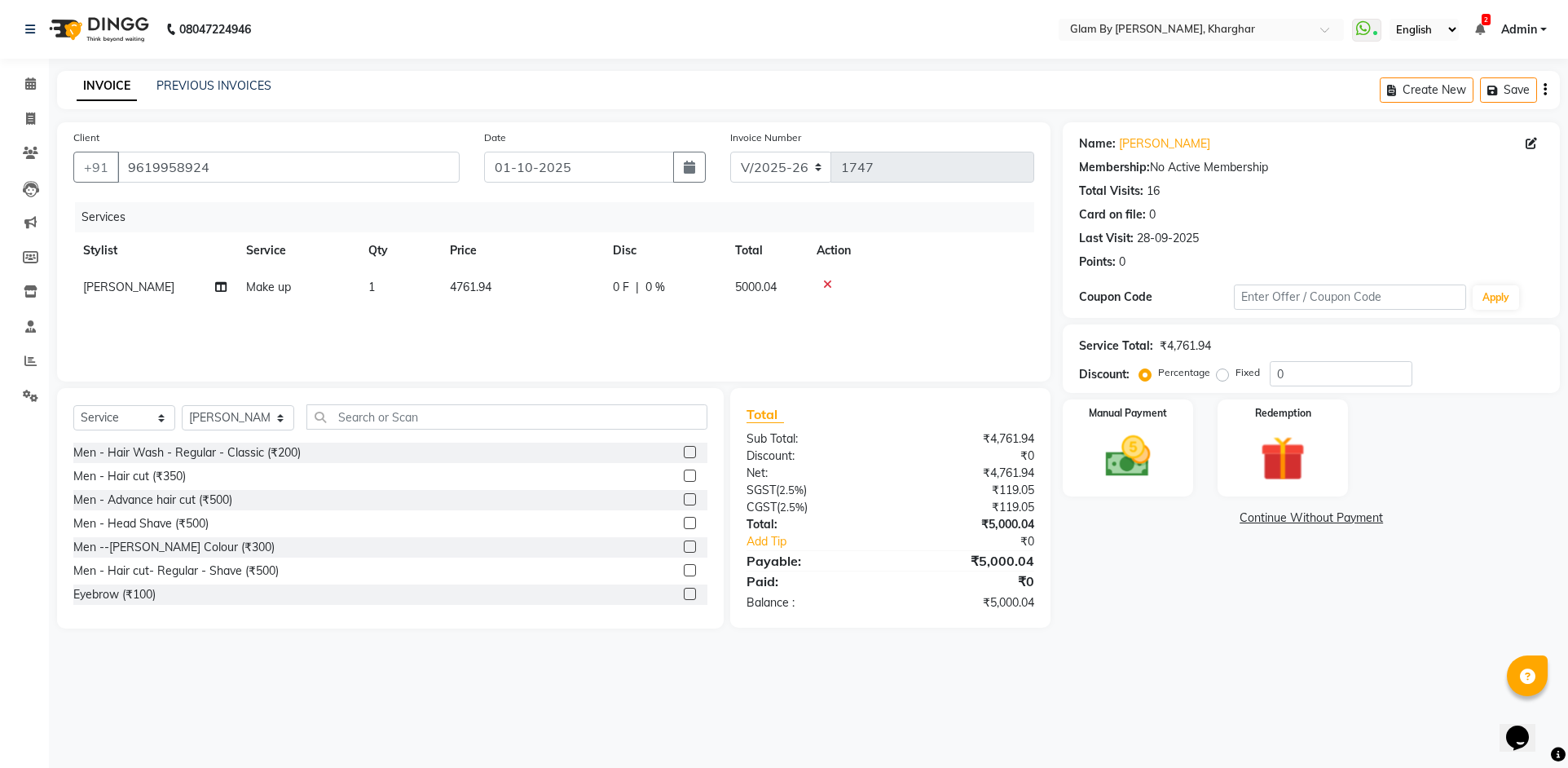
click at [586, 320] on div "Services Stylist Service Qty Price Disc Total Action Avi [PERSON_NAME] Make up …" at bounding box center [554, 284] width 961 height 163
click at [560, 293] on td "4761.94" at bounding box center [521, 287] width 163 height 37
select select "58001"
click at [596, 290] on input "4761.94" at bounding box center [598, 291] width 143 height 25
type input "4761.904"
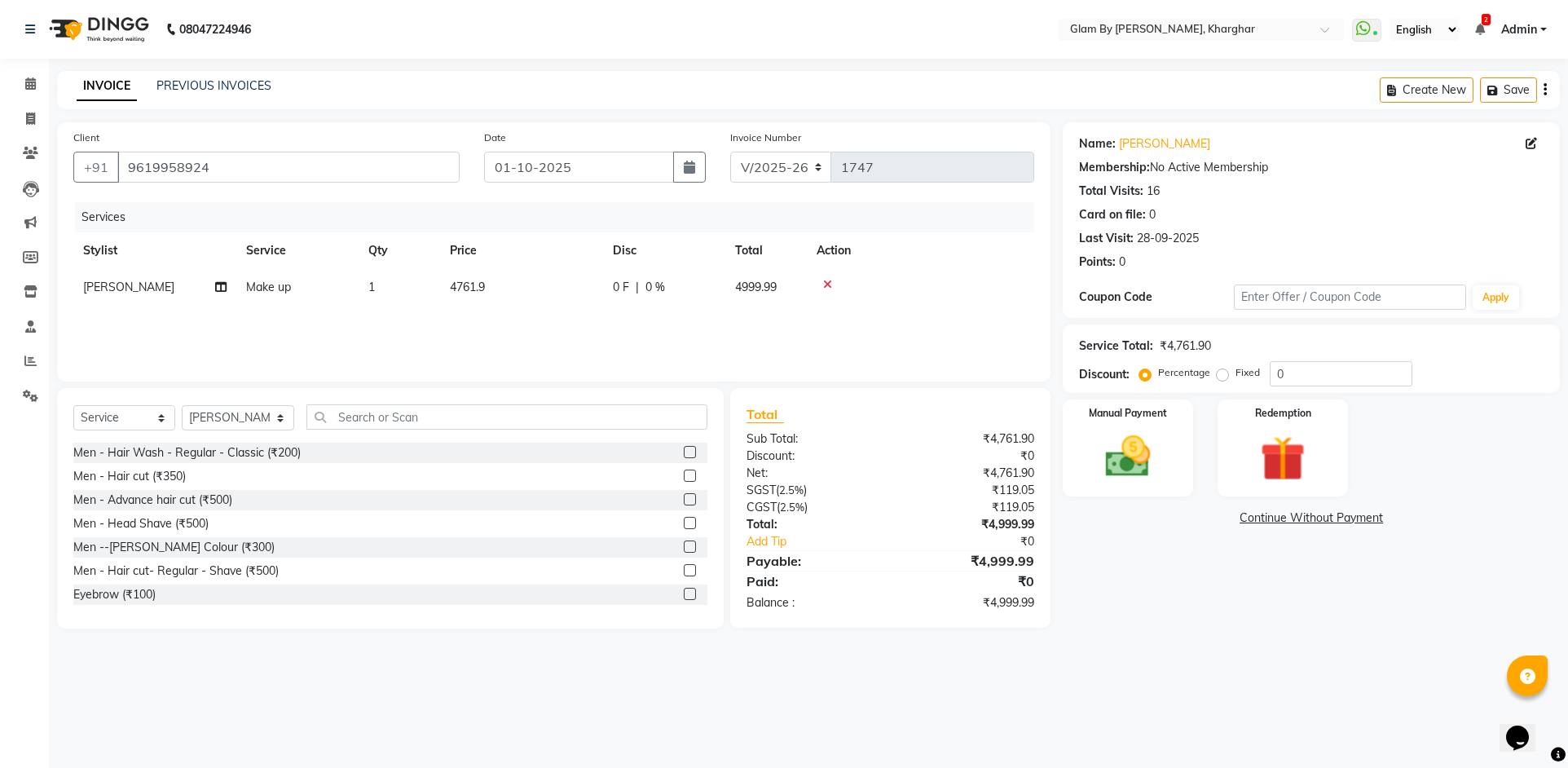
click at [605, 247] on tr "Stylist Service Qty Price Disc Total Action" at bounding box center [554, 251] width 961 height 37
click at [222, 286] on icon at bounding box center [221, 287] width 11 height 11
select select "58001"
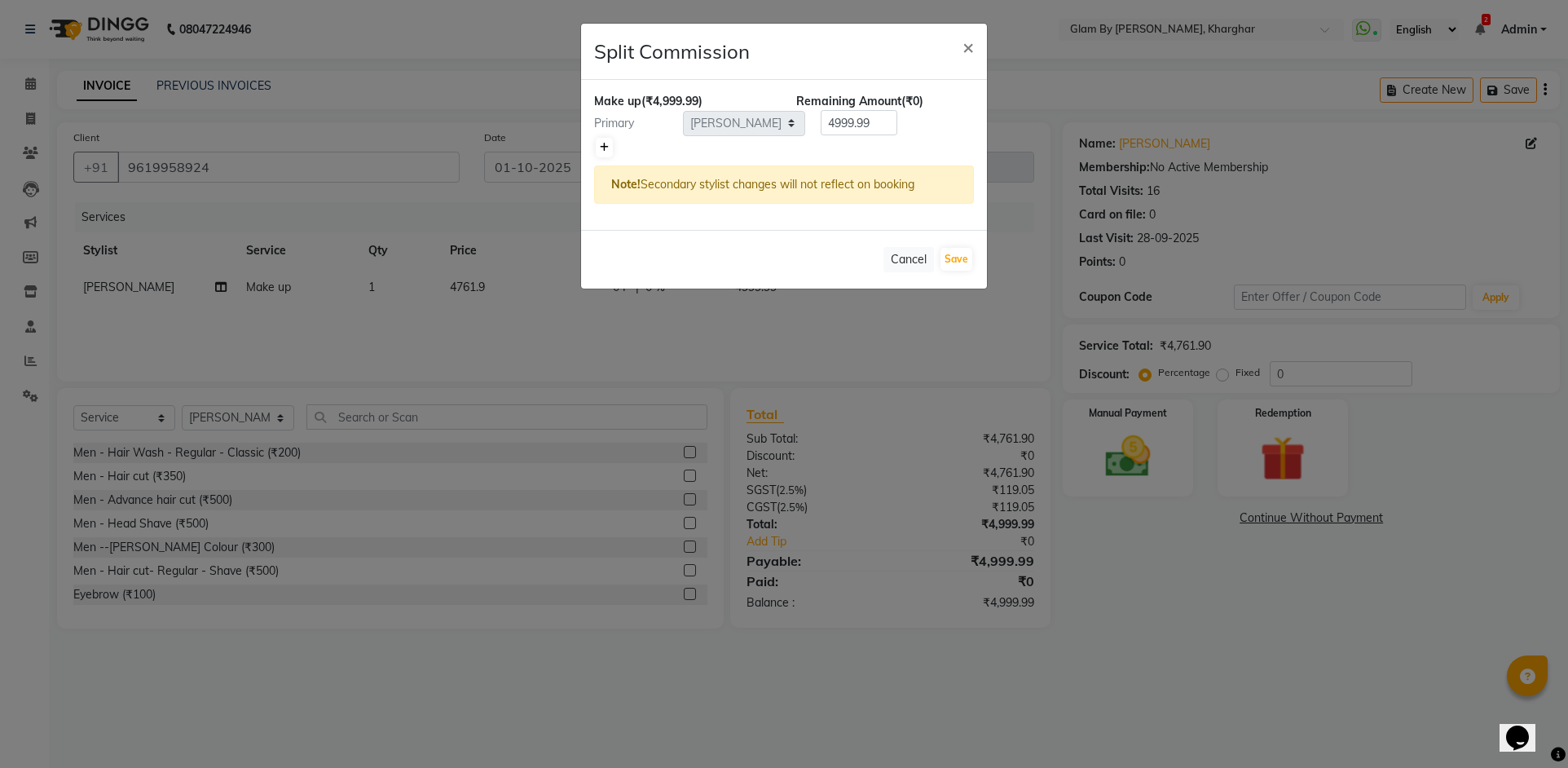
click at [596, 147] on link at bounding box center [604, 148] width 17 height 20
type input "2499.99"
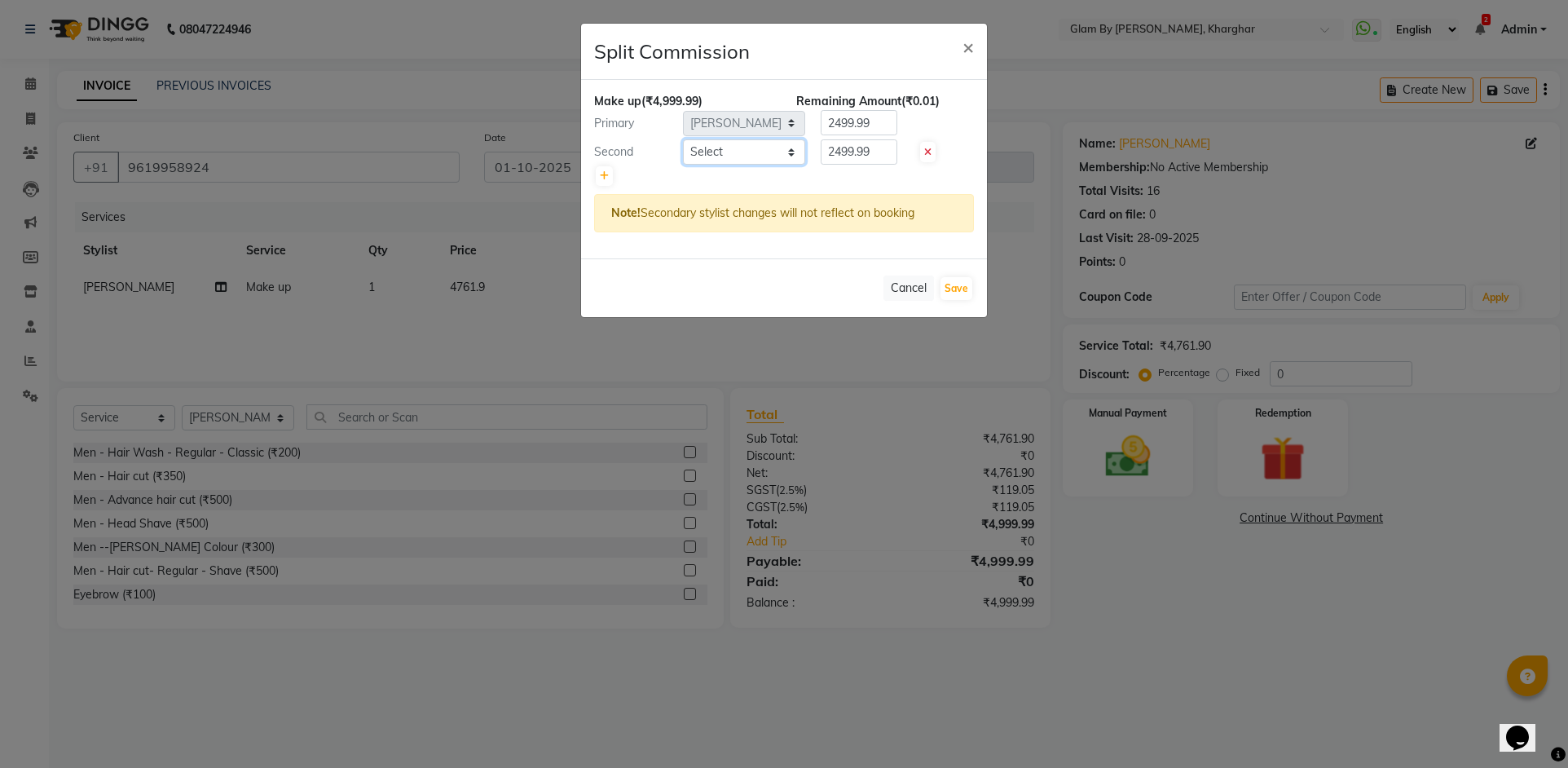
click at [718, 161] on select "Select [PERSON_NAME] Avi [PERSON_NAME] [PERSON_NAME] (maneger) MARUL [PERSON_NA…" at bounding box center [744, 152] width 122 height 25
select select "24145"
click at [683, 139] on select "Select [PERSON_NAME] Avi [PERSON_NAME] [PERSON_NAME] (maneger) MARUL [PERSON_NA…" at bounding box center [744, 152] width 122 height 25
click at [862, 154] on input "2499.99" at bounding box center [859, 152] width 77 height 25
click at [891, 154] on input "2499.99" at bounding box center [859, 152] width 77 height 25
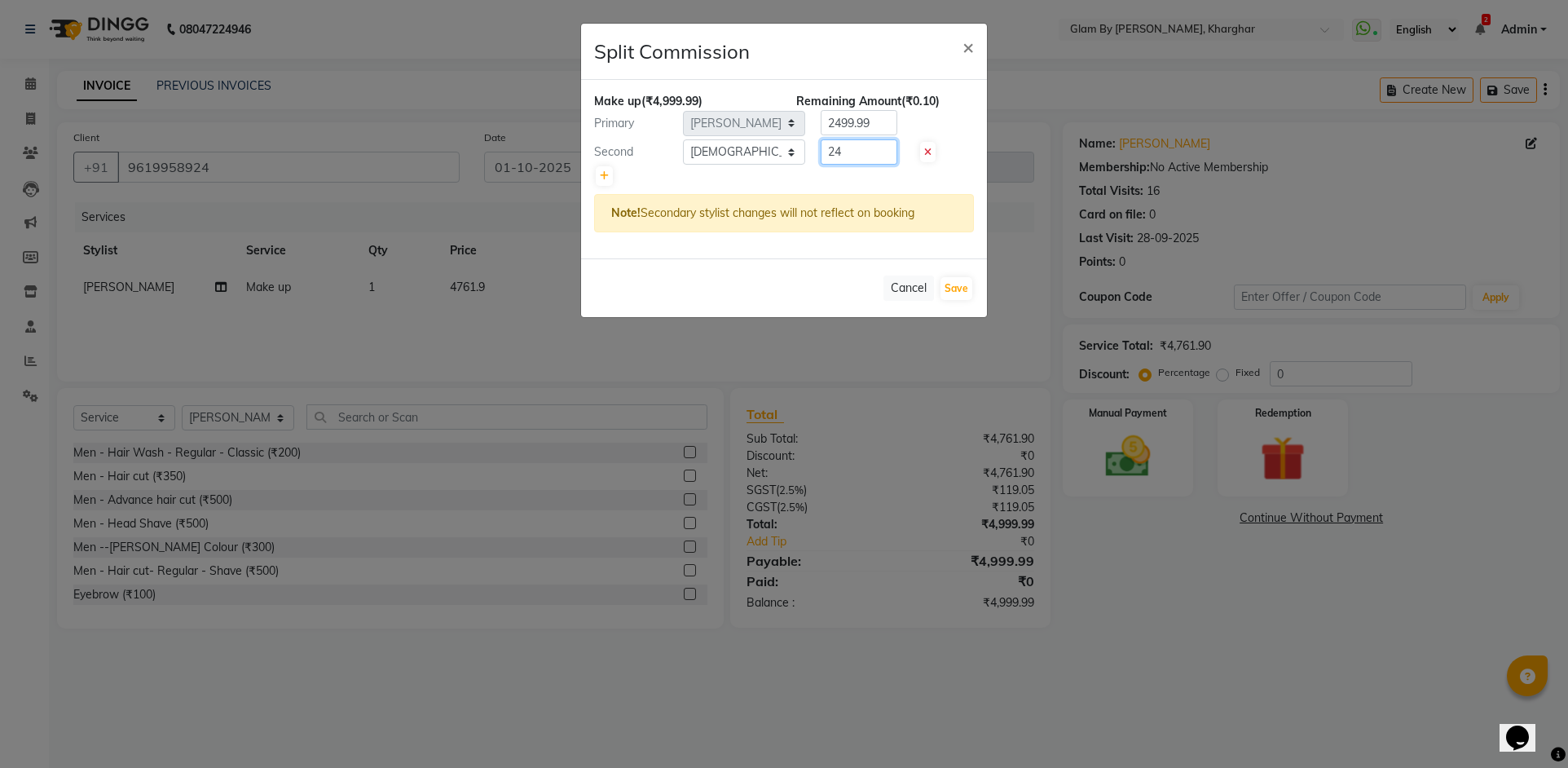
type input "2"
type input "2000"
click at [887, 125] on input "2499.99" at bounding box center [859, 122] width 77 height 25
type input "2"
type input "2999.99"
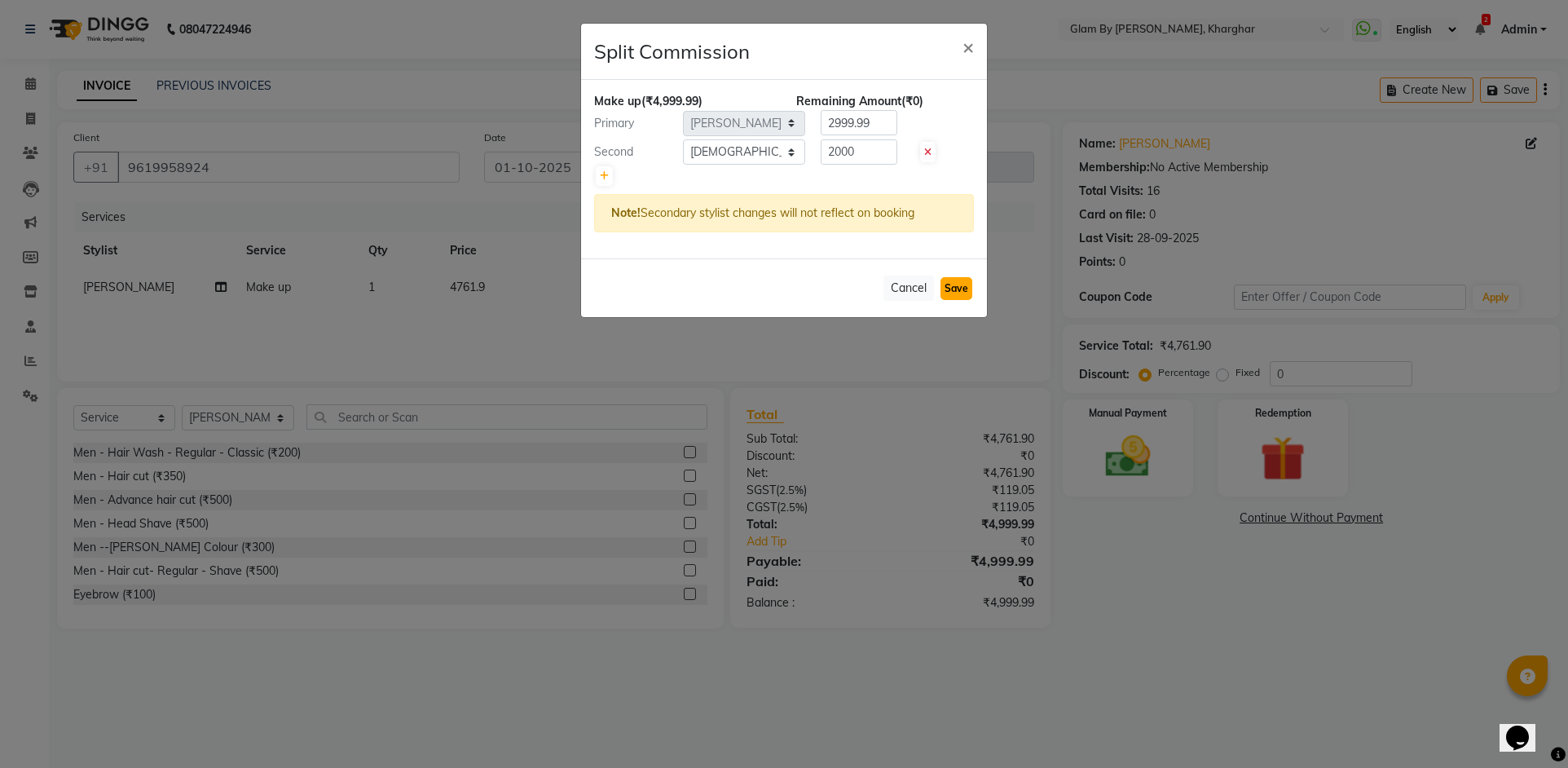
click at [949, 293] on button "Save" at bounding box center [956, 289] width 32 height 23
select select "Select"
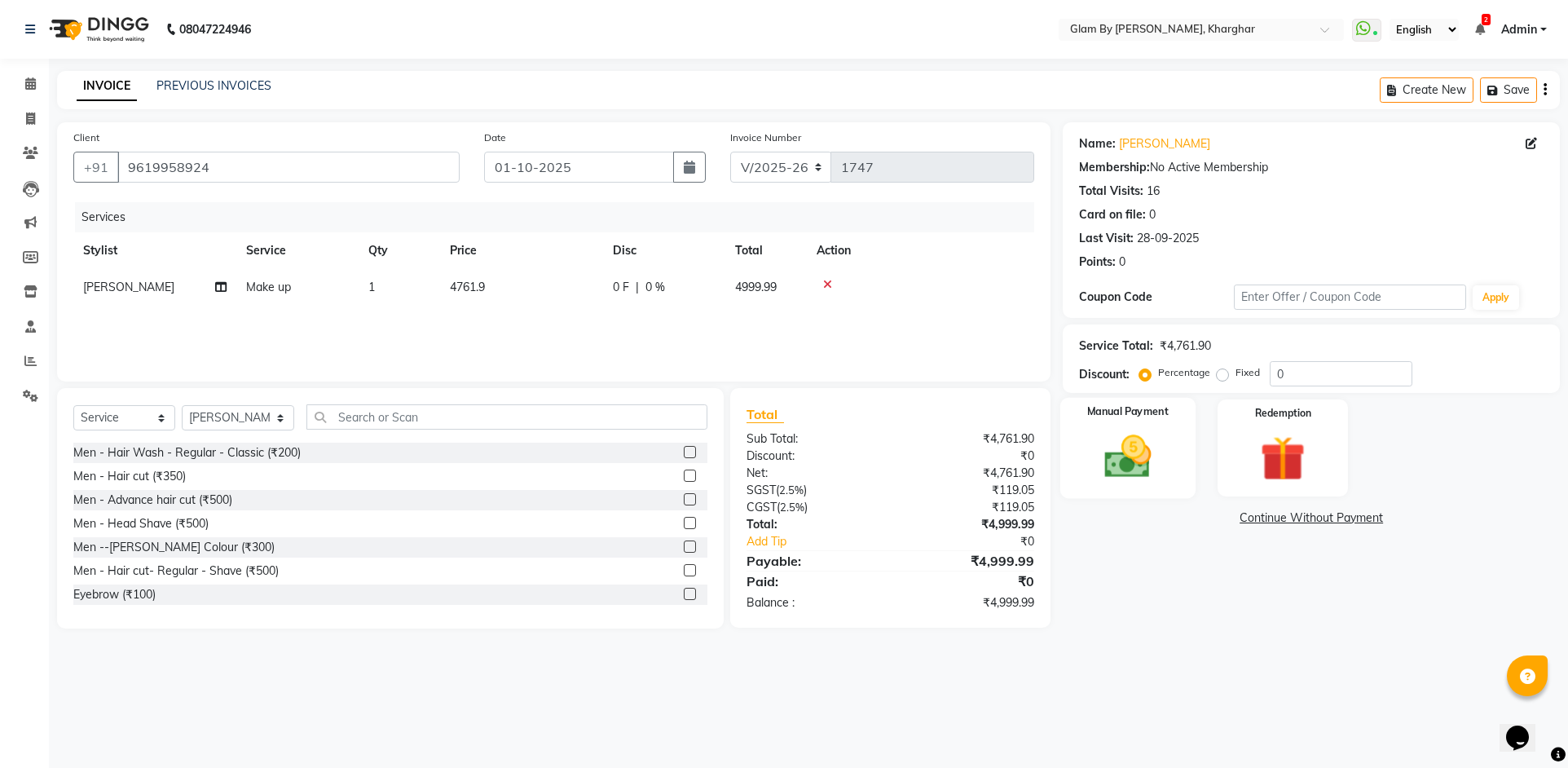
click at [1130, 471] on img at bounding box center [1129, 457] width 77 height 54
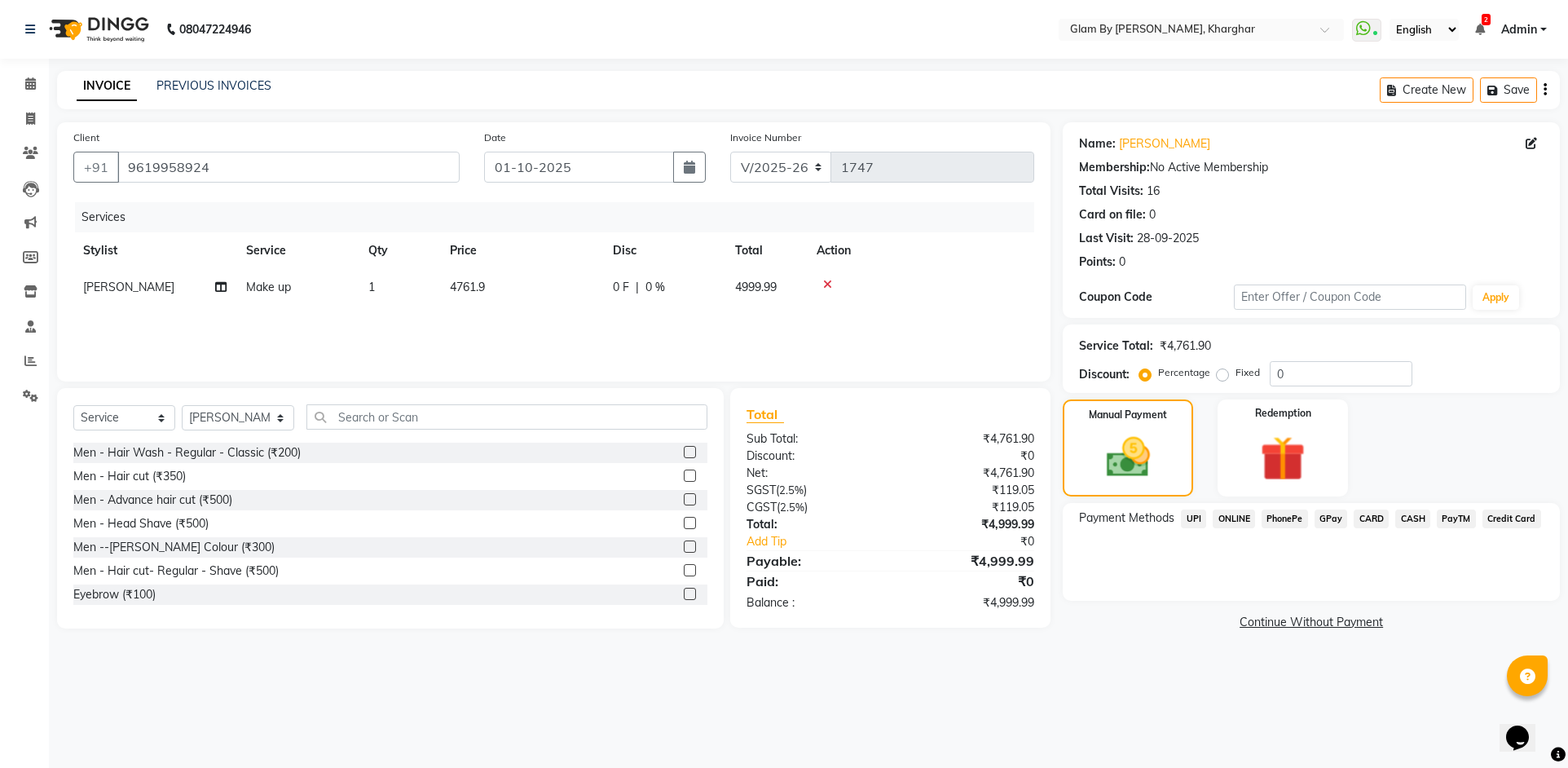
click at [1412, 524] on span "CASH" at bounding box center [1412, 519] width 35 height 19
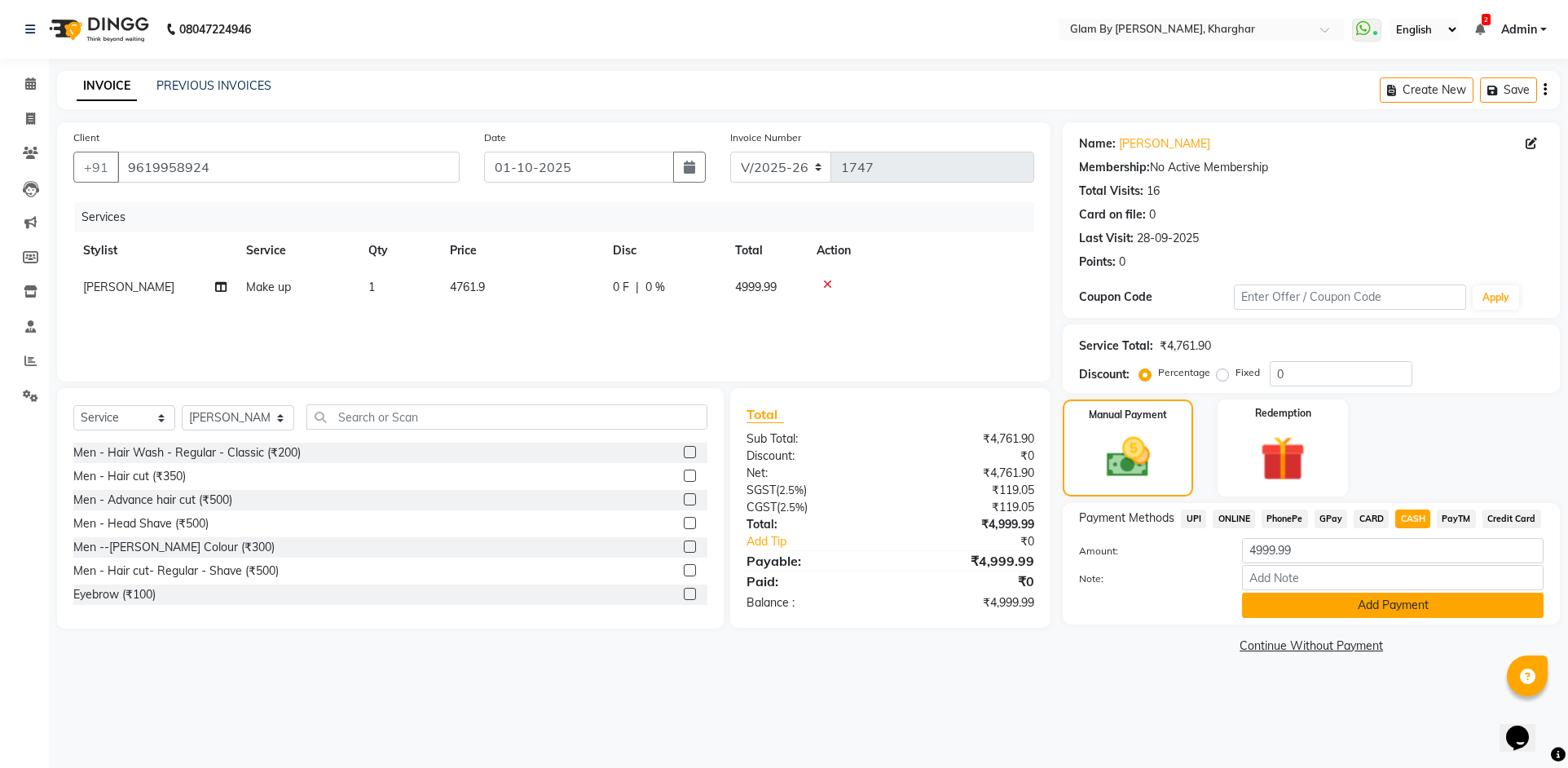
click at [1330, 609] on button "Add Payment" at bounding box center [1393, 605] width 301 height 25
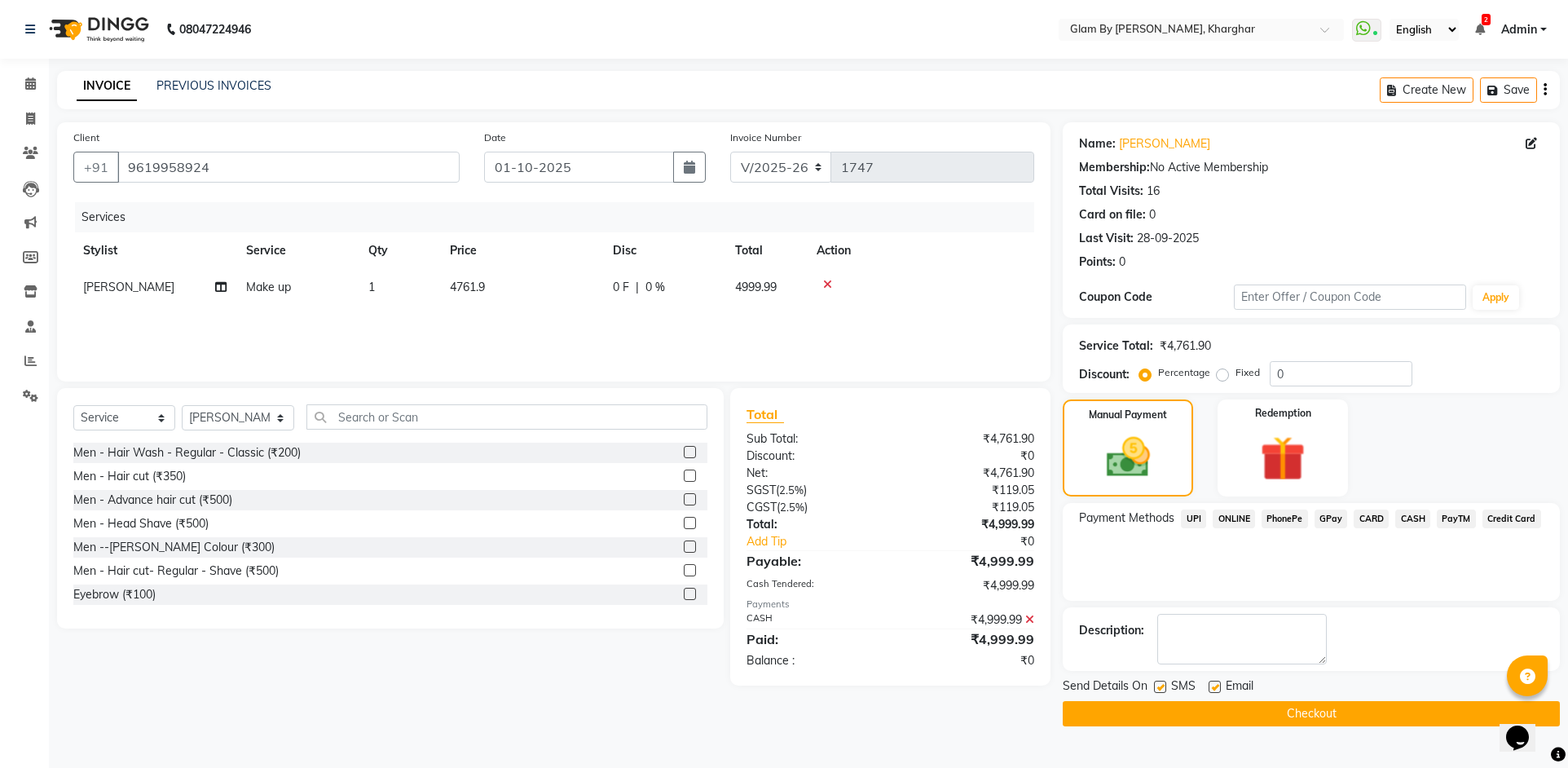
click at [1025, 617] on div "₹4,999.99" at bounding box center [968, 620] width 156 height 17
click at [1029, 619] on icon at bounding box center [1030, 620] width 9 height 11
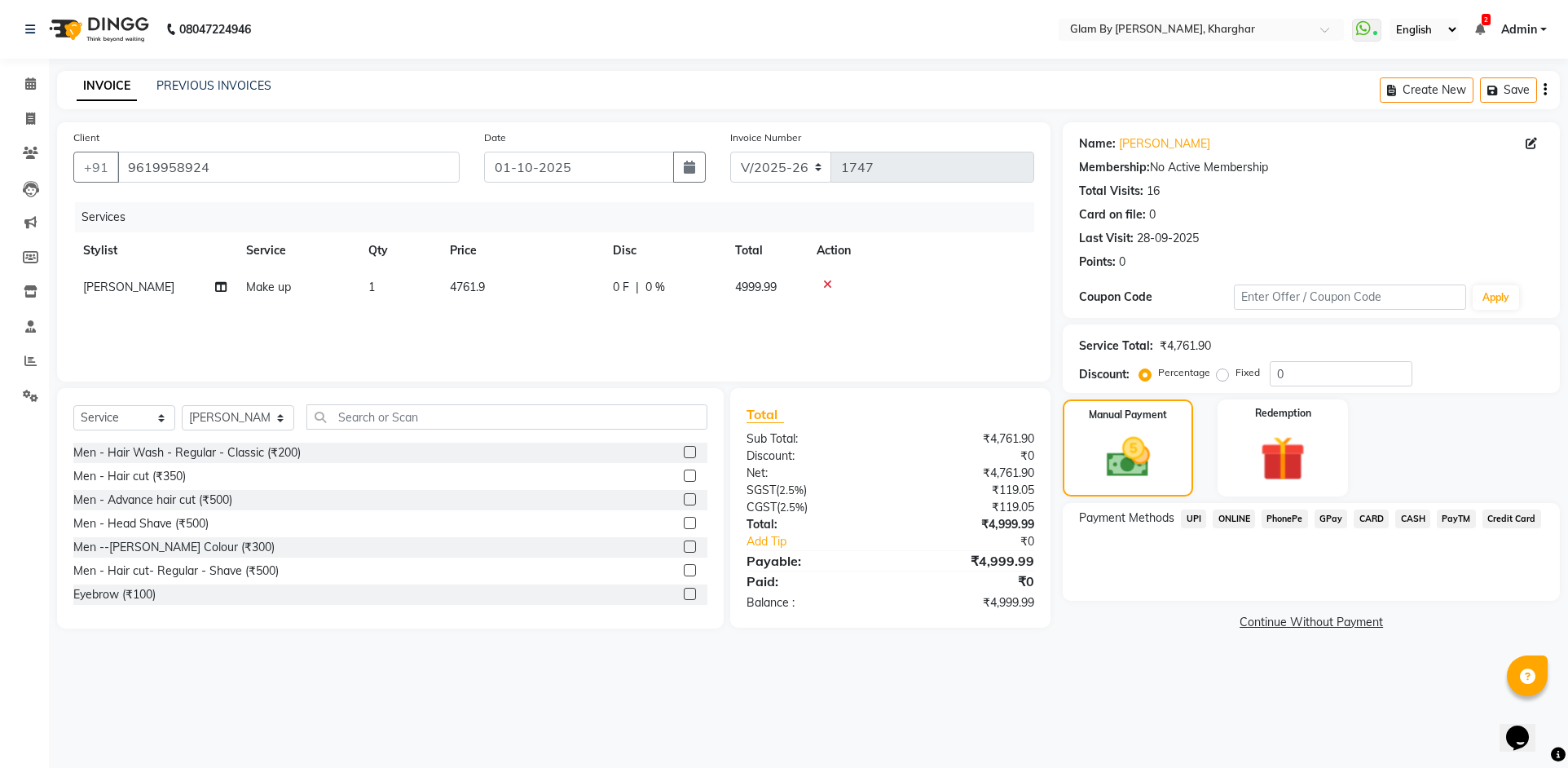
click at [1410, 521] on span "CASH" at bounding box center [1412, 519] width 35 height 19
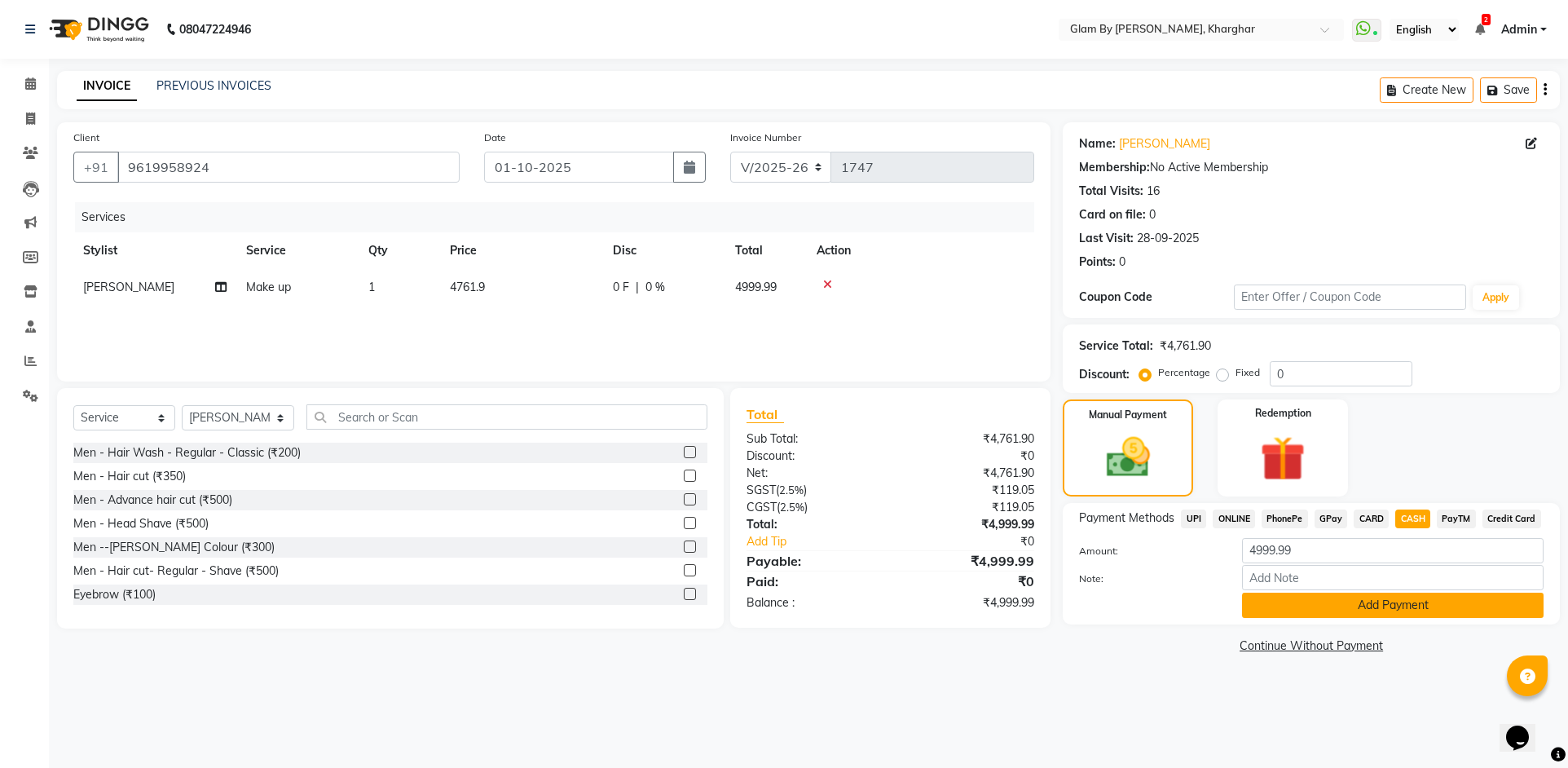
click at [1356, 602] on button "Add Payment" at bounding box center [1393, 605] width 301 height 25
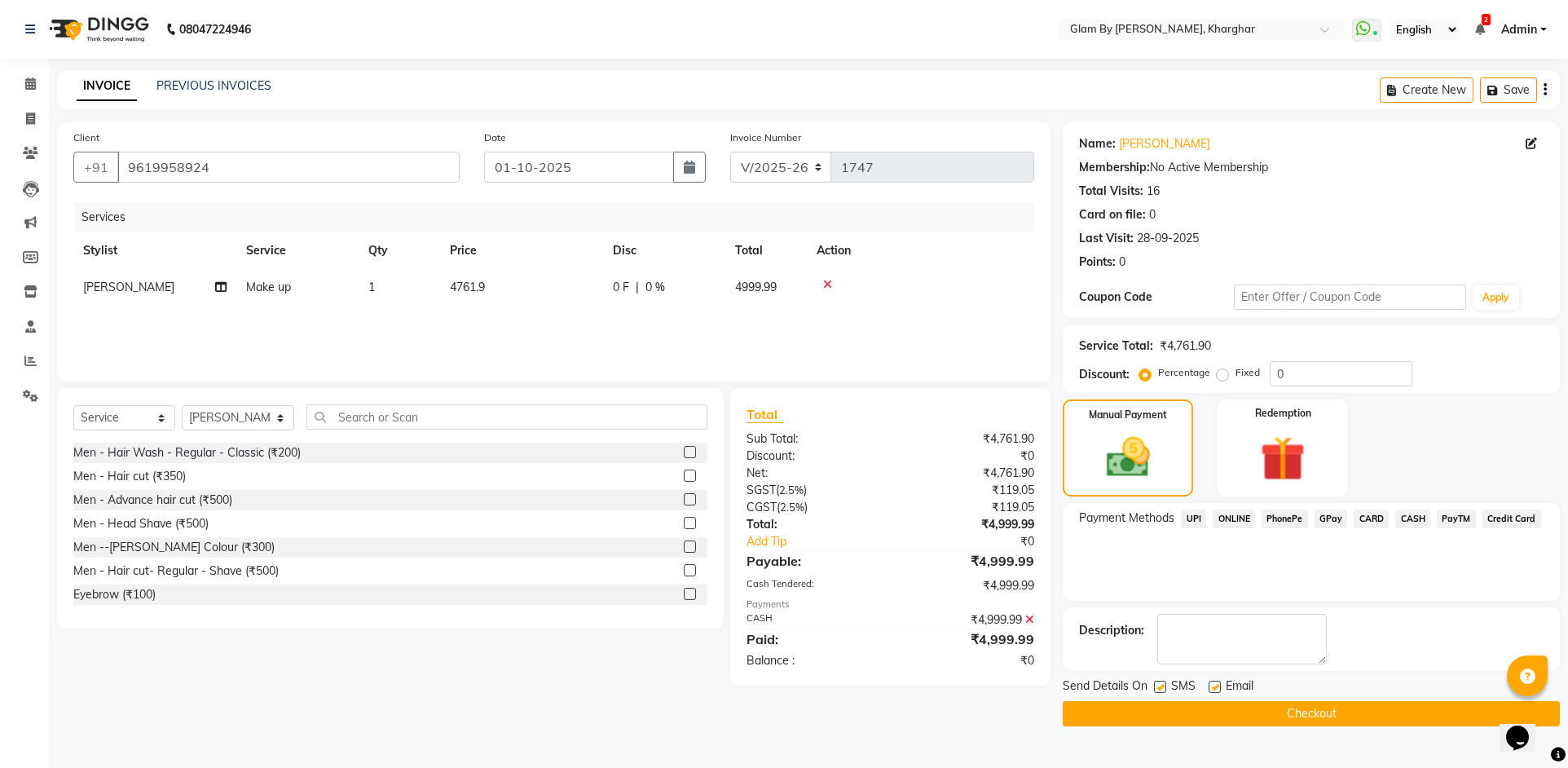
click at [1256, 711] on button "Checkout" at bounding box center [1311, 714] width 497 height 25
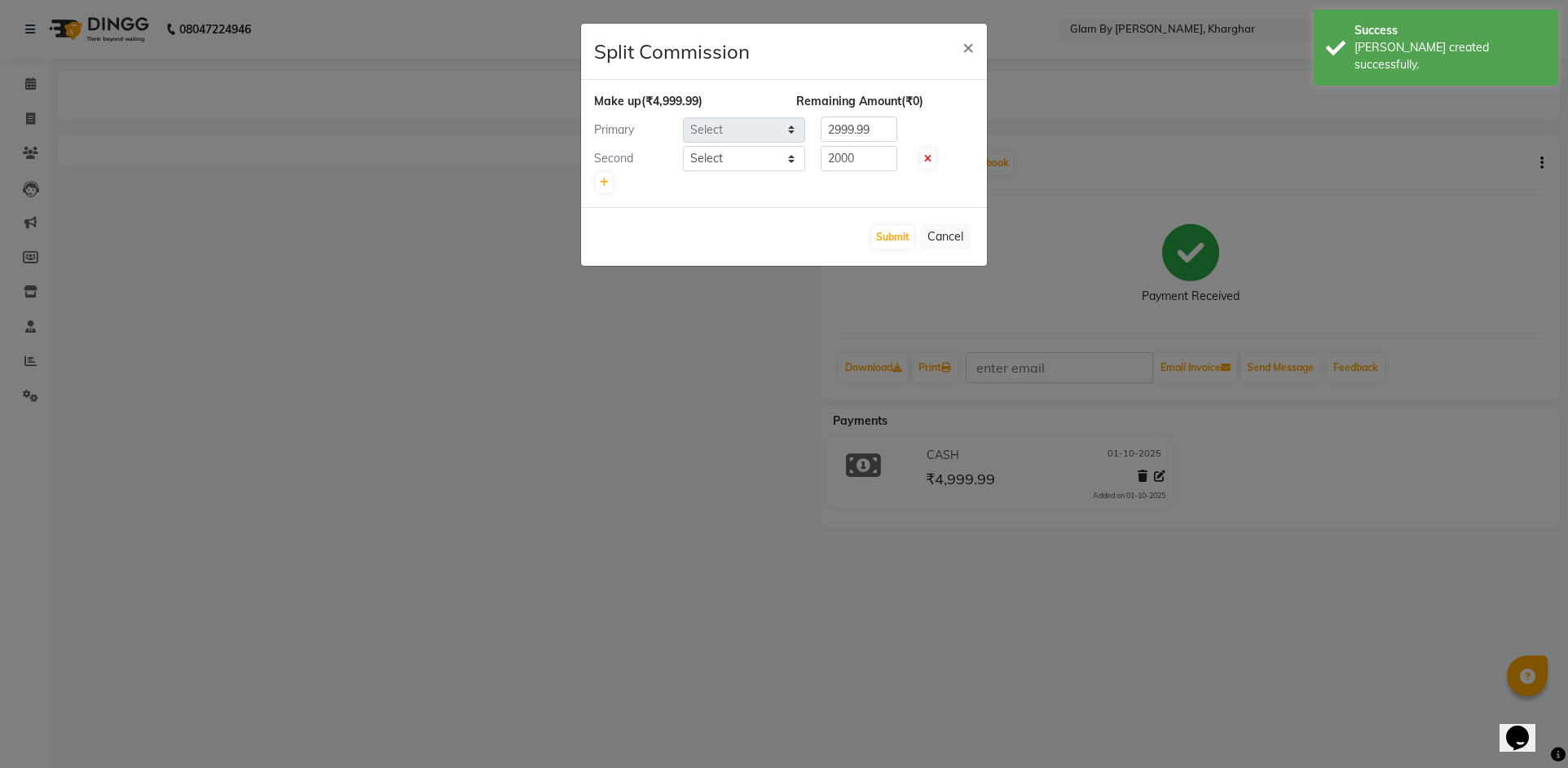
select select "58001"
select select "24145"
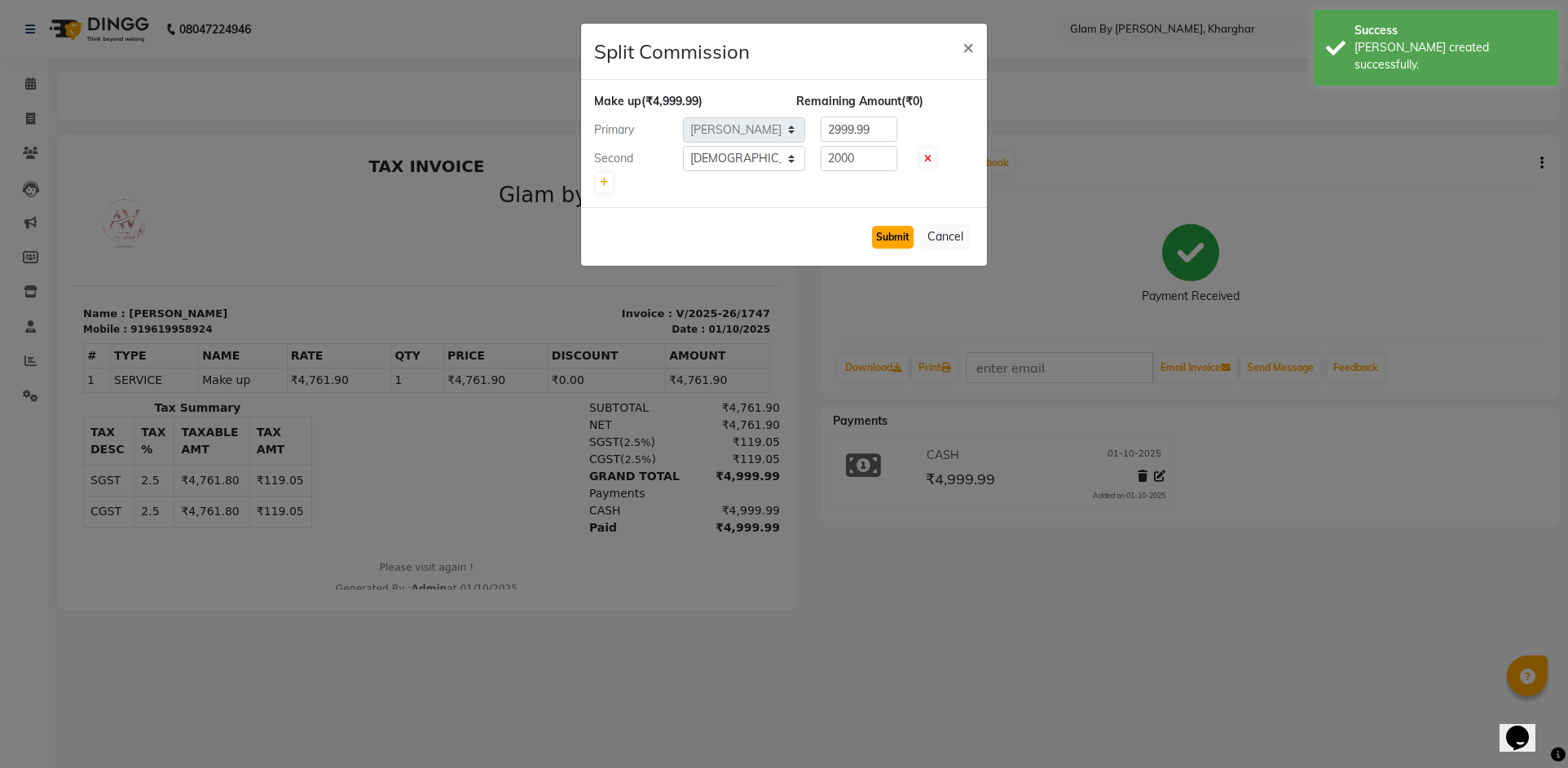
click at [886, 238] on button "Submit" at bounding box center [893, 238] width 42 height 23
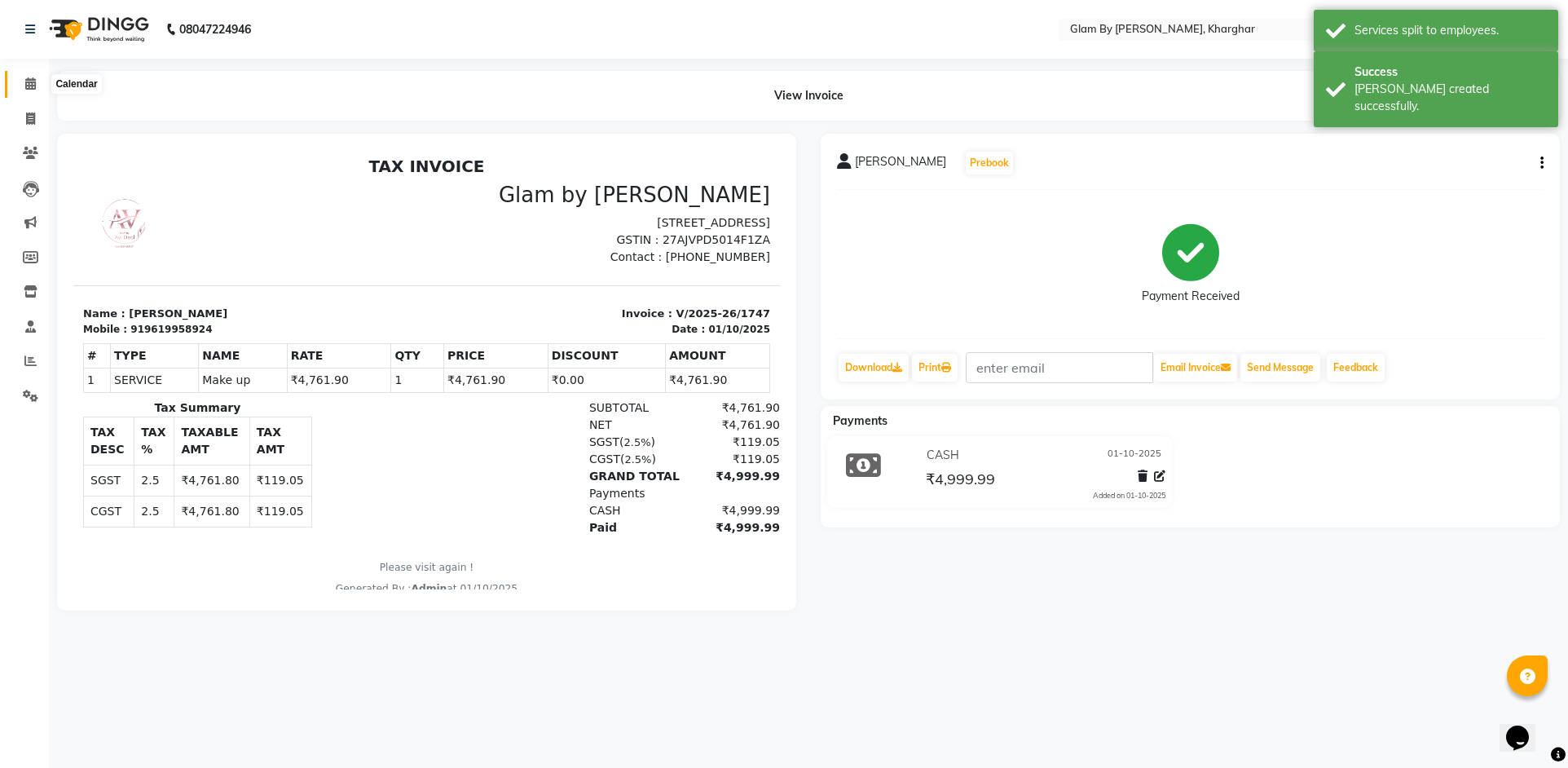
click at [38, 89] on span at bounding box center [30, 84] width 29 height 19
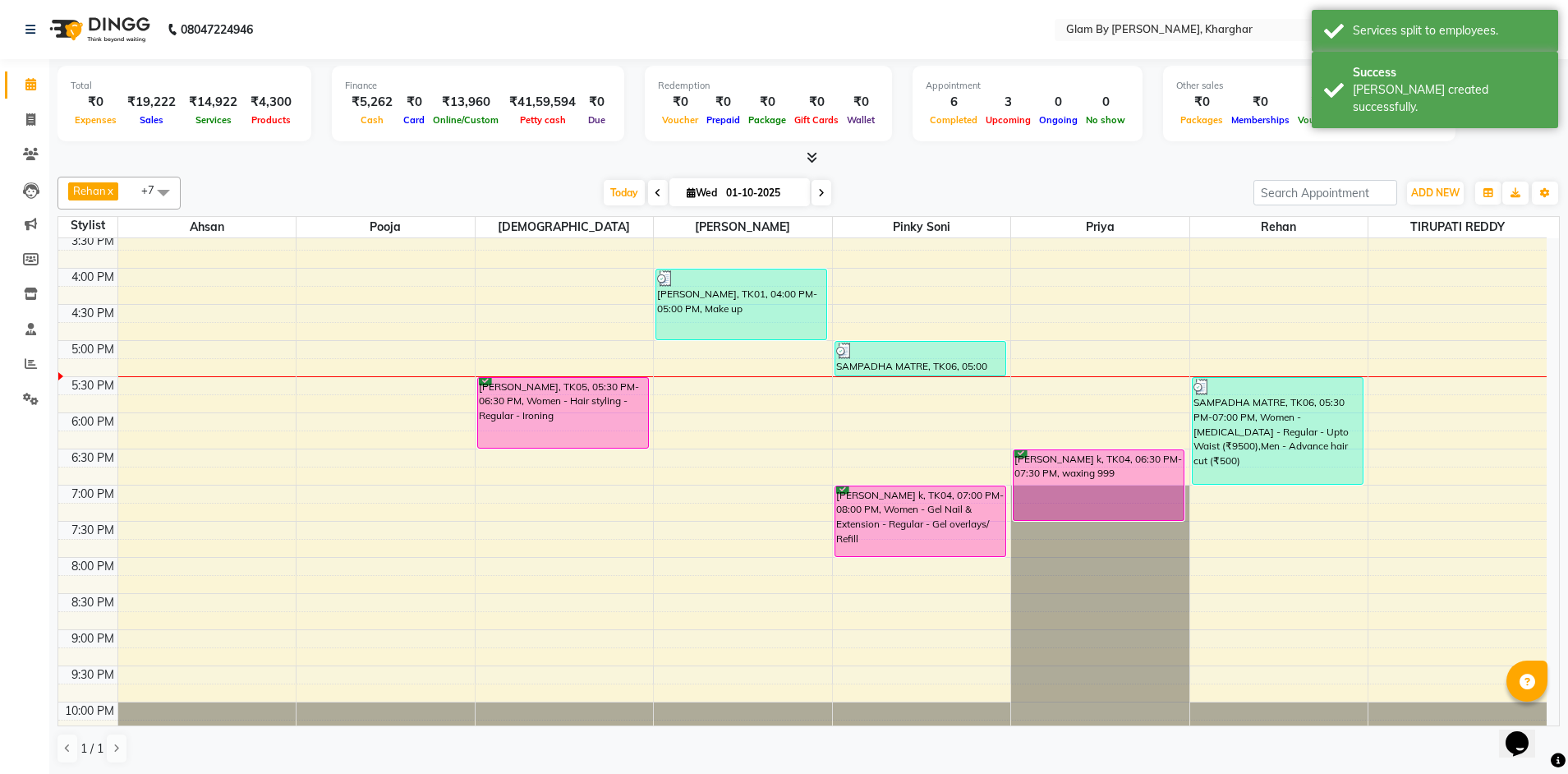
scroll to position [596, 0]
